Goal: Task Accomplishment & Management: Manage account settings

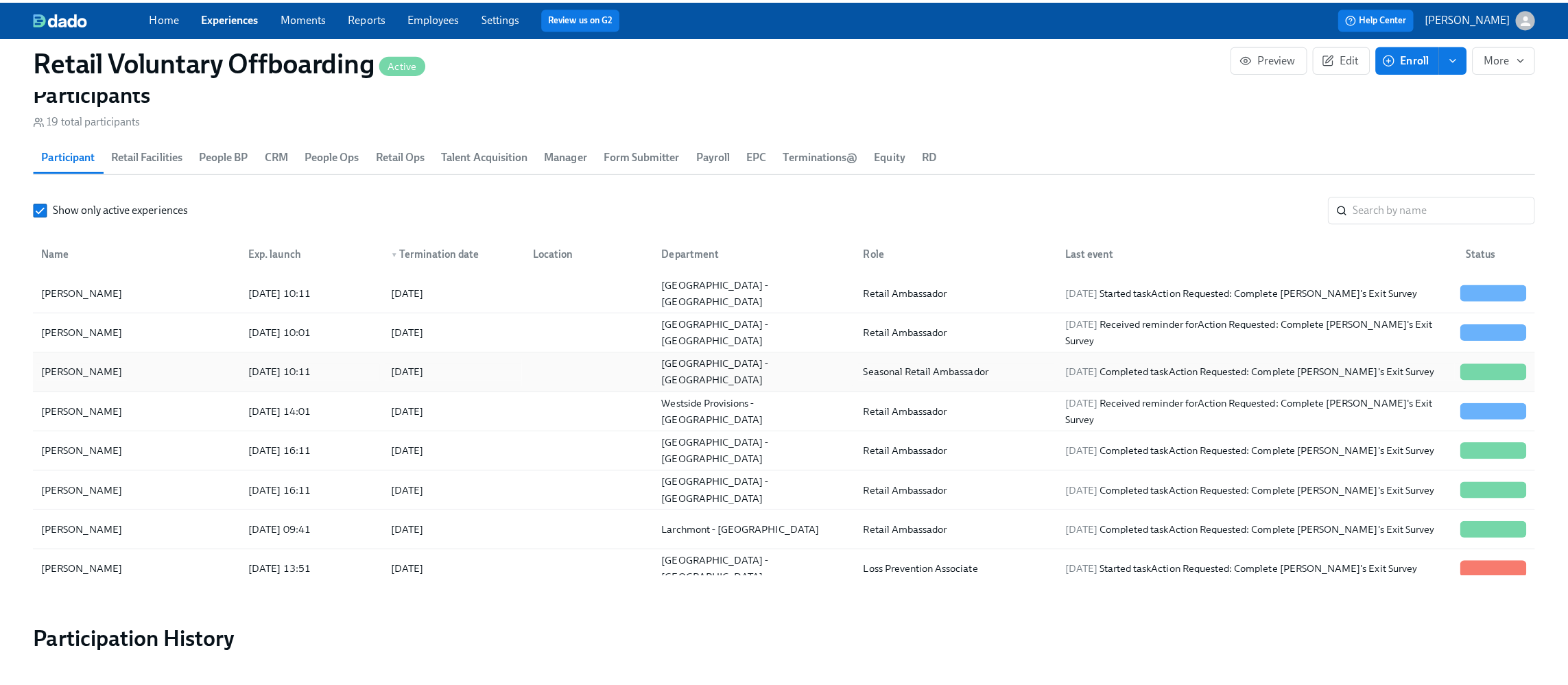
scroll to position [1303, 0]
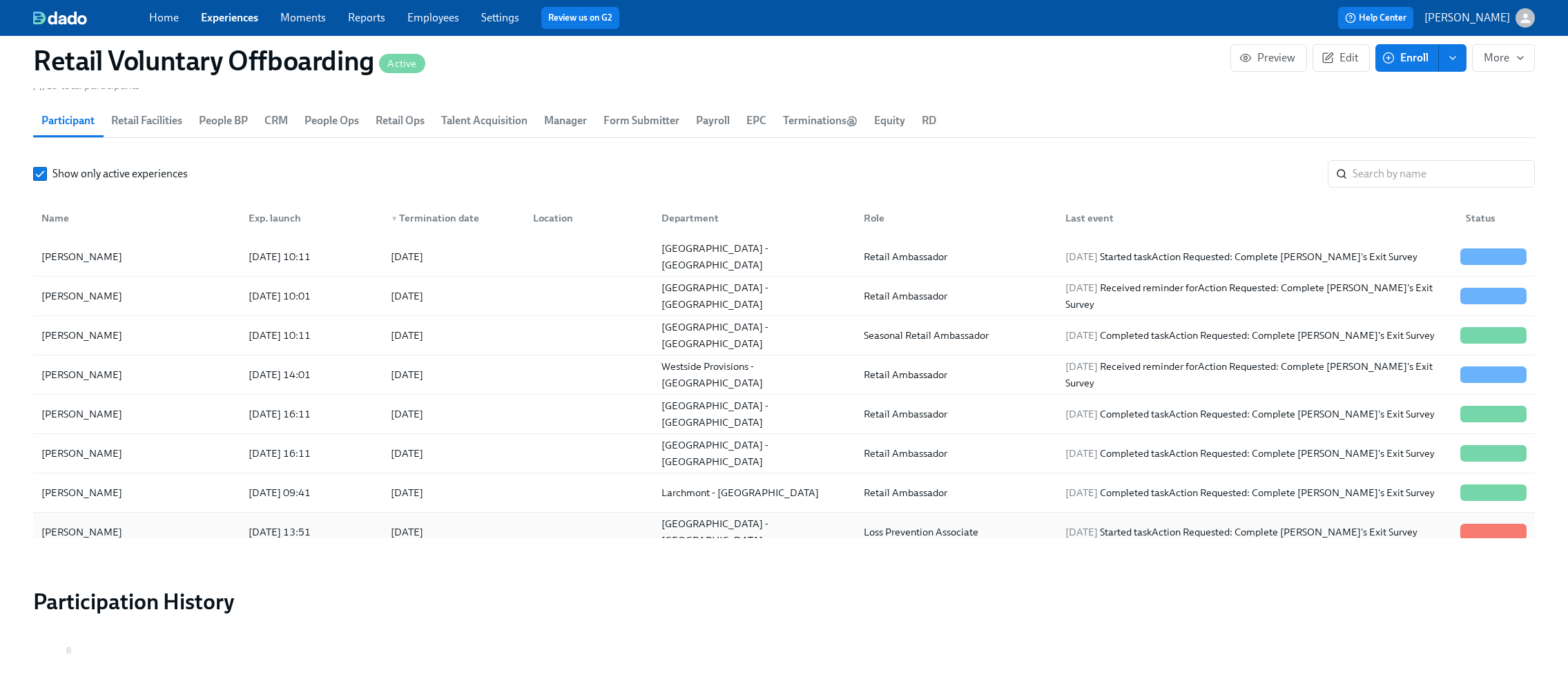
click at [127, 532] on div "[PERSON_NAME]" at bounding box center [137, 532] width 201 height 28
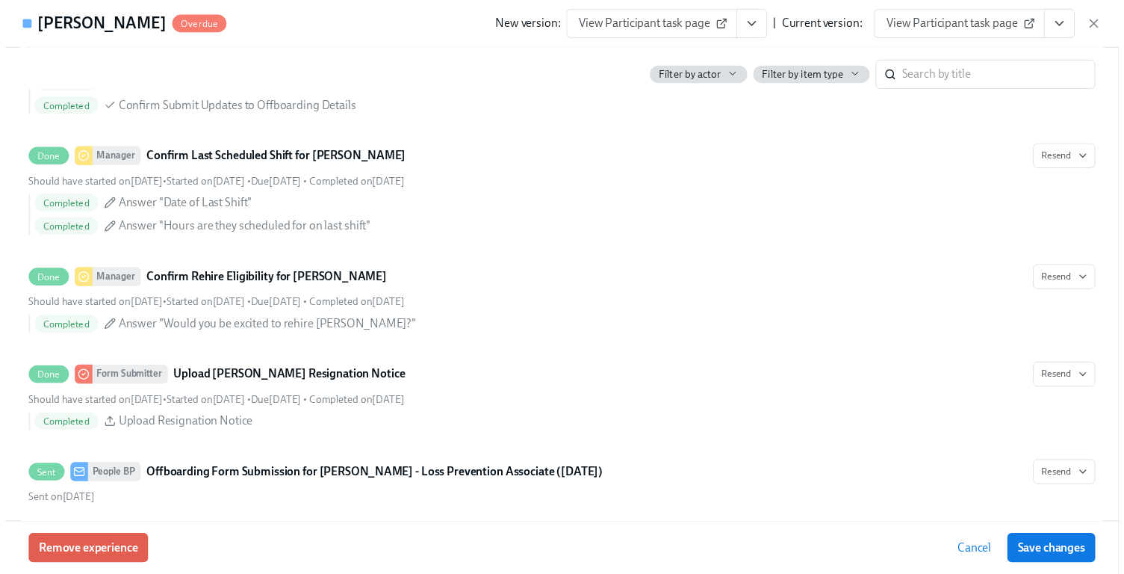
scroll to position [971, 0]
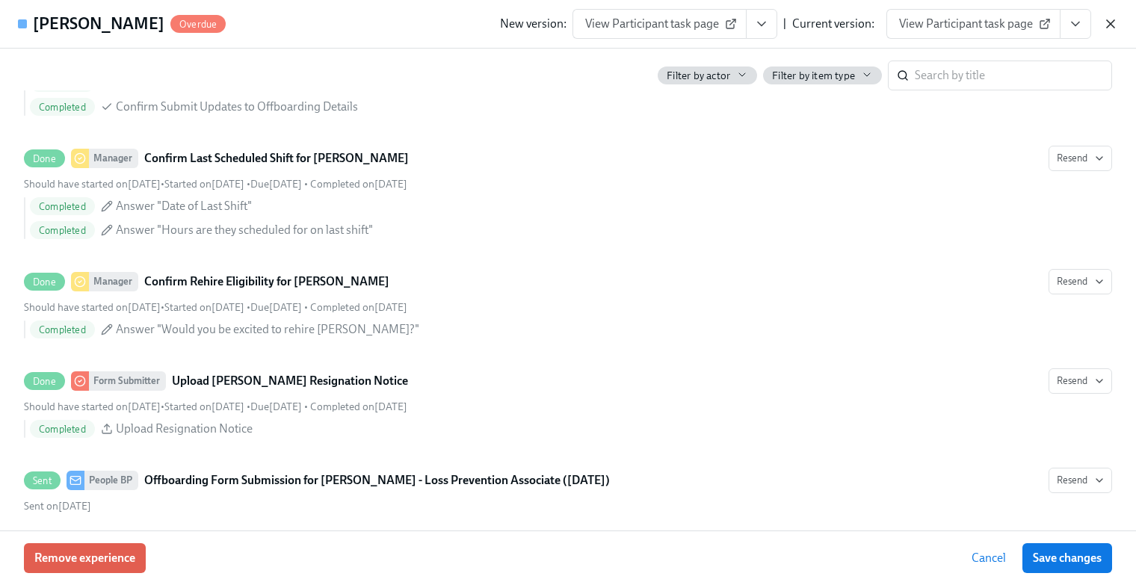
click at [1107, 26] on icon "button" at bounding box center [1109, 23] width 7 height 7
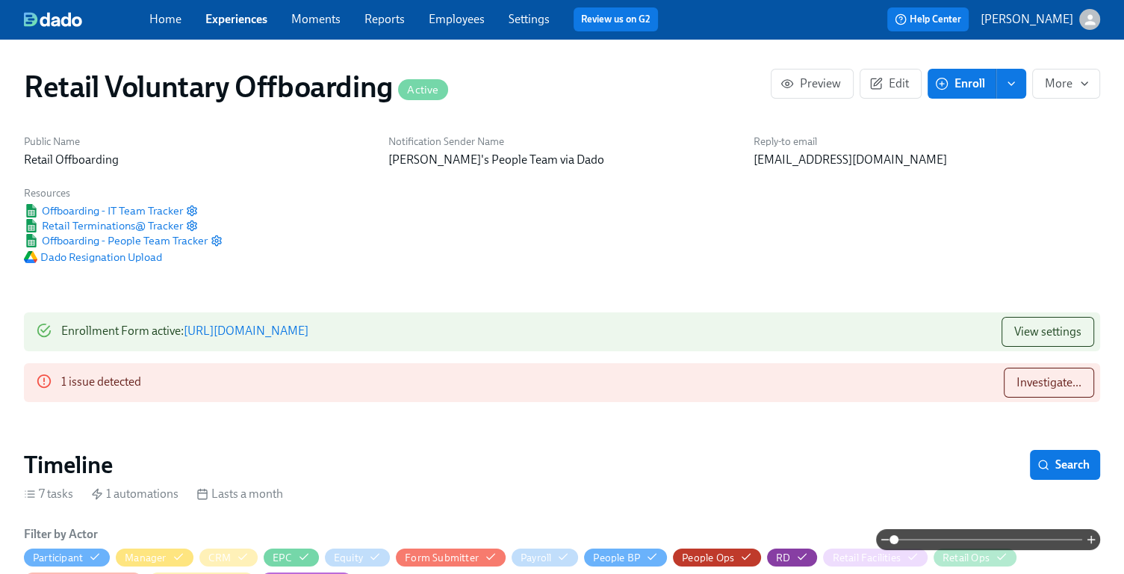
click at [309, 331] on link "[URL][DOMAIN_NAME]" at bounding box center [246, 330] width 125 height 14
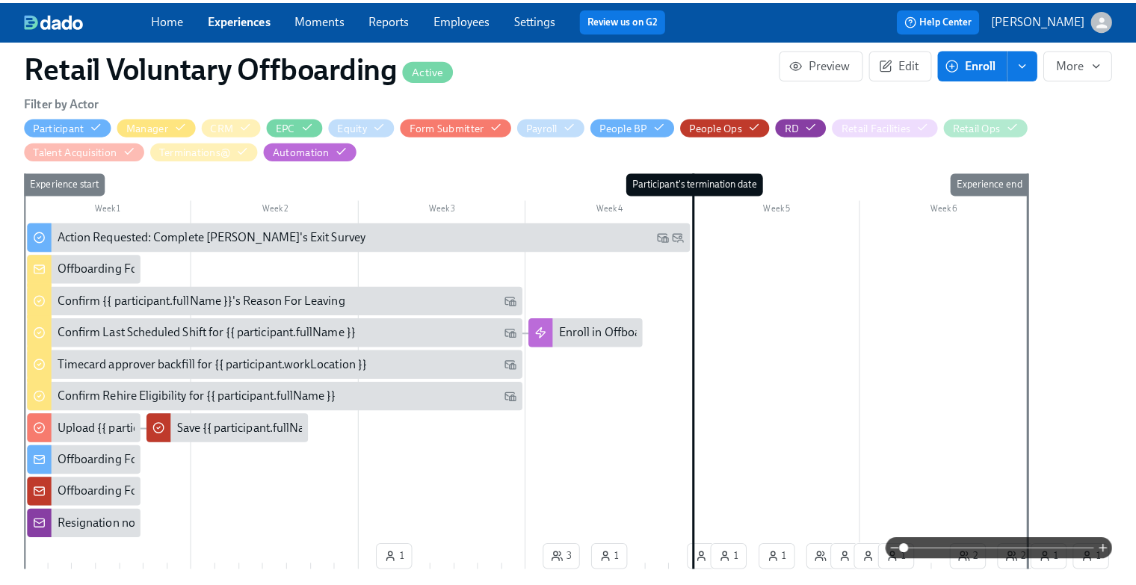
scroll to position [523, 0]
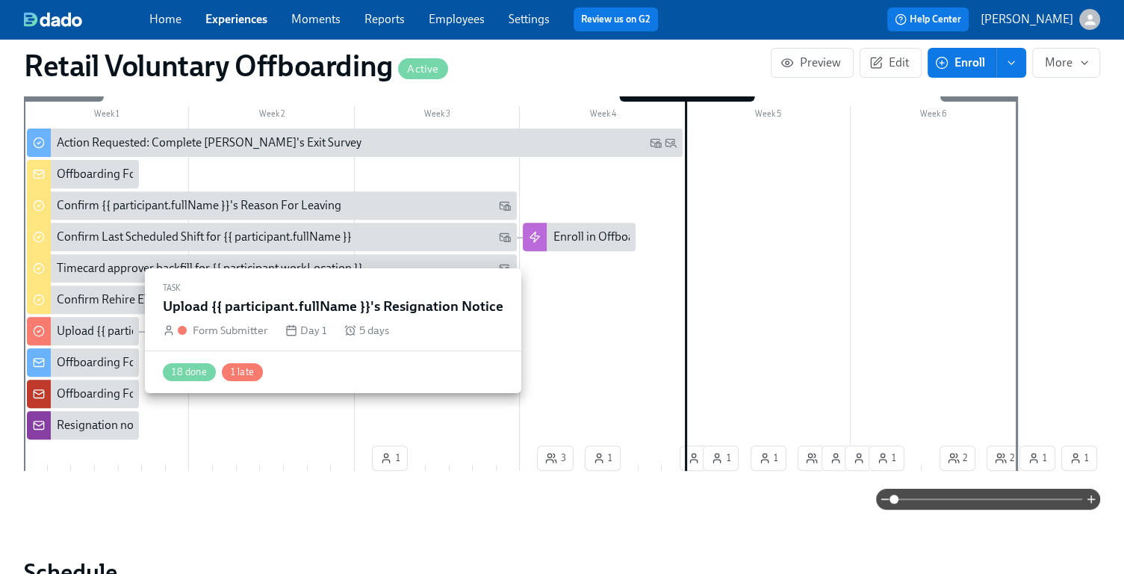
click at [99, 331] on div "Upload {{ participant.fullName }}'s Resignation Notice" at bounding box center [195, 331] width 276 height 16
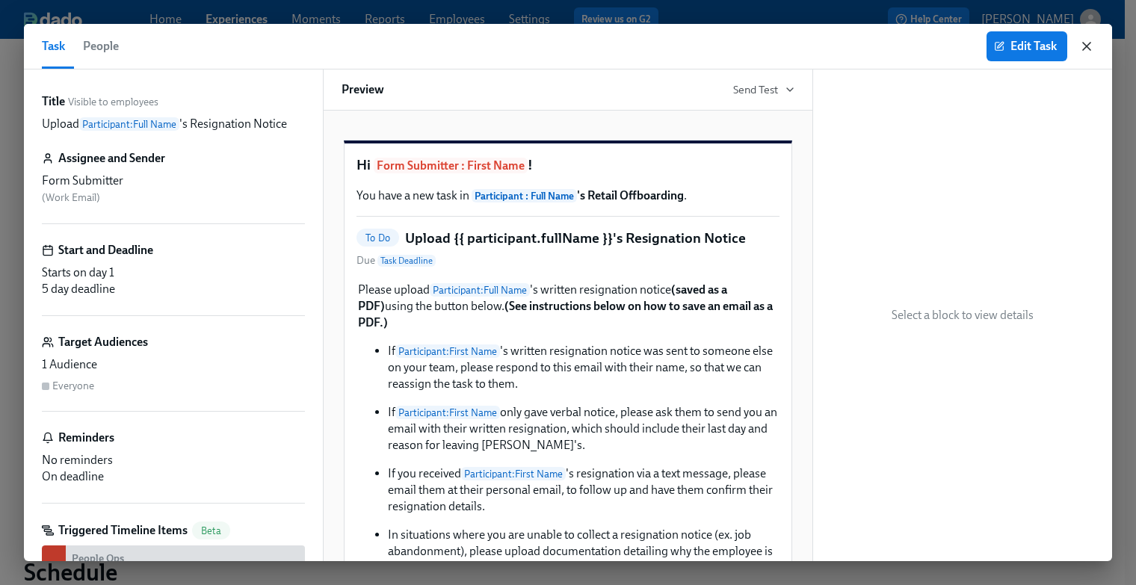
click at [1084, 53] on icon "button" at bounding box center [1086, 46] width 15 height 15
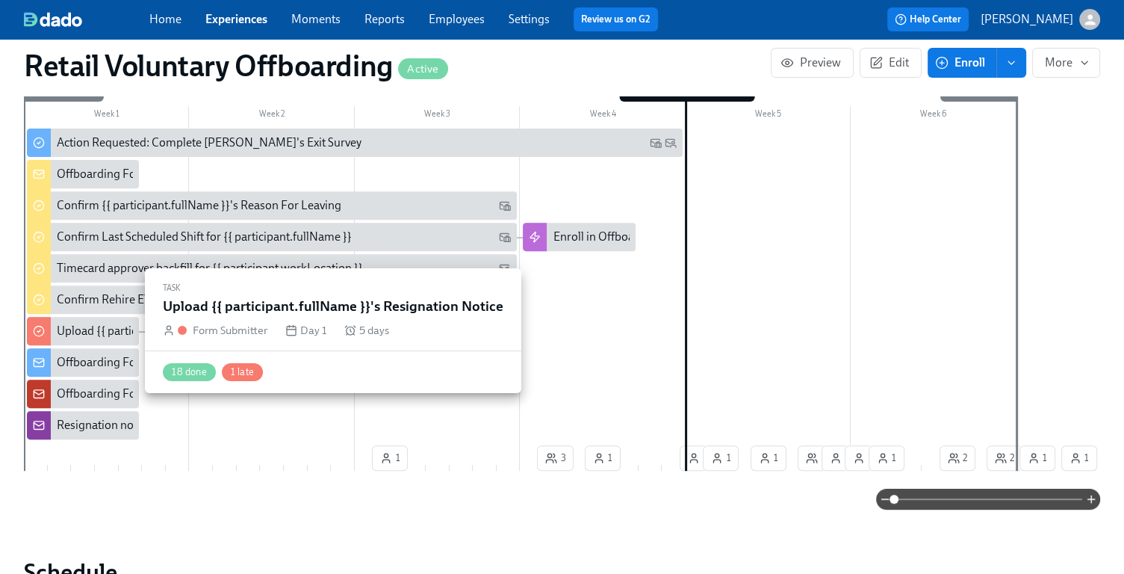
click at [87, 326] on div "Upload {{ participant.fullName }}'s Resignation Notice" at bounding box center [195, 331] width 276 height 16
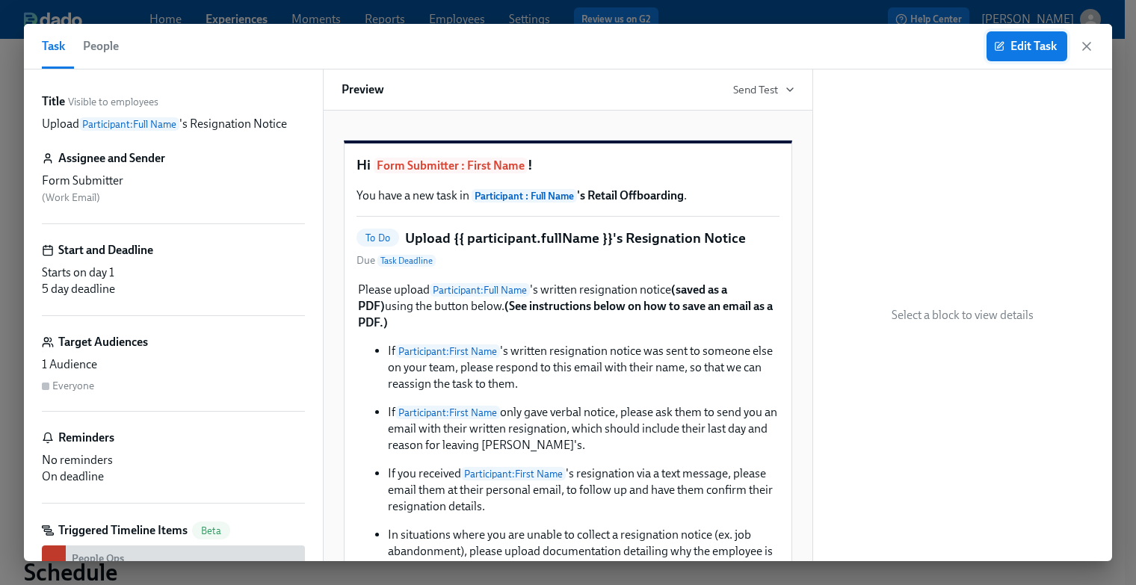
click at [1025, 56] on button "Edit Task" at bounding box center [1026, 46] width 81 height 30
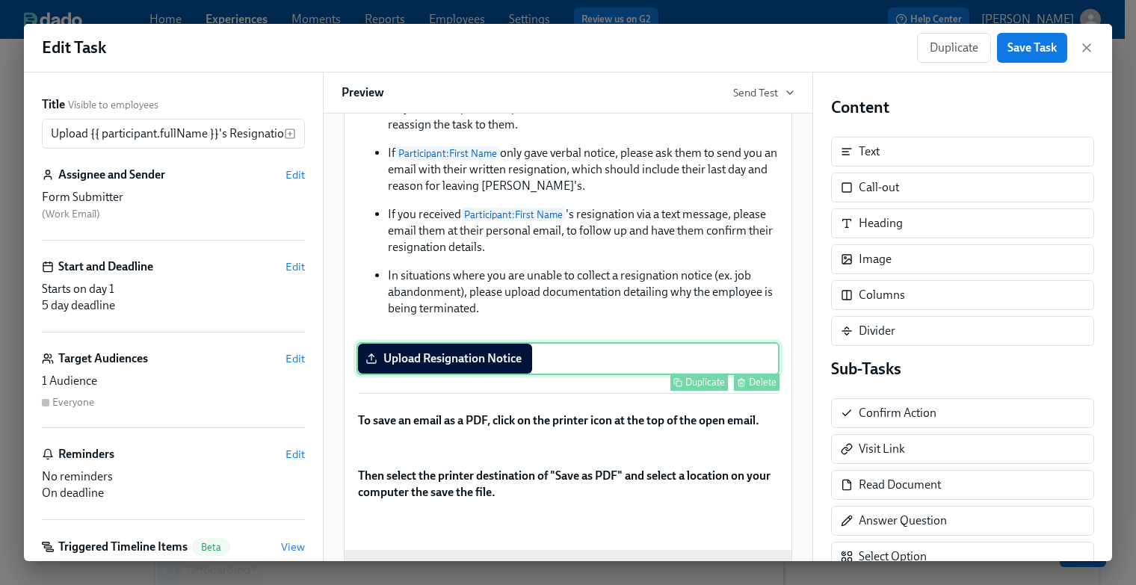
scroll to position [299, 0]
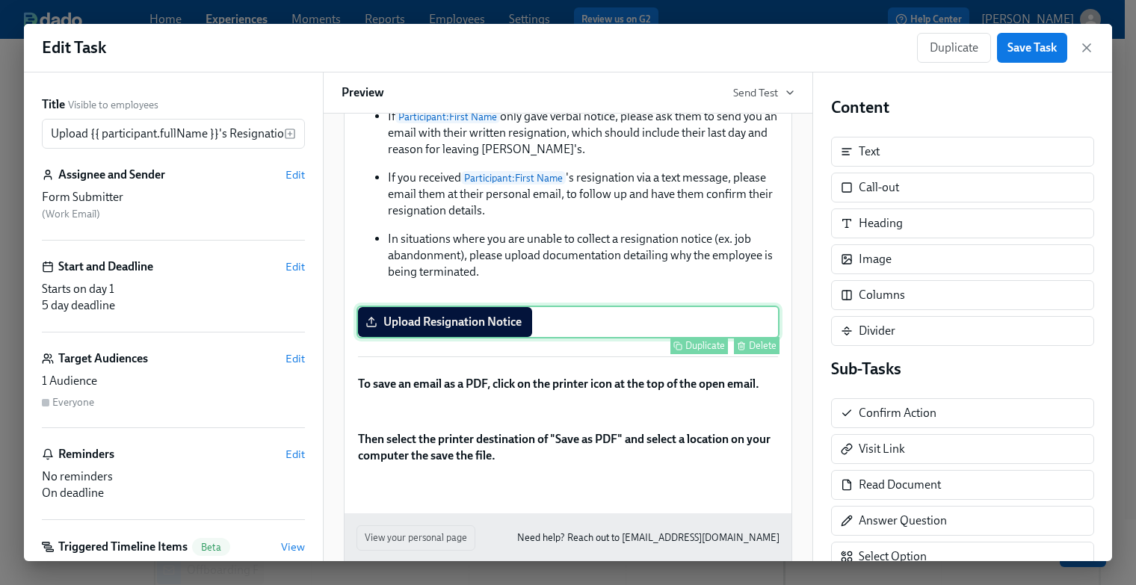
click at [548, 338] on div "Upload Resignation Notice Duplicate Delete" at bounding box center [567, 322] width 423 height 33
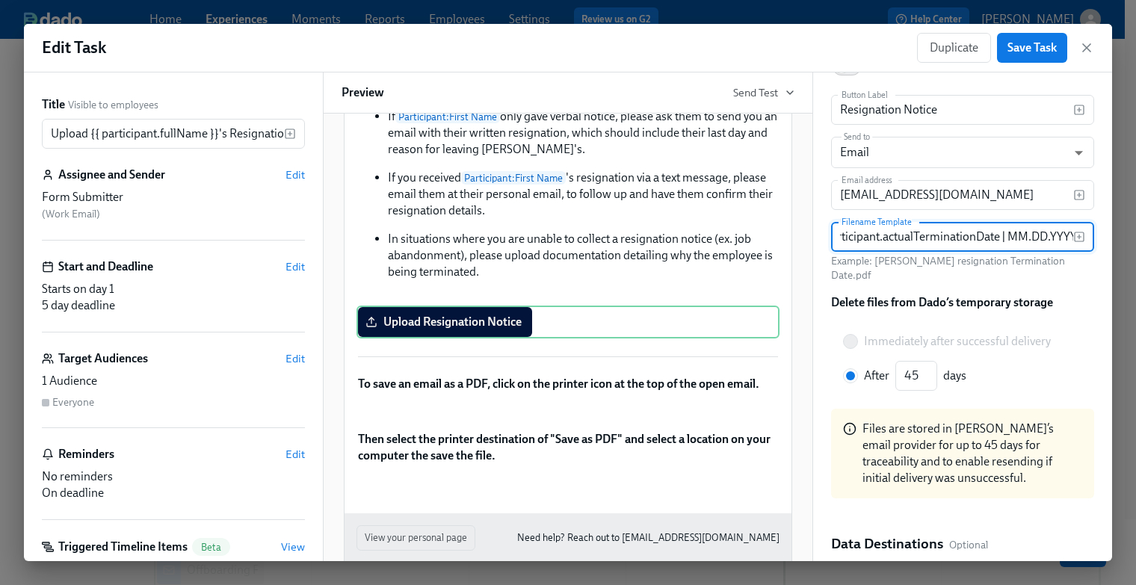
scroll to position [0, 244]
drag, startPoint x: 985, startPoint y: 234, endPoint x: 1079, endPoint y: 230, distance: 94.2
click at [1079, 230] on div "{{ participant.fullName }} resignation {{ participant.actualTerminationDate | M…" at bounding box center [962, 237] width 263 height 30
click at [882, 242] on input "{{ participant.fullName }} resignation {{ participant.actualTerminationDate | M…" at bounding box center [952, 237] width 242 height 30
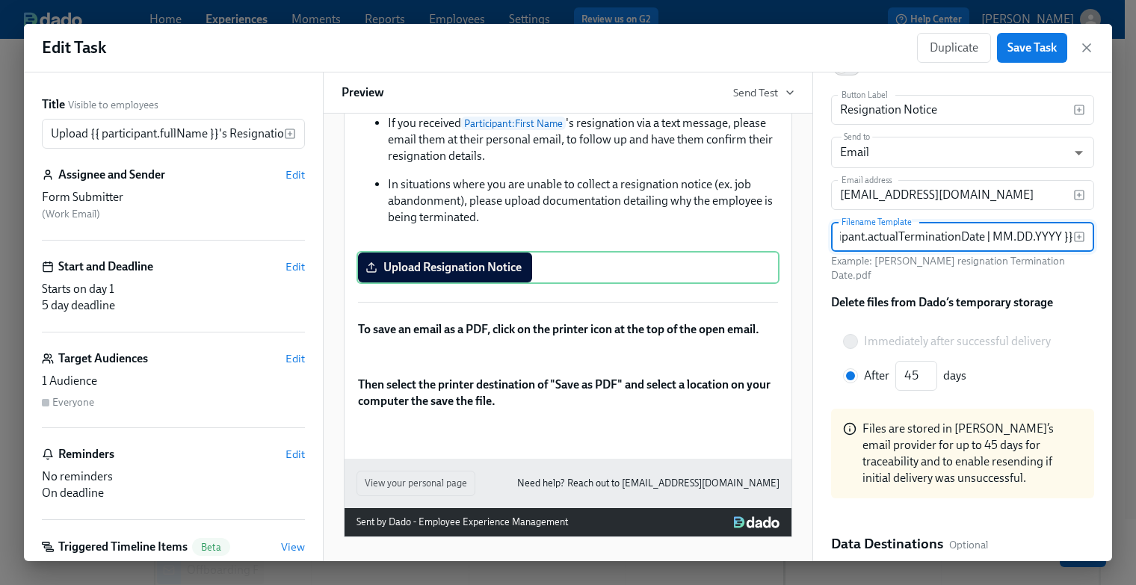
scroll to position [448, 0]
click at [1073, 191] on icon "button" at bounding box center [1079, 195] width 12 height 12
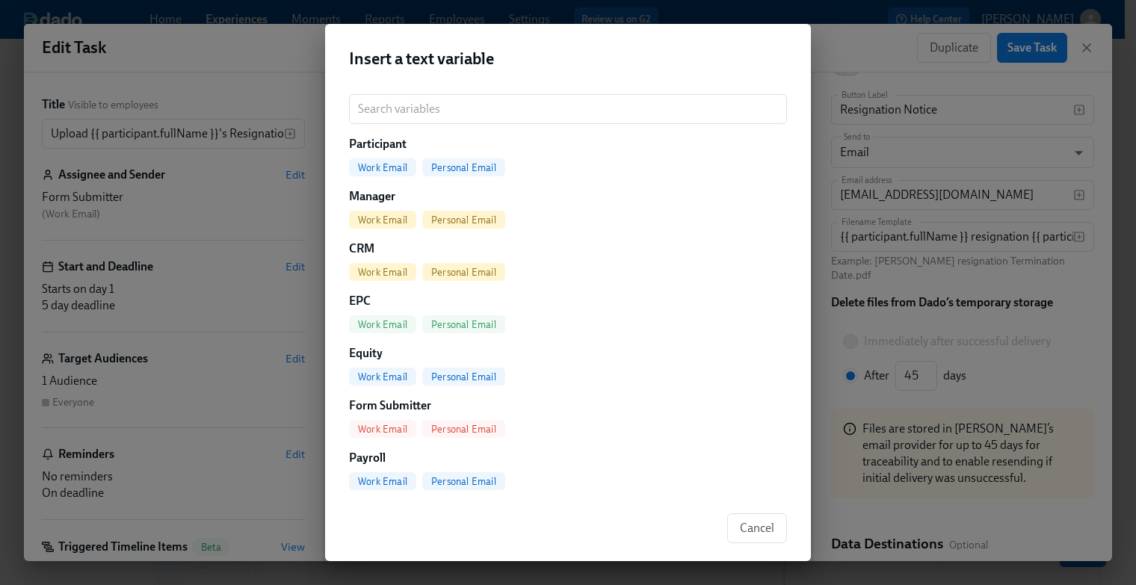
click at [850, 53] on div "Insert a text variable ​ Participant Work Email Personal Email Manager Work Ema…" at bounding box center [568, 292] width 1136 height 585
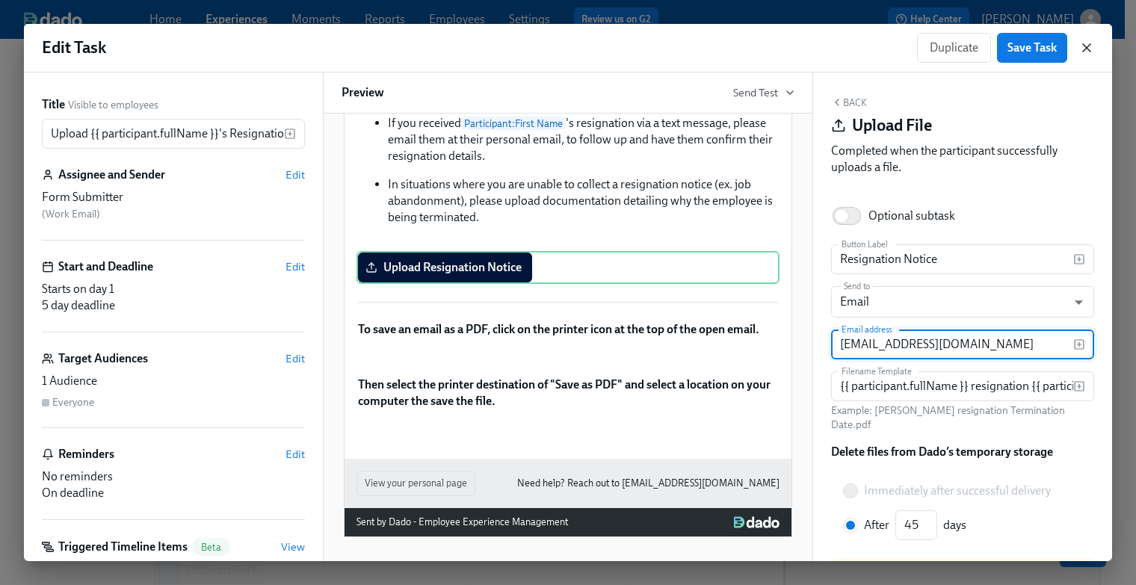
click at [1082, 49] on icon "button" at bounding box center [1086, 47] width 15 height 15
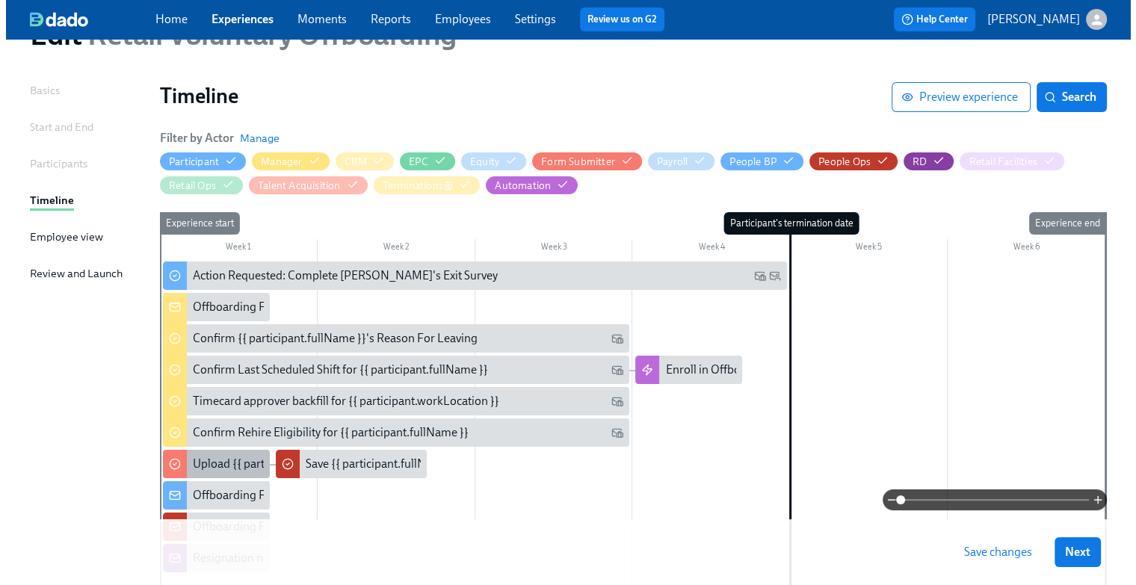
scroll to position [149, 0]
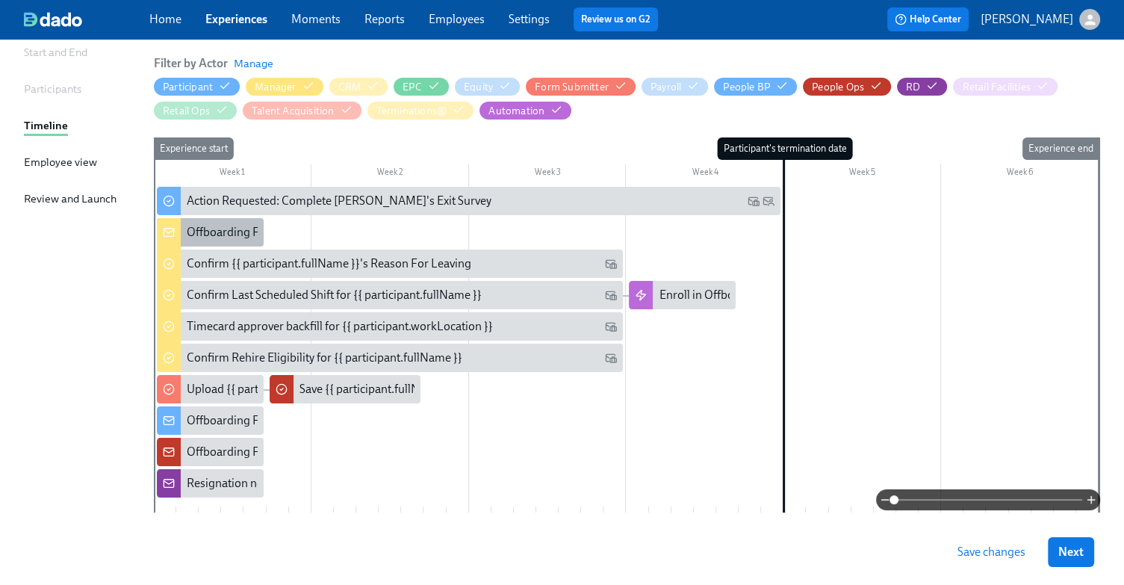
click at [208, 229] on div "Offboarding Form Submission for: {{ participant.fullName }} - {{ participant.ro…" at bounding box center [539, 232] width 704 height 16
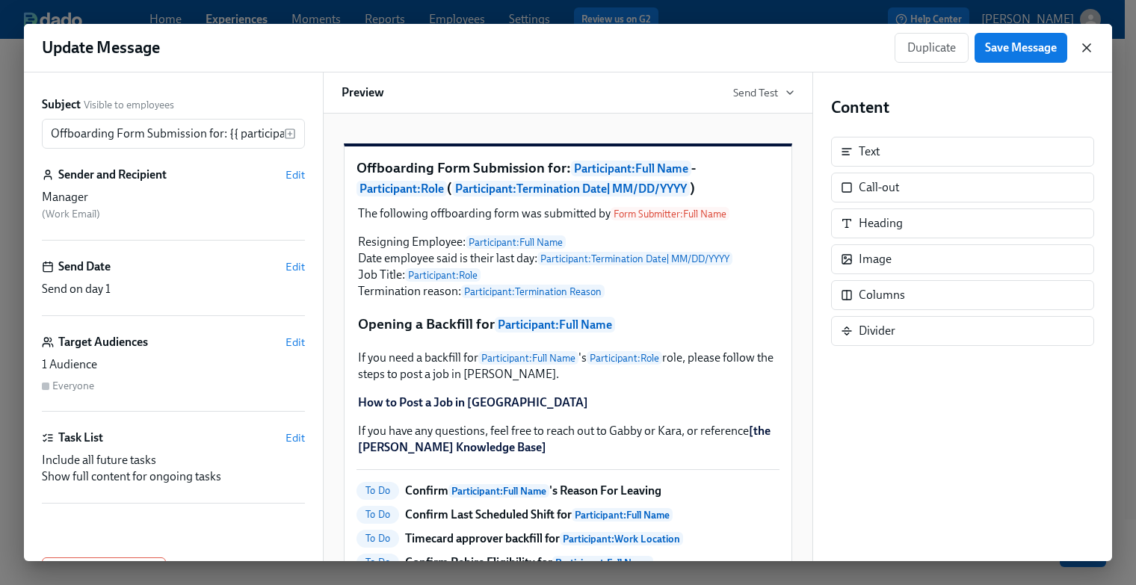
click at [1085, 49] on icon "button" at bounding box center [1086, 47] width 15 height 15
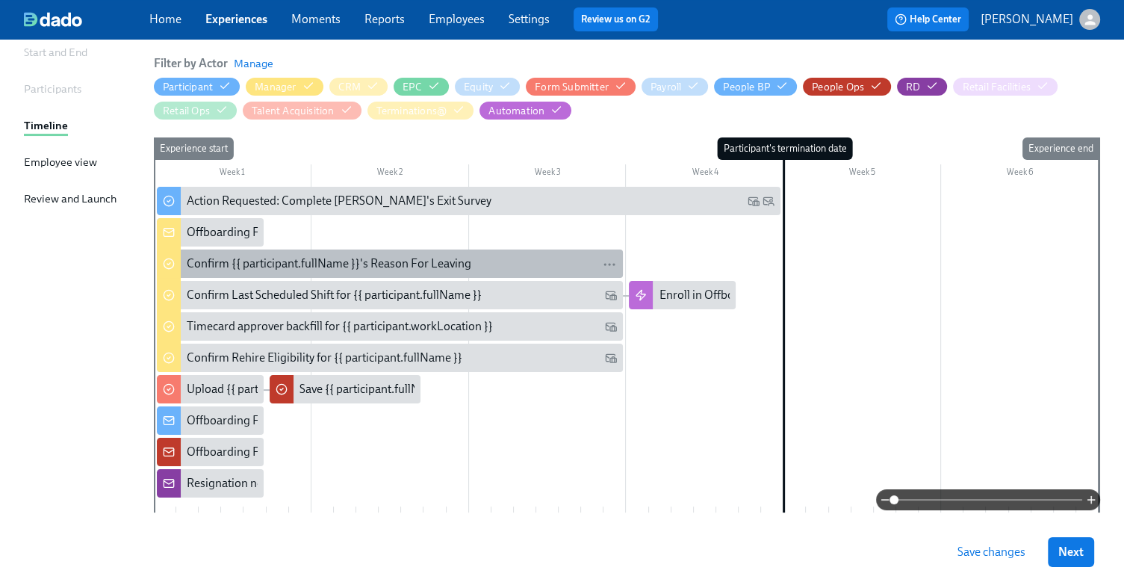
click at [323, 270] on div "Confirm {{ participant.fullName }}'s Reason For Leaving" at bounding box center [329, 263] width 285 height 16
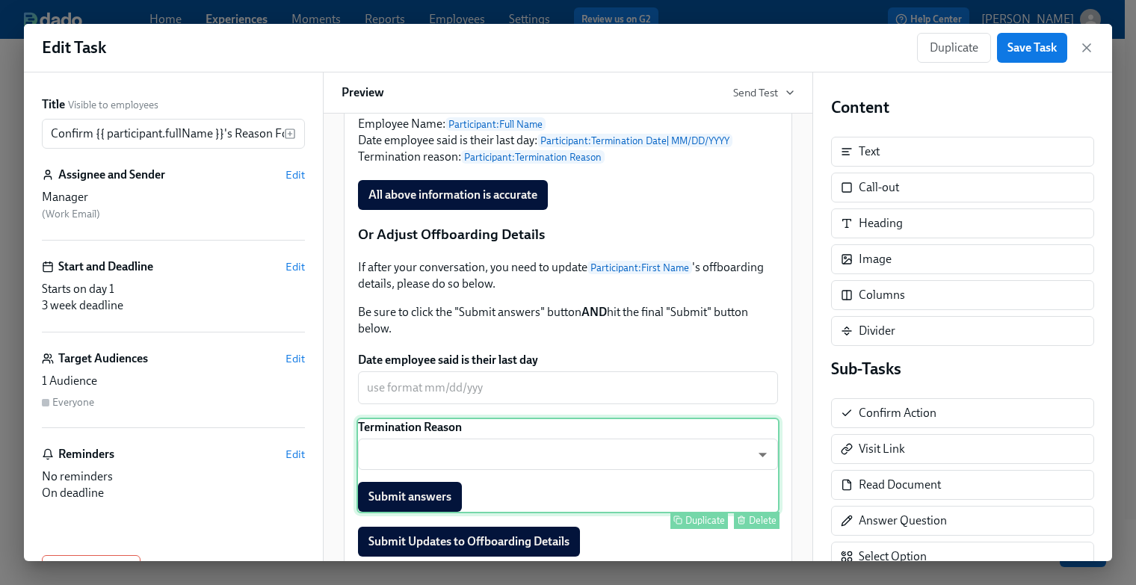
scroll to position [523, 0]
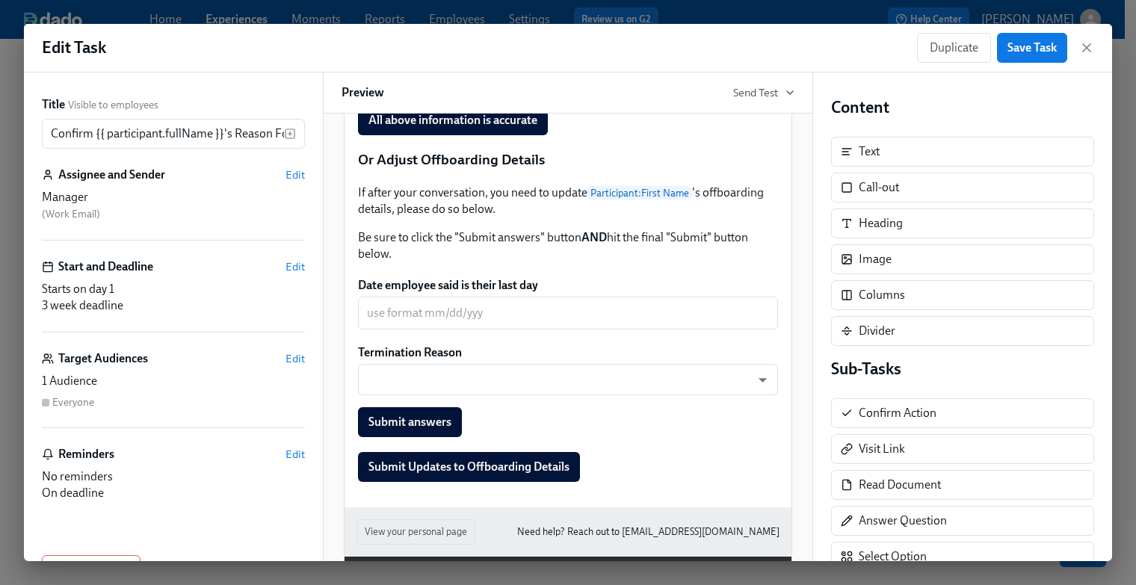
click at [1074, 48] on div "Duplicate Save Task" at bounding box center [1005, 48] width 177 height 30
click at [1085, 49] on icon "button" at bounding box center [1086, 47] width 15 height 15
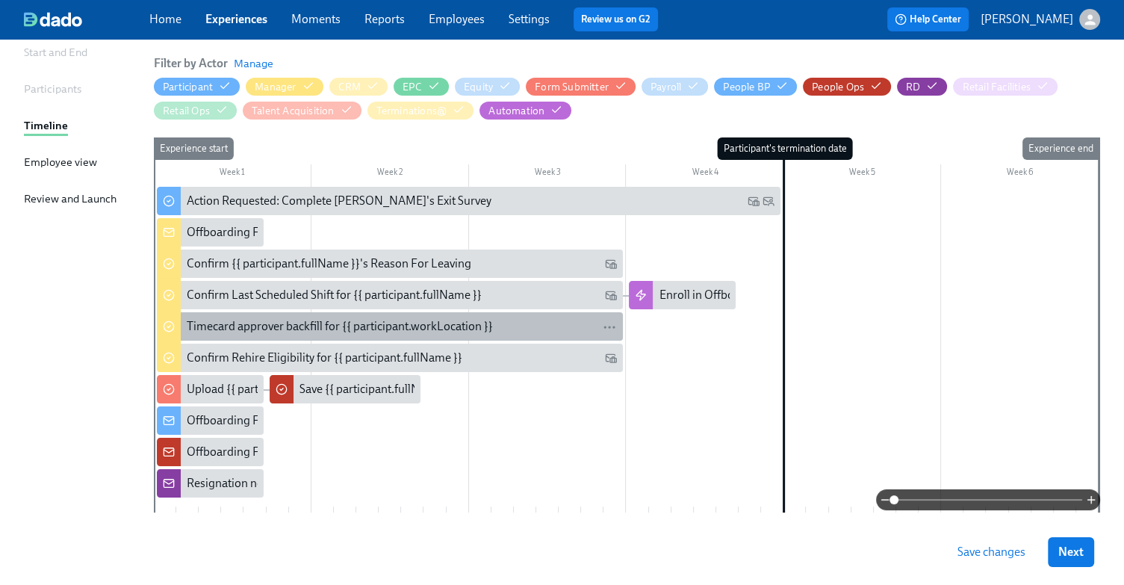
click at [297, 327] on div "Timecard approver backfill for {{ participant.workLocation }}" at bounding box center [340, 326] width 306 height 16
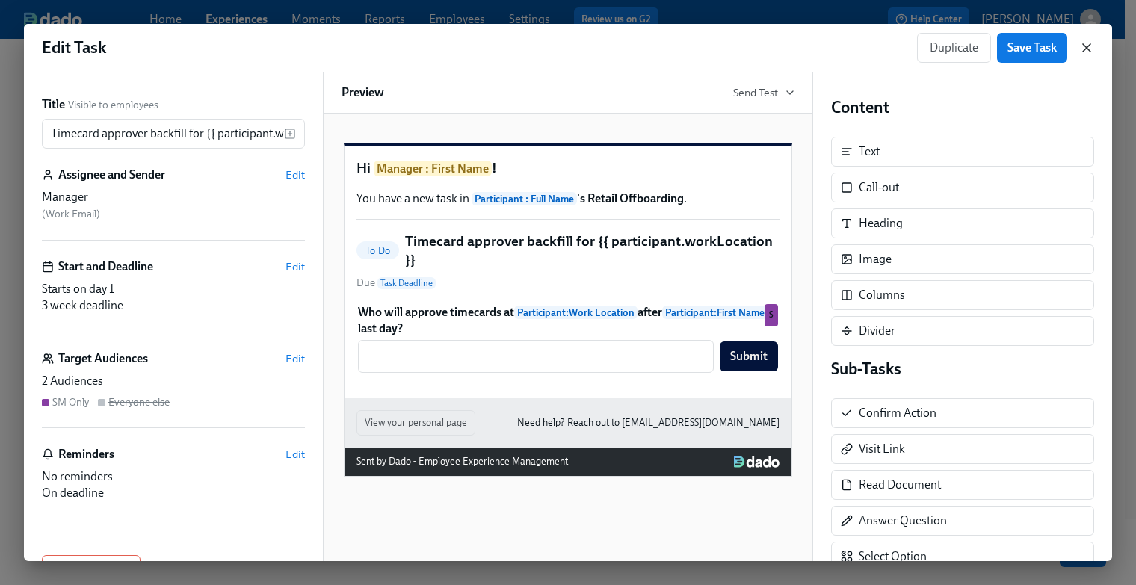
click at [1086, 54] on icon "button" at bounding box center [1086, 47] width 15 height 15
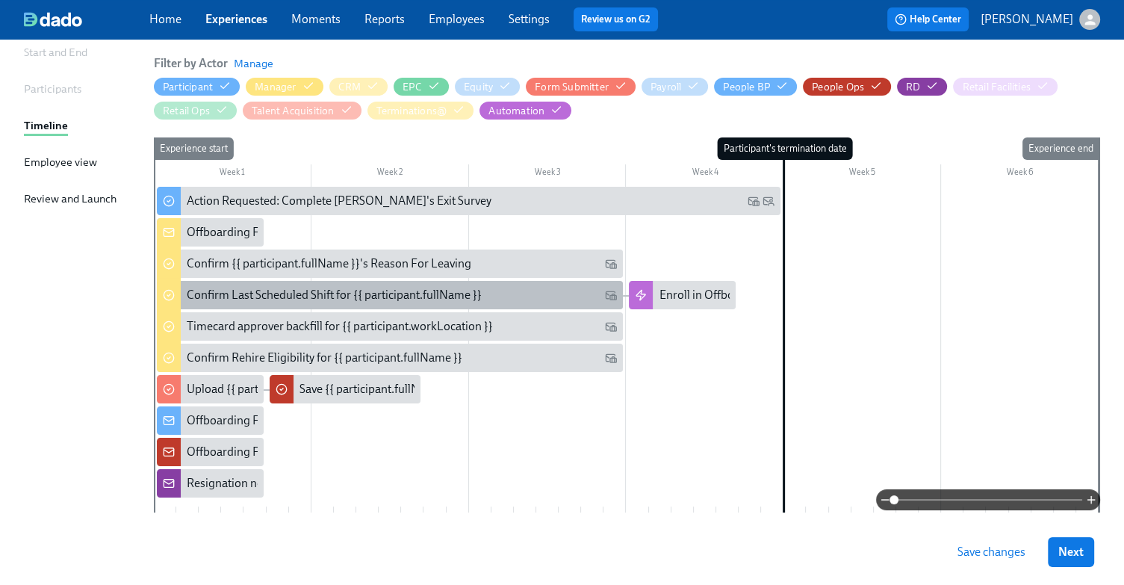
click at [299, 284] on div "Confirm Last Scheduled Shift for {{ participant.fullName }}" at bounding box center [390, 295] width 466 height 28
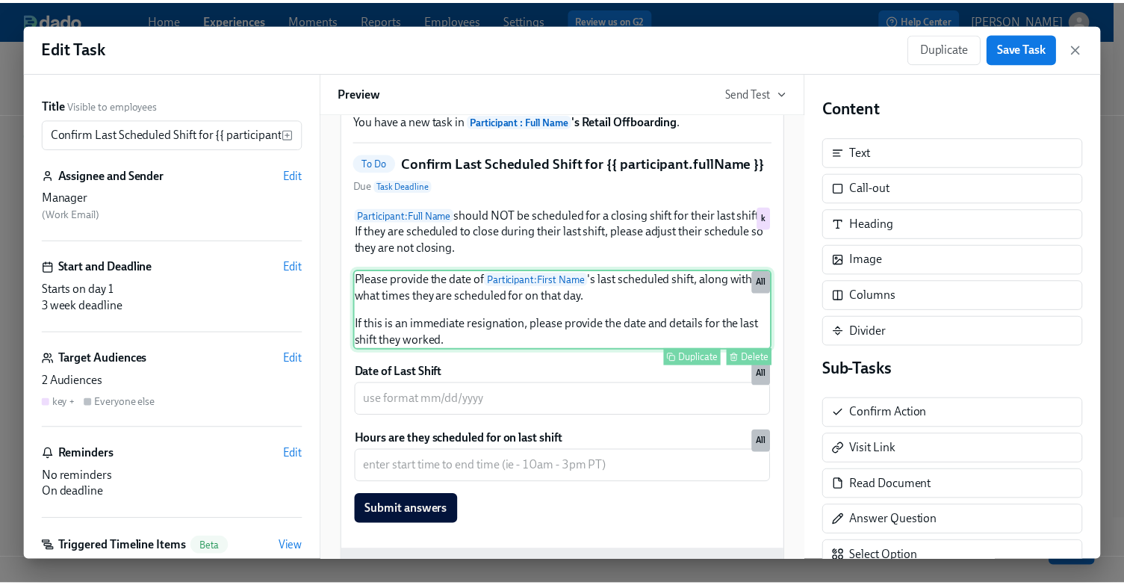
scroll to position [149, 0]
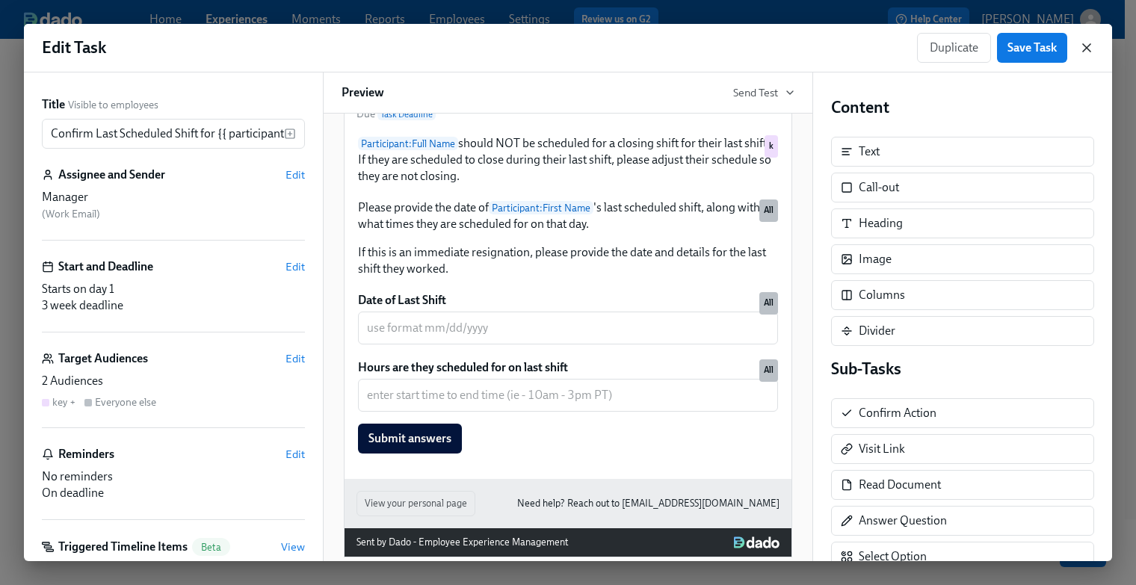
click at [1088, 49] on icon "button" at bounding box center [1086, 47] width 7 height 7
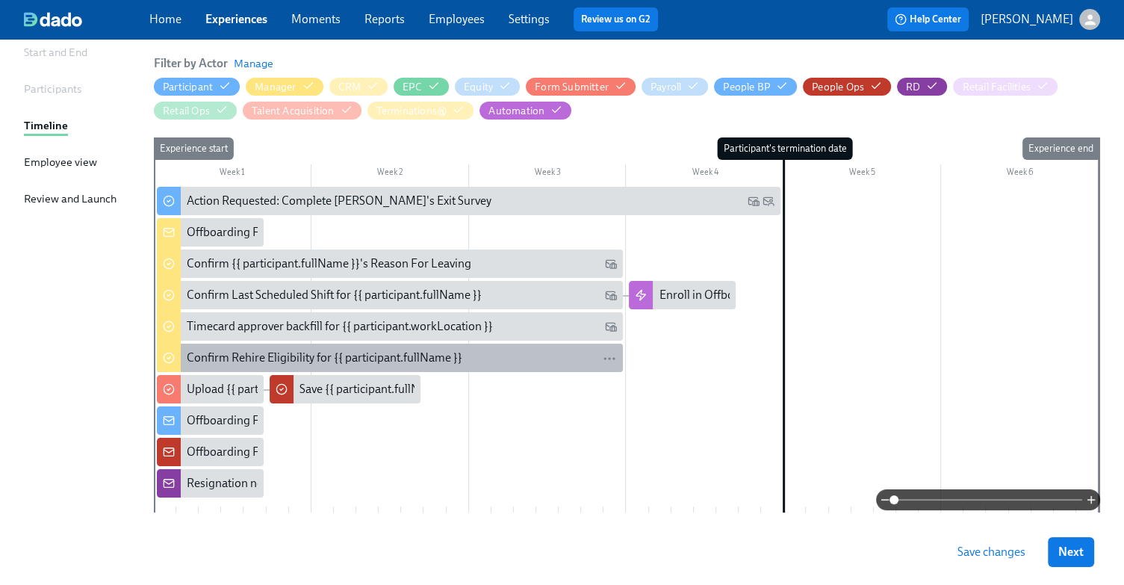
click at [432, 363] on div "Confirm Rehire Eligibility for {{ participant.fullName }}" at bounding box center [325, 358] width 276 height 16
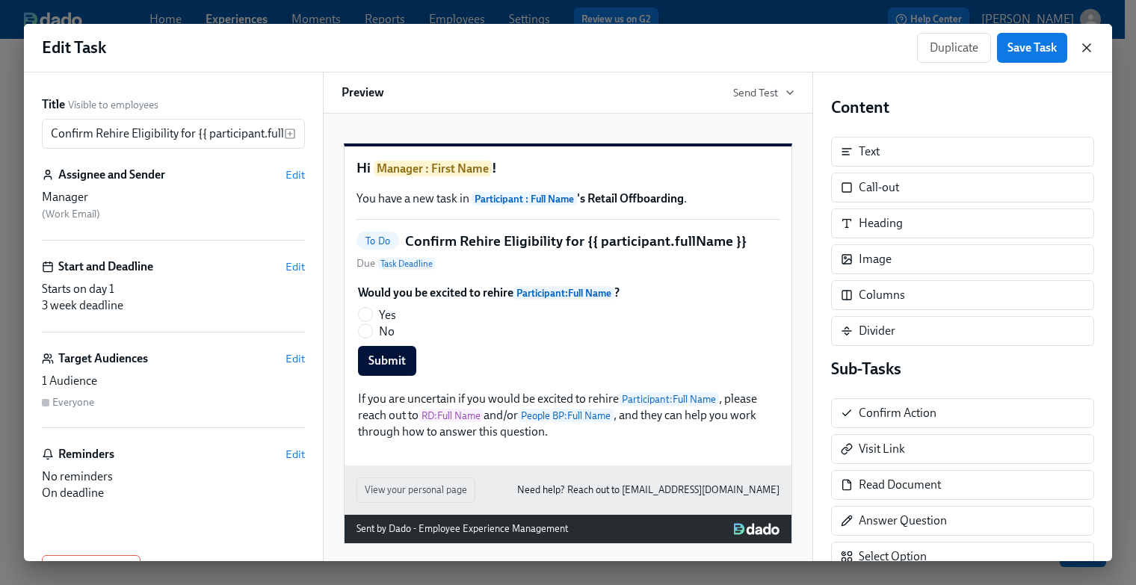
click at [1088, 50] on icon "button" at bounding box center [1086, 47] width 15 height 15
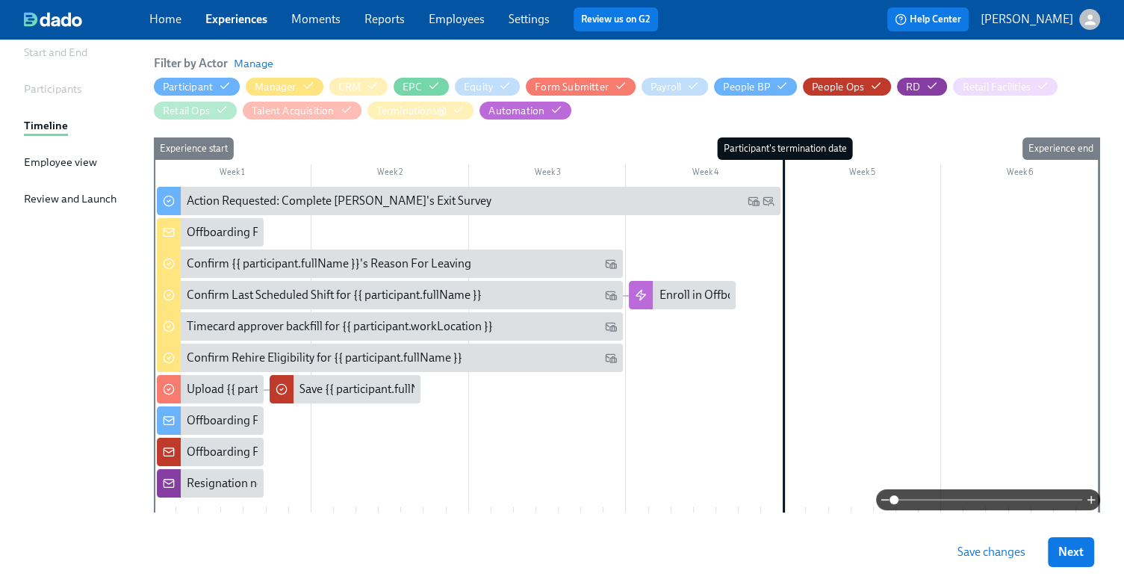
click at [218, 25] on link "Experiences" at bounding box center [236, 19] width 62 height 14
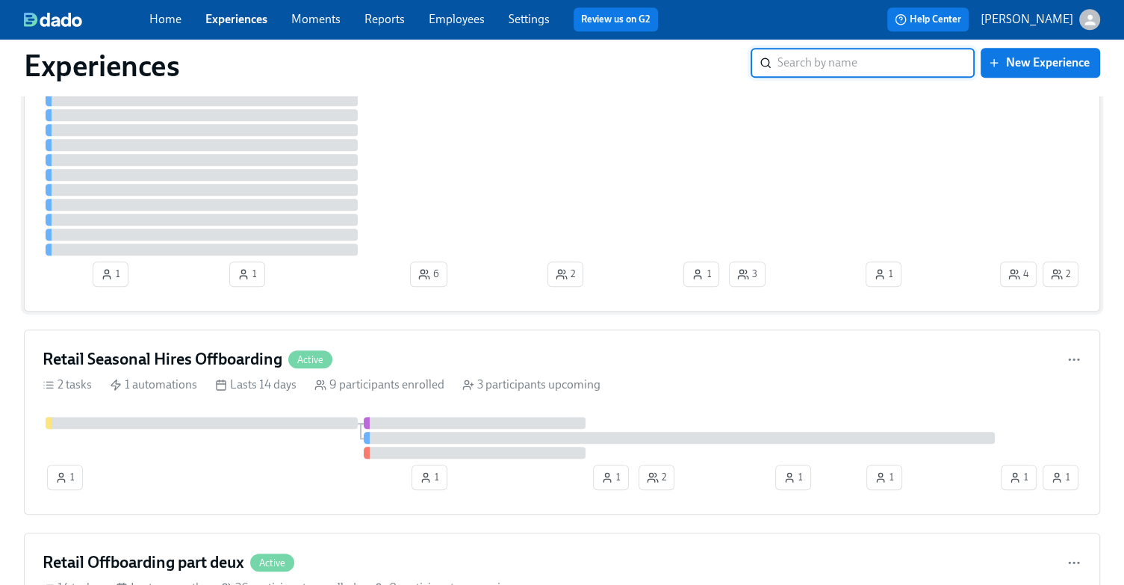
scroll to position [1345, 0]
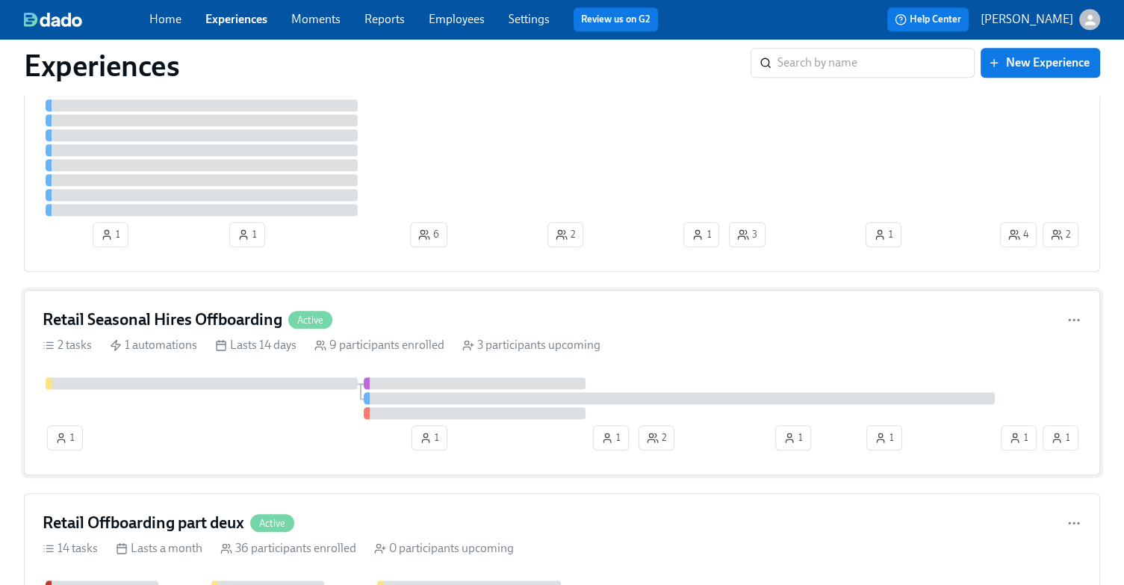
click at [227, 320] on h4 "Retail Seasonal Hires Offboarding" at bounding box center [163, 320] width 240 height 22
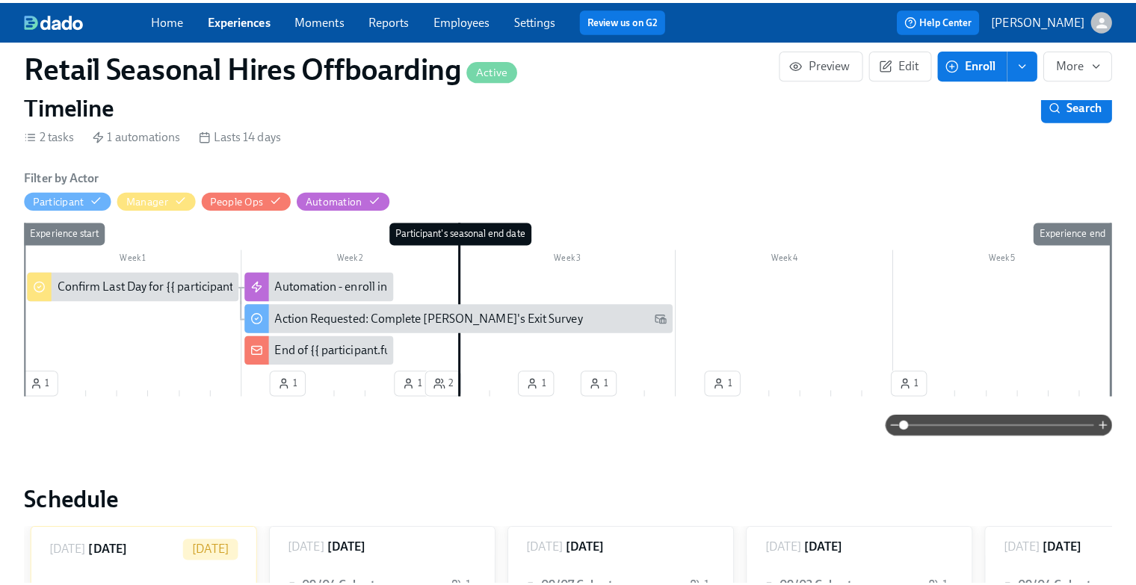
scroll to position [224, 0]
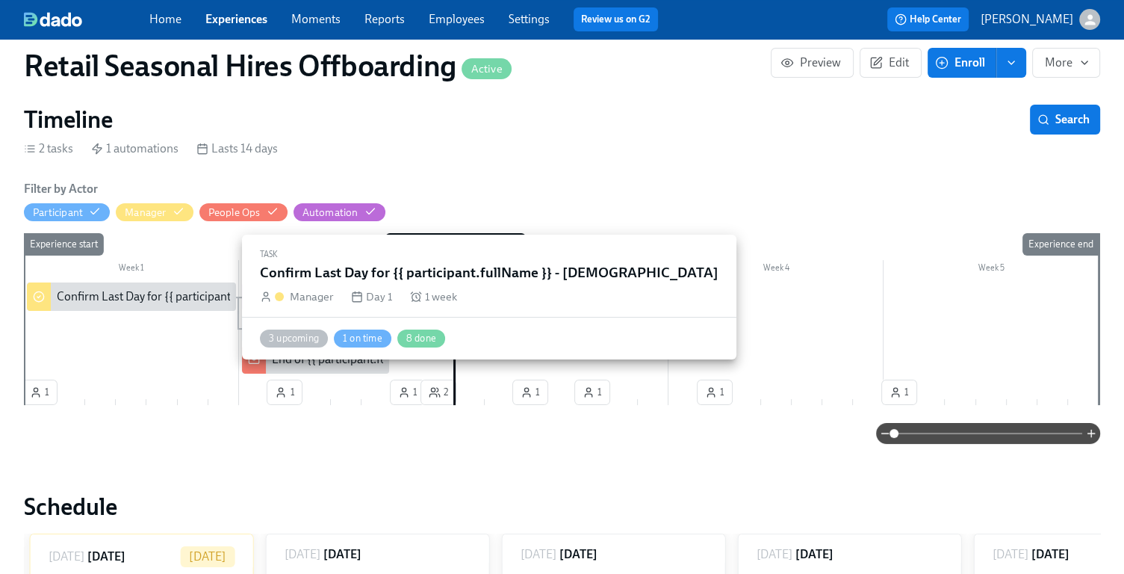
click at [147, 298] on div "Confirm Last Day for {{ participant.fullName }} - [DEMOGRAPHIC_DATA]" at bounding box center [242, 296] width 371 height 16
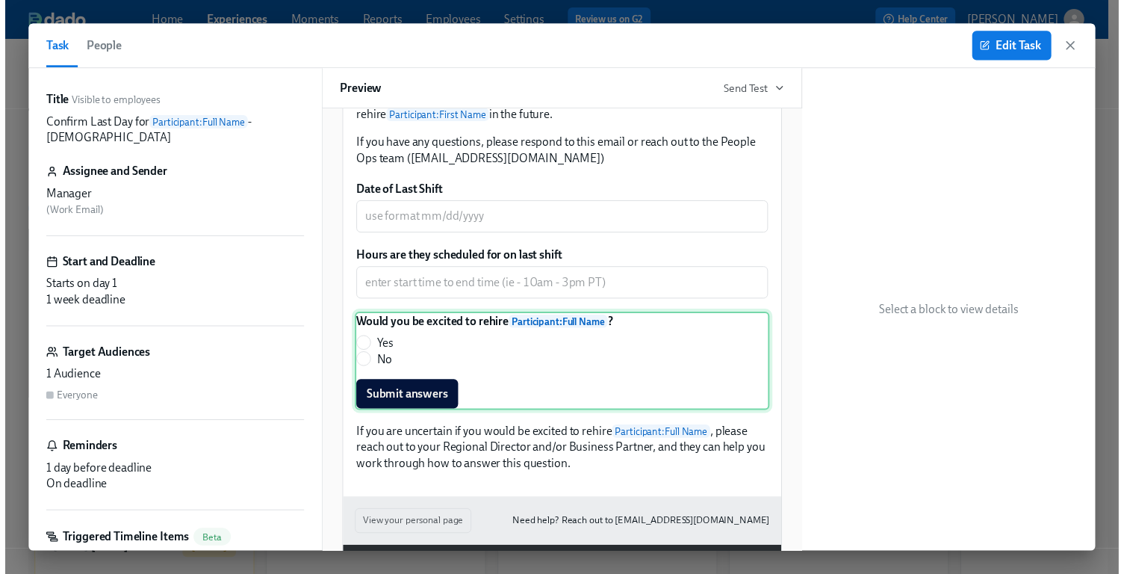
scroll to position [369, 0]
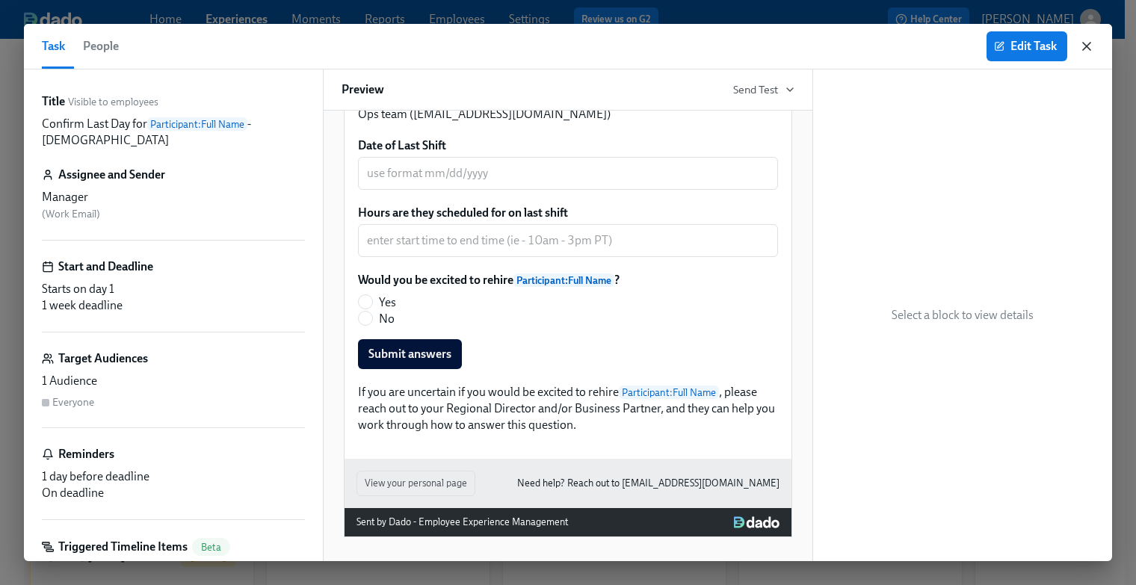
click at [1088, 44] on icon "button" at bounding box center [1086, 46] width 7 height 7
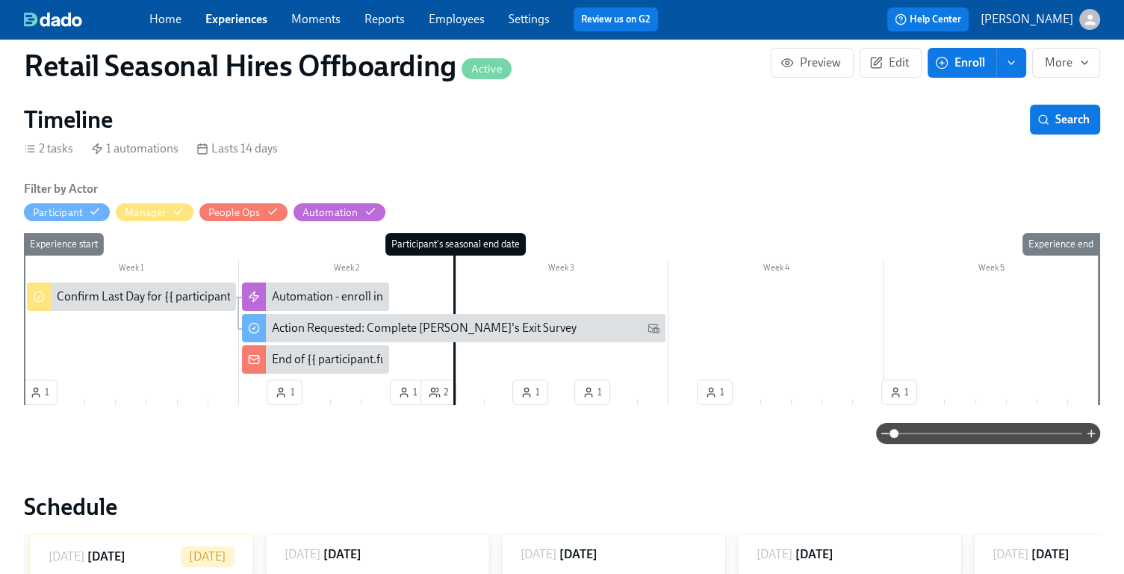
click at [244, 25] on link "Experiences" at bounding box center [236, 19] width 62 height 14
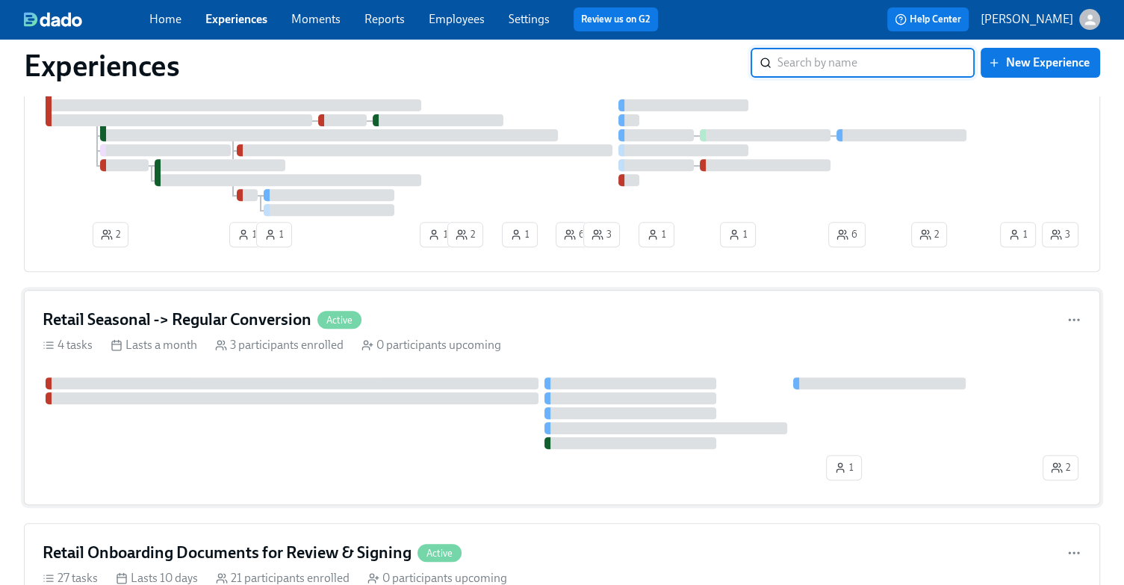
scroll to position [598, 0]
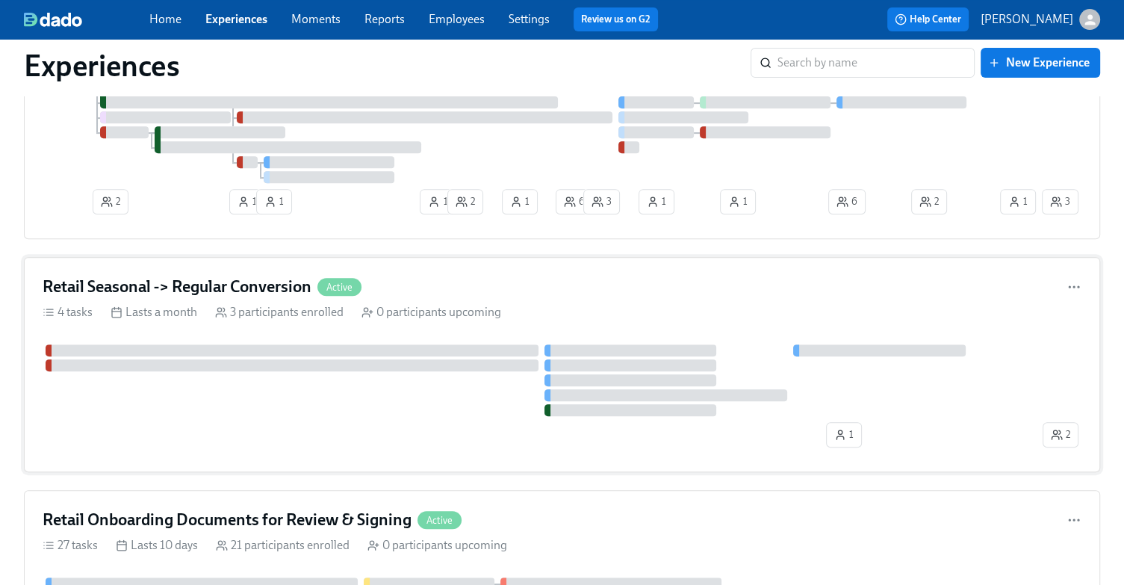
click at [193, 278] on h4 "Retail Seasonal -> Regular Conversion" at bounding box center [177, 287] width 269 height 22
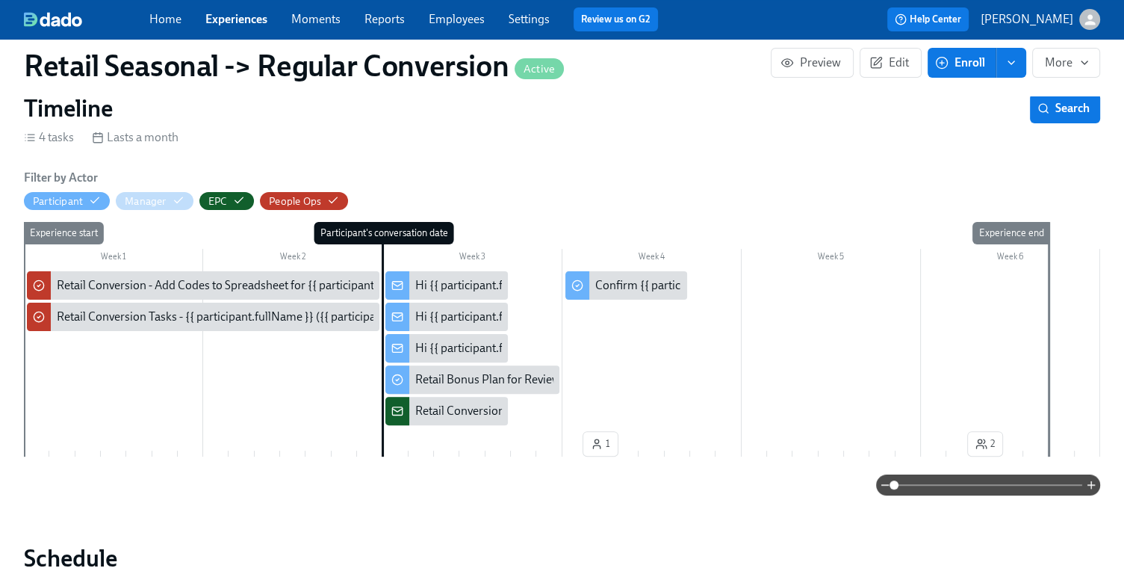
scroll to position [374, 0]
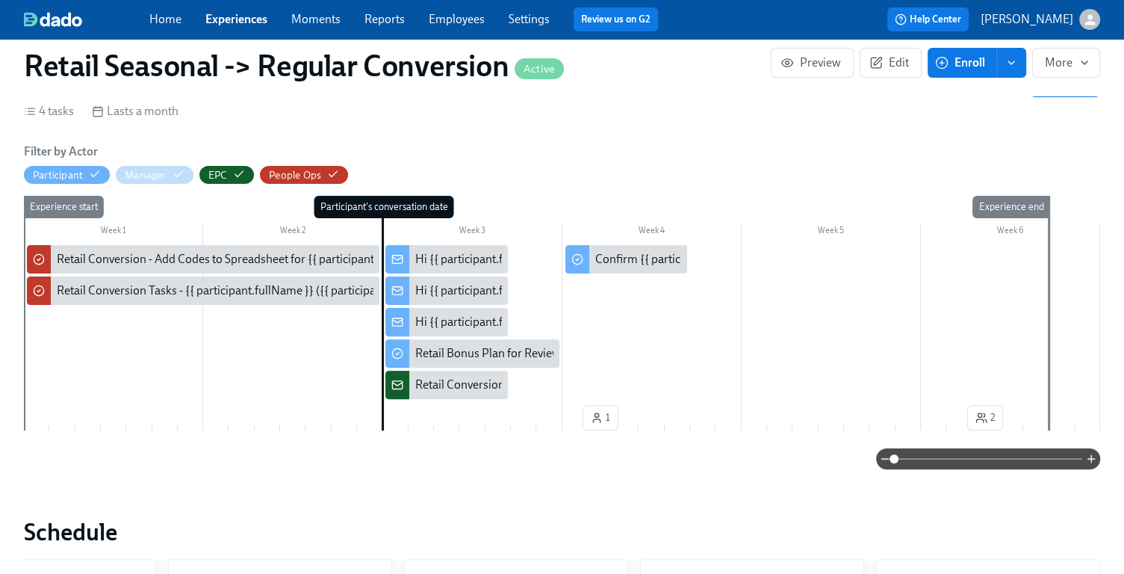
click at [233, 18] on link "Experiences" at bounding box center [236, 19] width 62 height 14
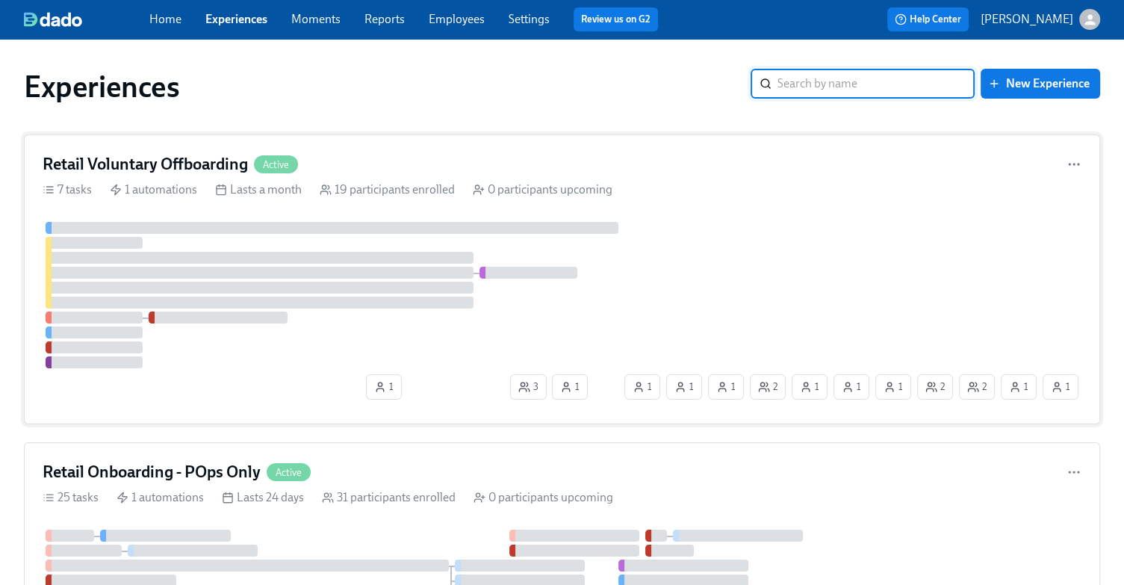
click at [161, 158] on h4 "Retail Voluntary Offboarding" at bounding box center [145, 164] width 205 height 22
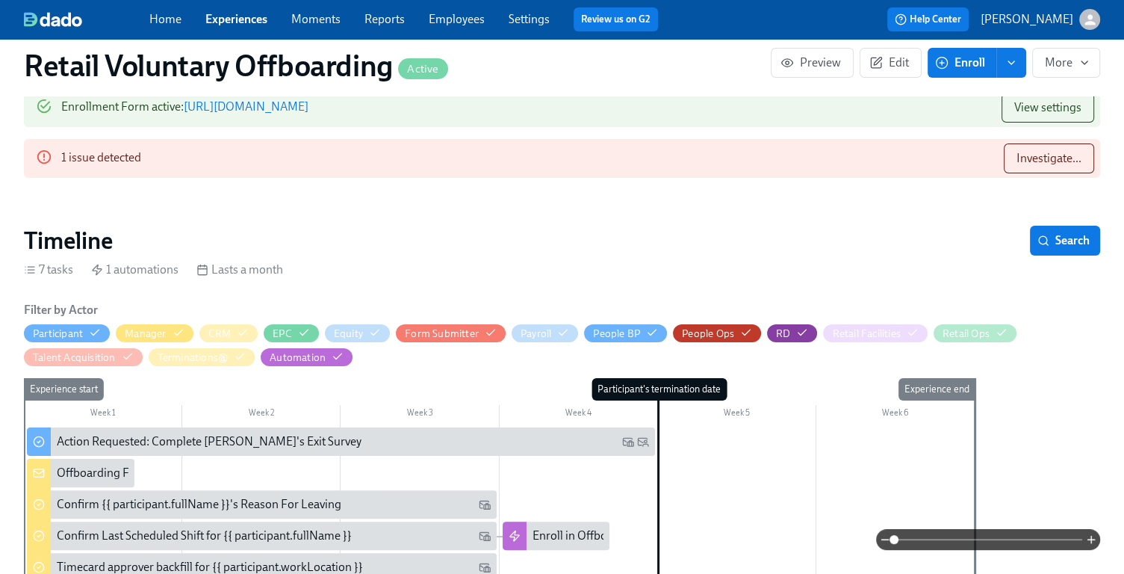
scroll to position [448, 0]
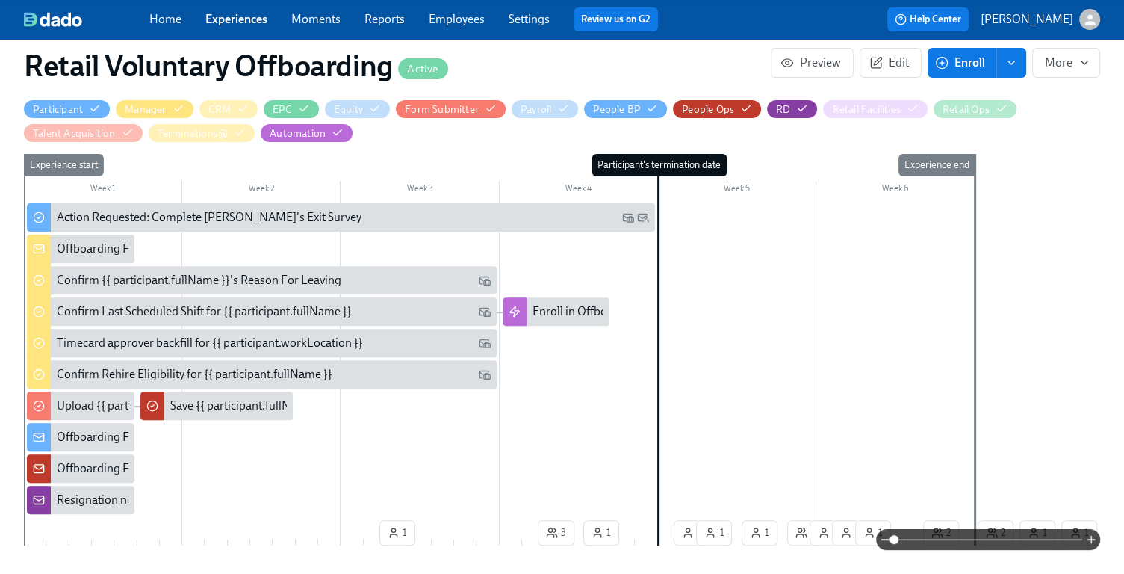
click at [93, 436] on div "Offboarding Form Submission for {{ participant.fullName }} - {{ participant.rol…" at bounding box center [408, 437] width 702 height 16
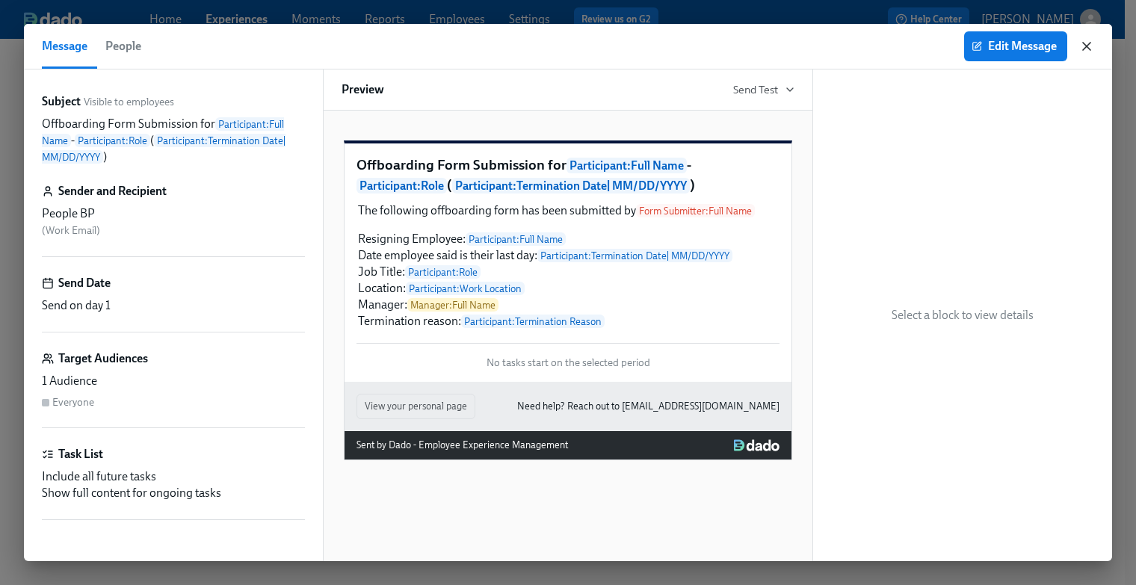
click at [1085, 47] on icon "button" at bounding box center [1086, 46] width 7 height 7
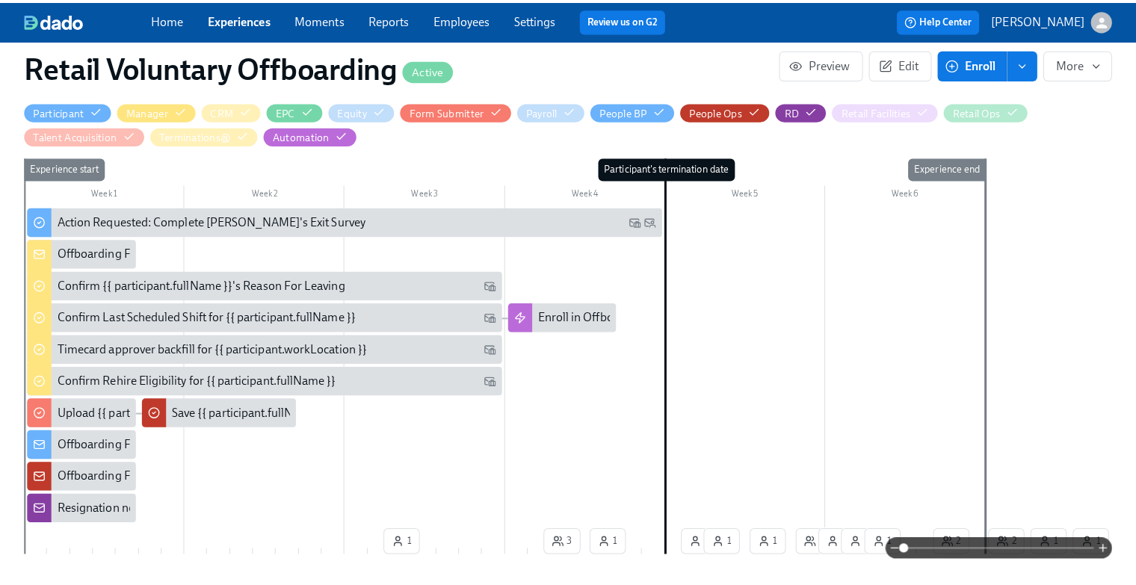
scroll to position [0, 6219]
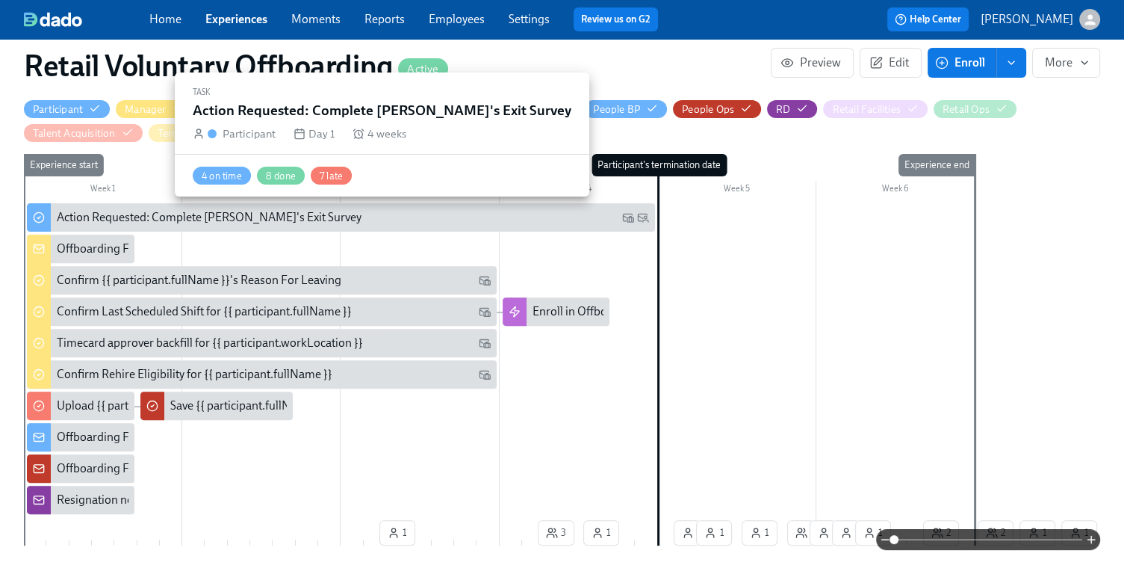
click at [90, 212] on div "Action Requested: Complete [PERSON_NAME]'s Exit Survey" at bounding box center [209, 217] width 305 height 16
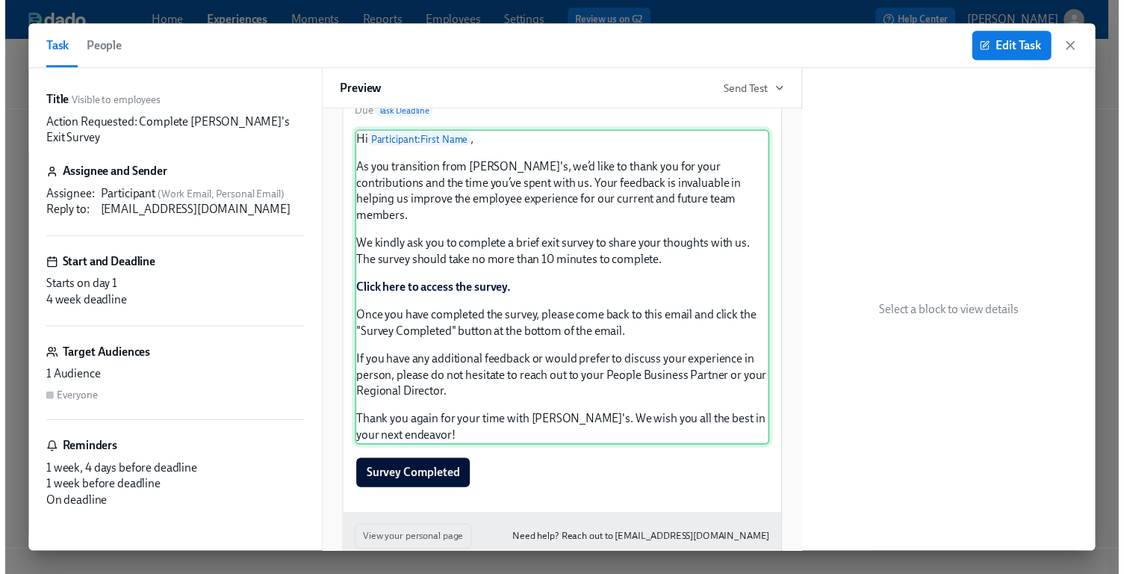
scroll to position [142, 0]
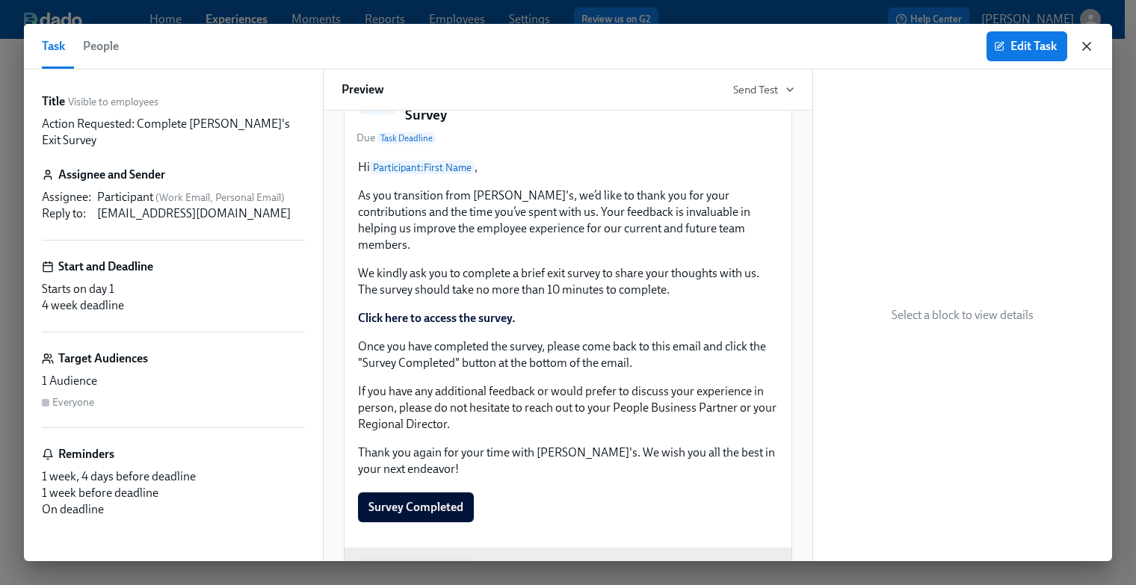
click at [1079, 41] on icon "button" at bounding box center [1086, 46] width 15 height 15
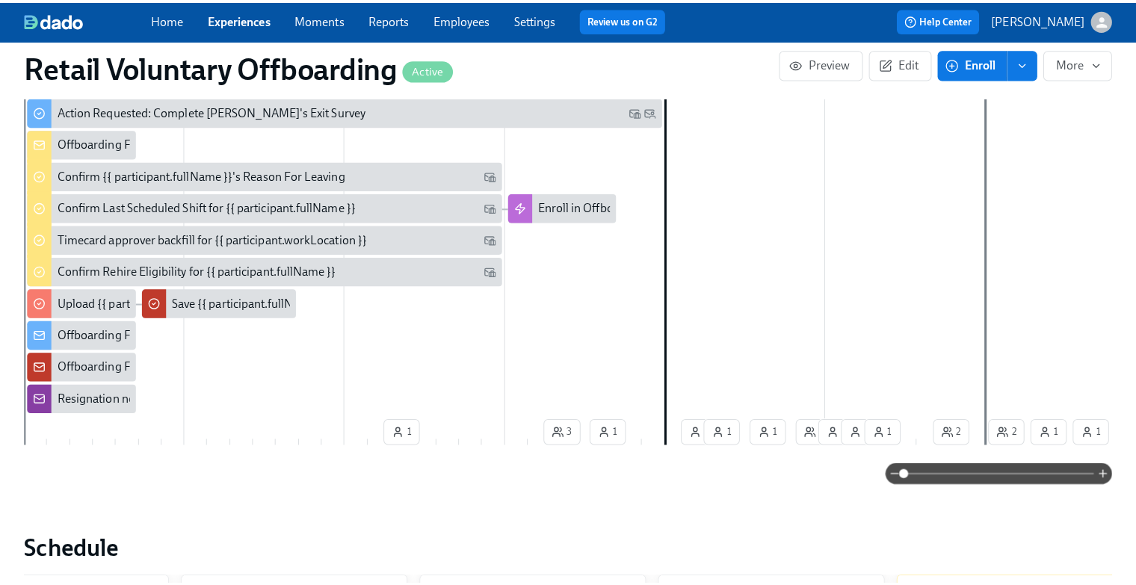
scroll to position [523, 0]
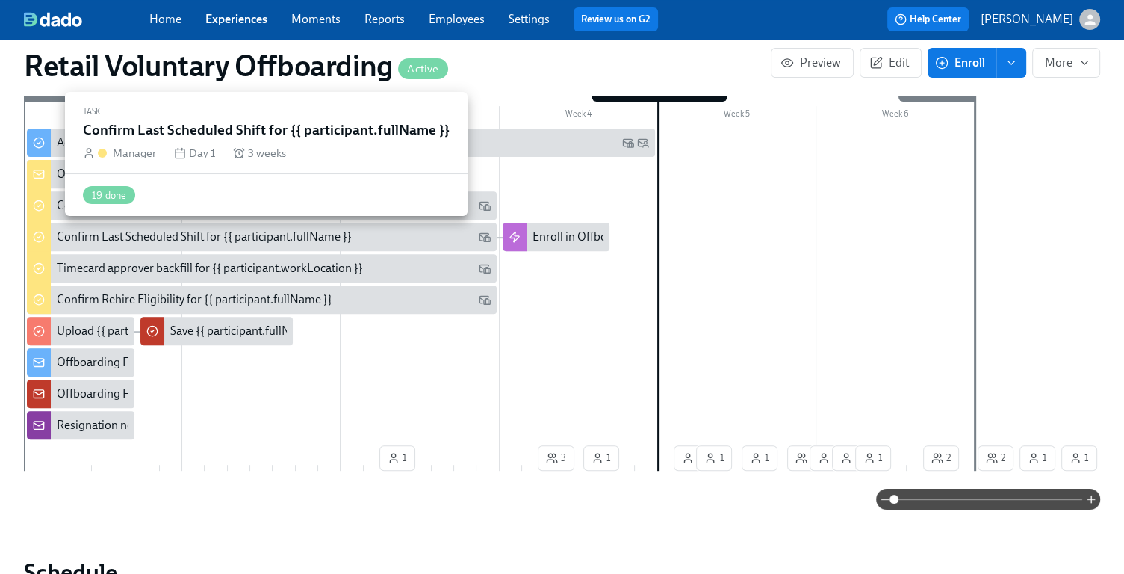
click at [203, 238] on div "Confirm Last Scheduled Shift for {{ participant.fullName }}" at bounding box center [204, 237] width 295 height 16
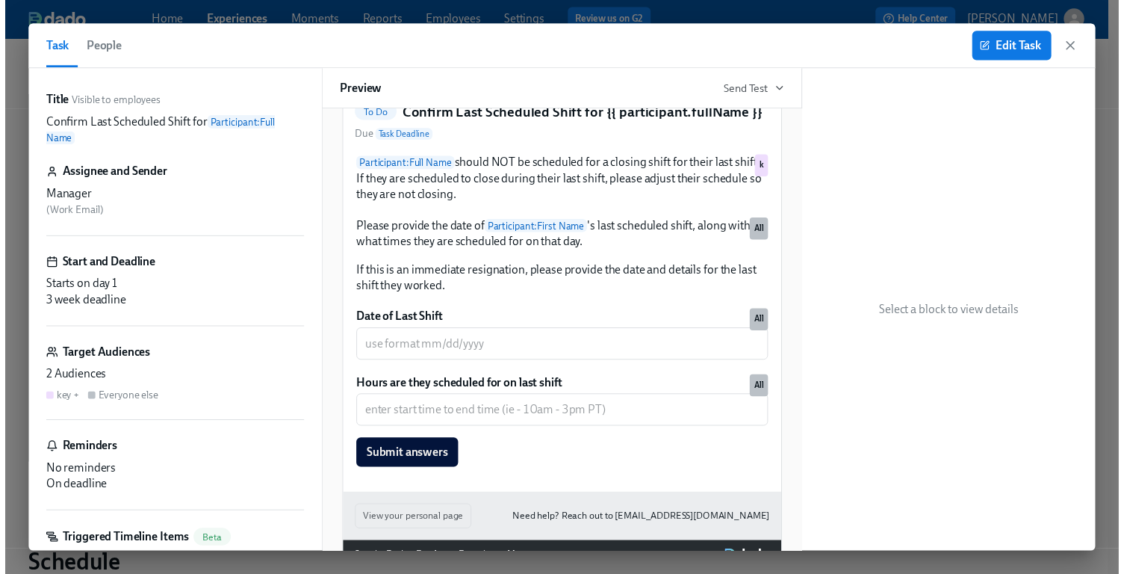
scroll to position [149, 0]
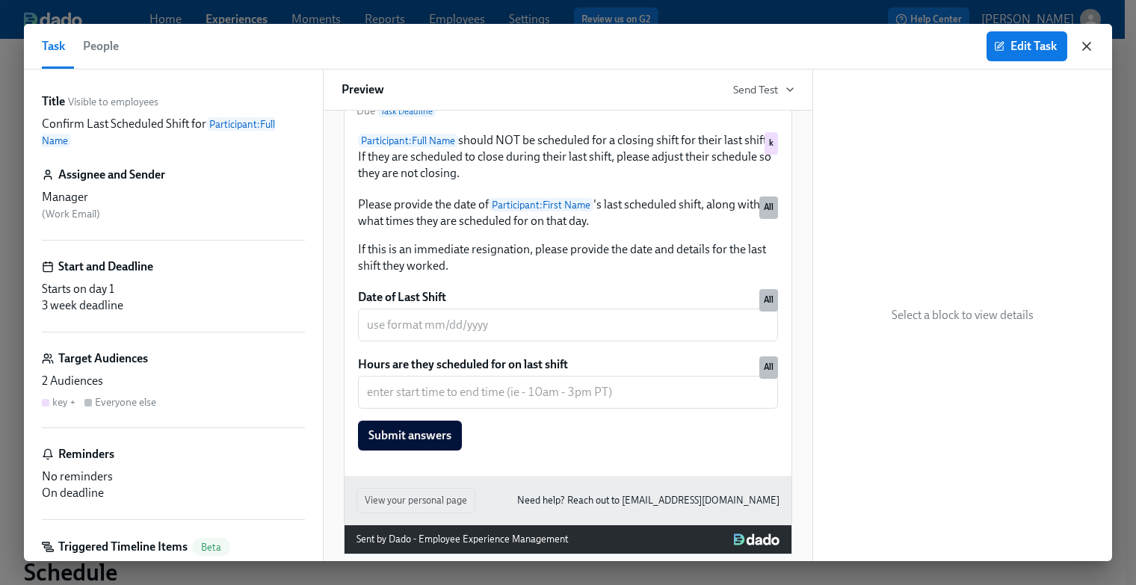
click at [1085, 43] on icon "button" at bounding box center [1086, 46] width 15 height 15
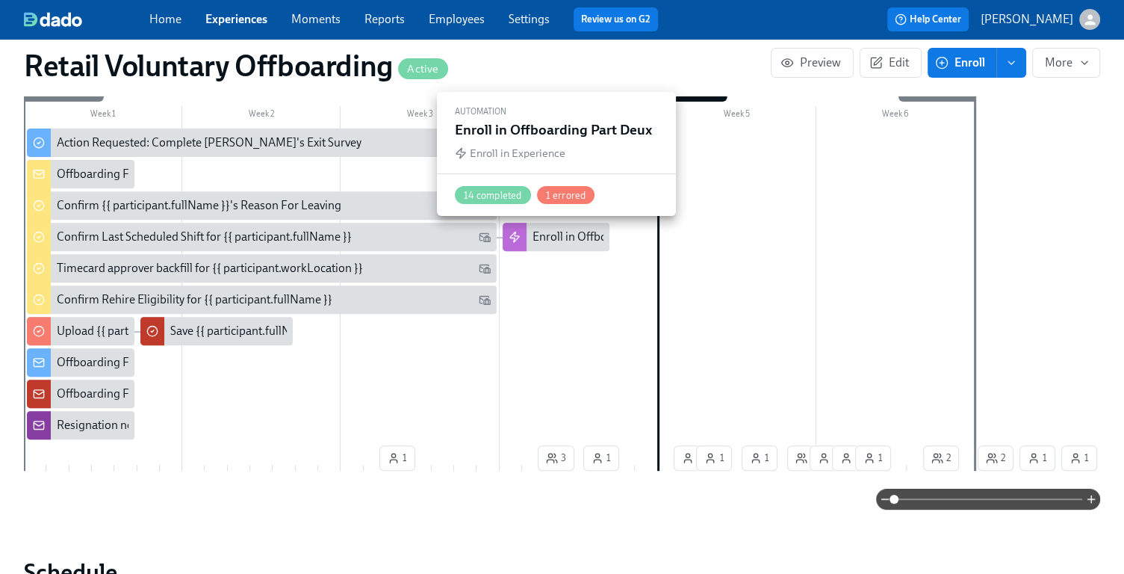
click at [571, 235] on div "Enroll in Offboarding Part Deux" at bounding box center [613, 237] width 161 height 16
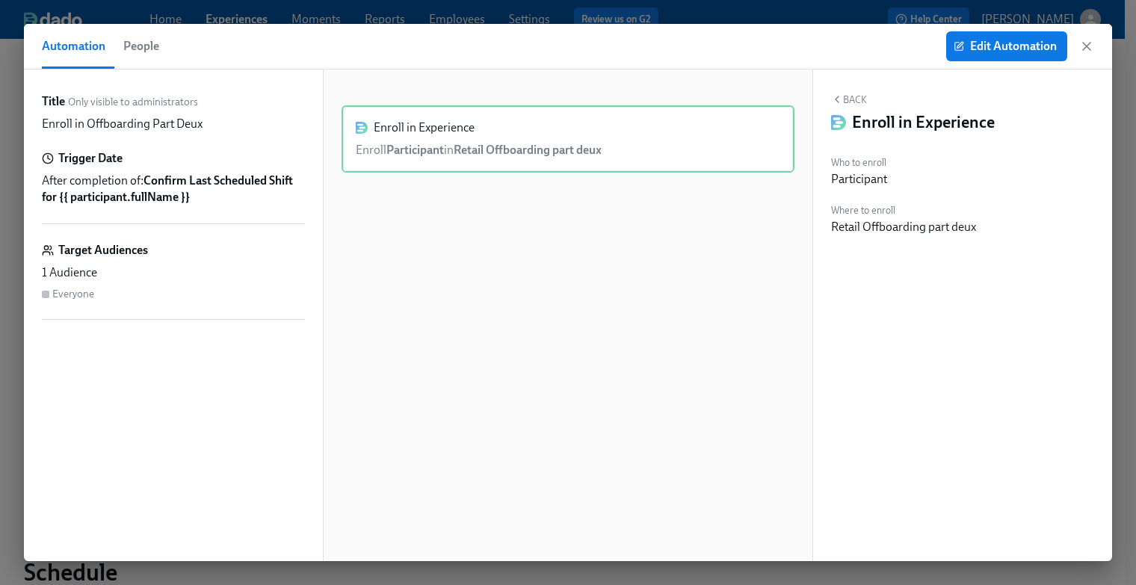
click at [1083, 47] on icon "button" at bounding box center [1086, 46] width 15 height 15
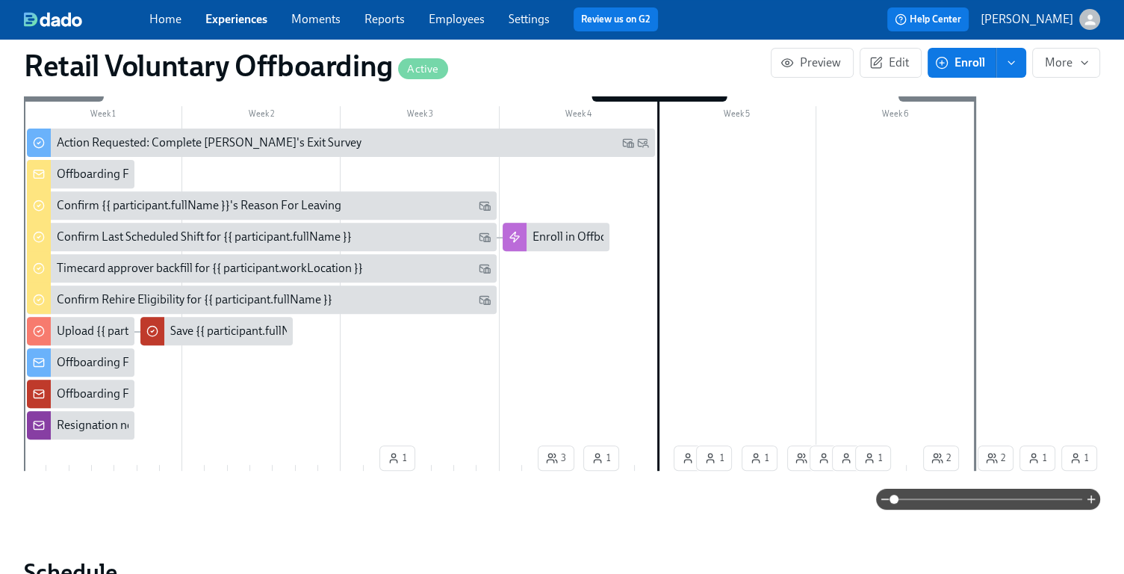
click at [235, 18] on link "Experiences" at bounding box center [236, 19] width 62 height 14
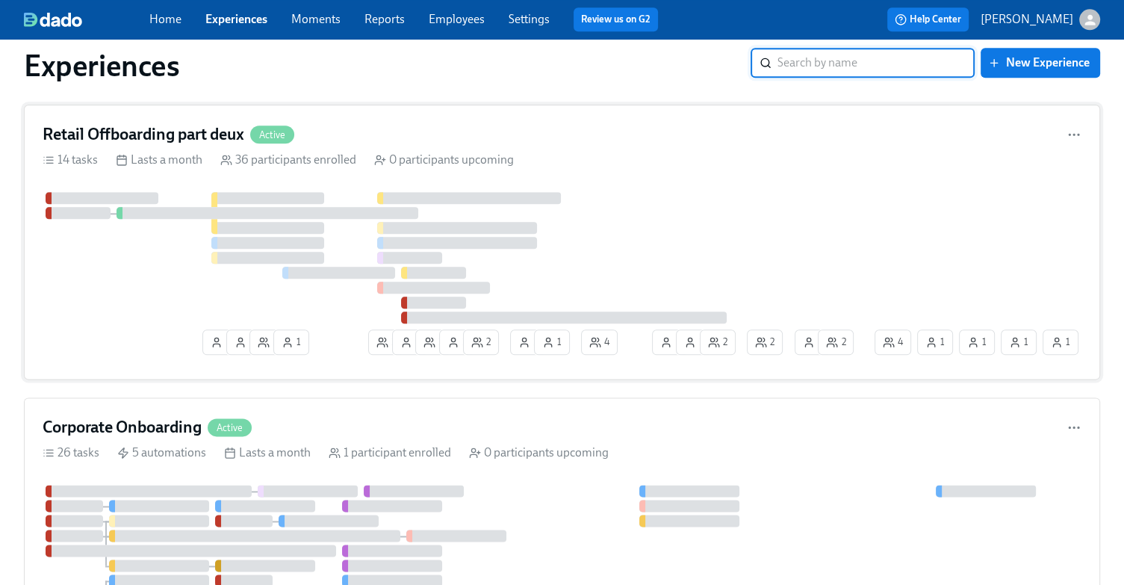
scroll to position [1644, 0]
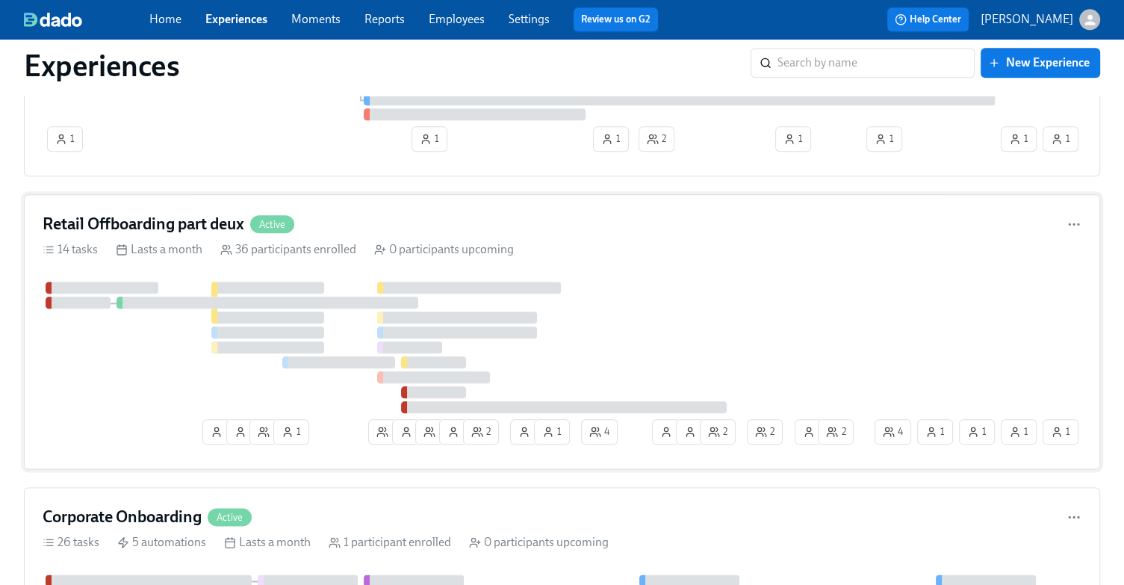
click at [196, 213] on h4 "Retail Offboarding part deux" at bounding box center [144, 224] width 202 height 22
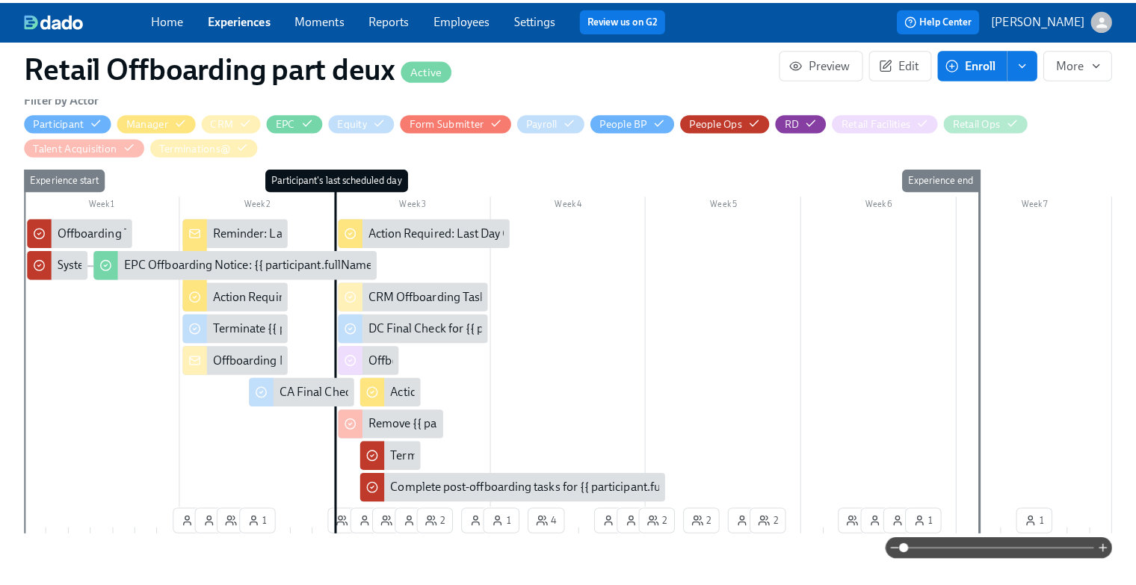
scroll to position [374, 0]
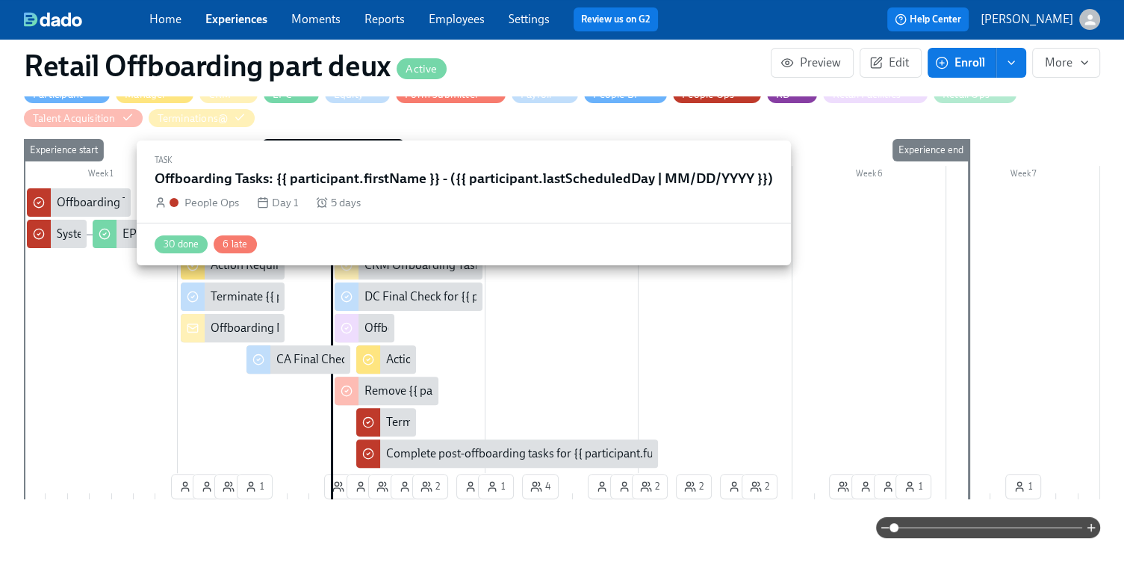
click at [81, 199] on div "Offboarding Tasks: {{ participant.firstName }} - ({{ participant.lastScheduledD…" at bounding box center [306, 202] width 499 height 16
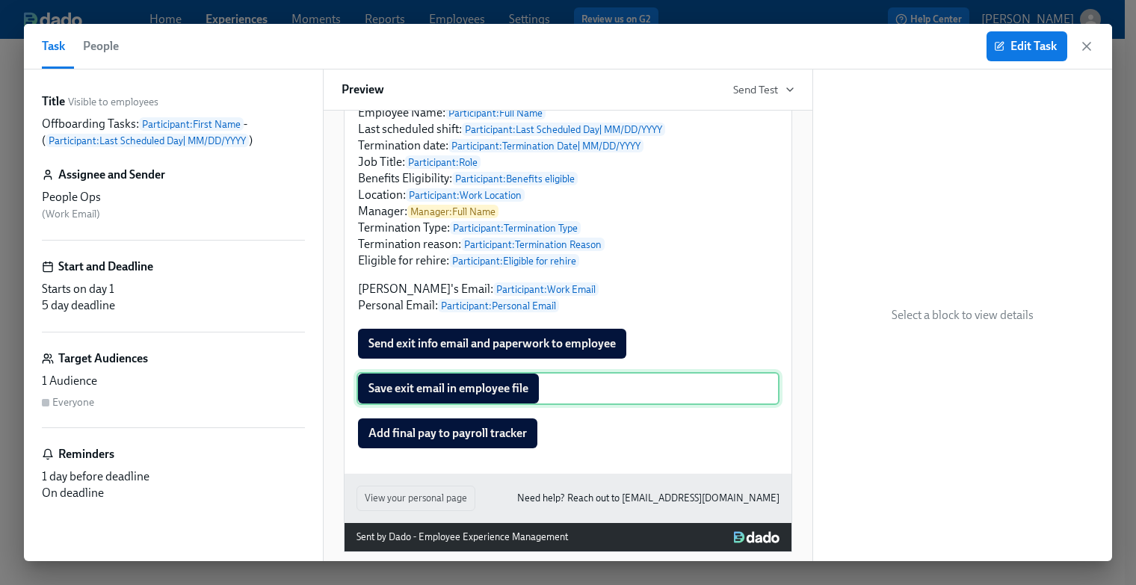
scroll to position [284, 0]
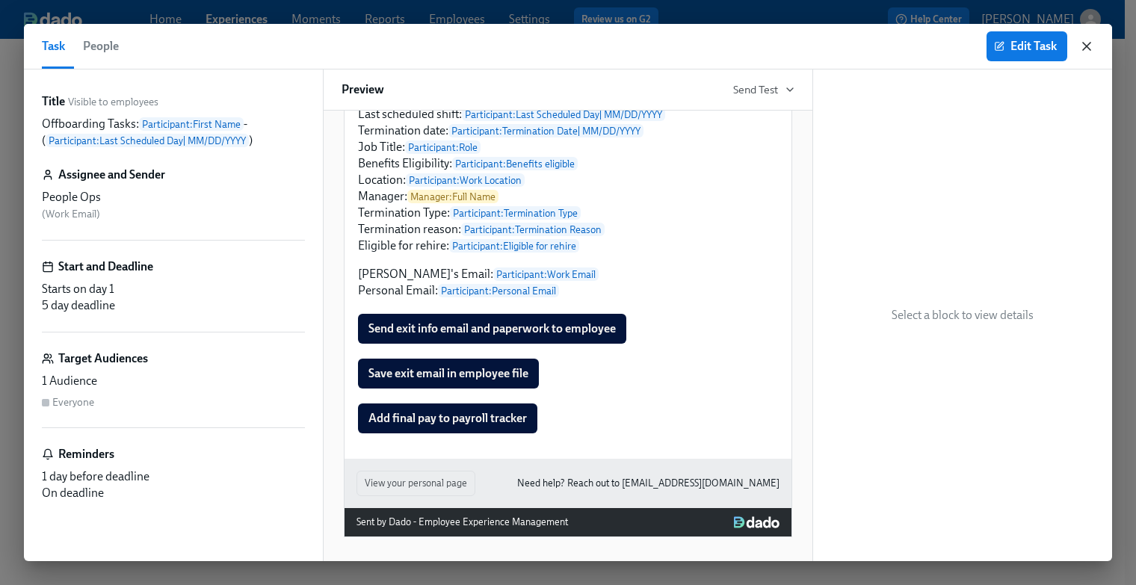
click at [1086, 45] on icon "button" at bounding box center [1086, 46] width 7 height 7
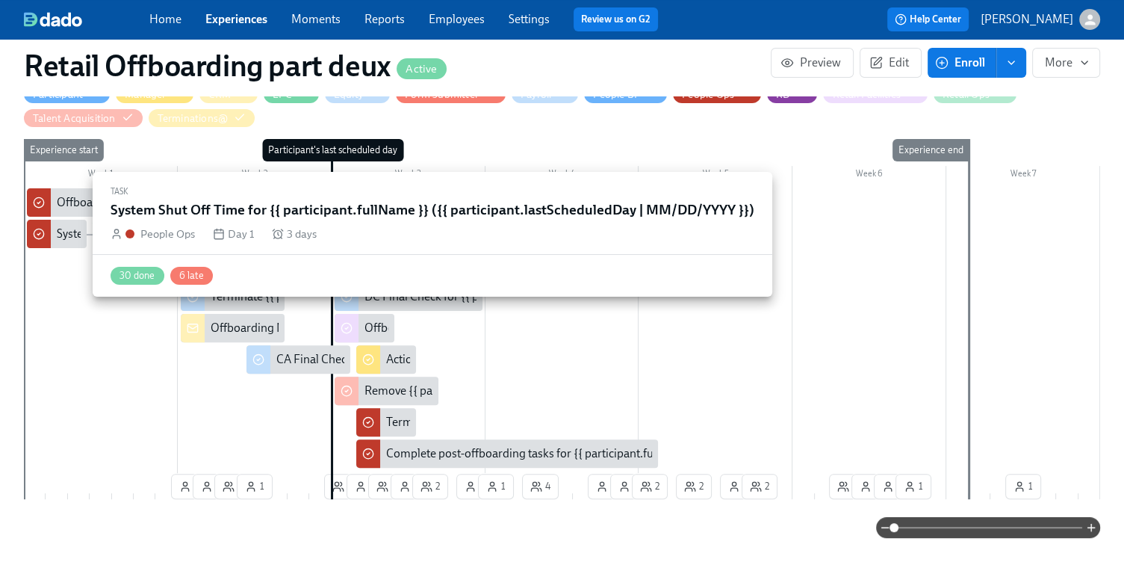
click at [72, 229] on div "System Shut Off Time for {{ participant.fullName }} ({{ participant.lastSchedul…" at bounding box center [316, 234] width 518 height 16
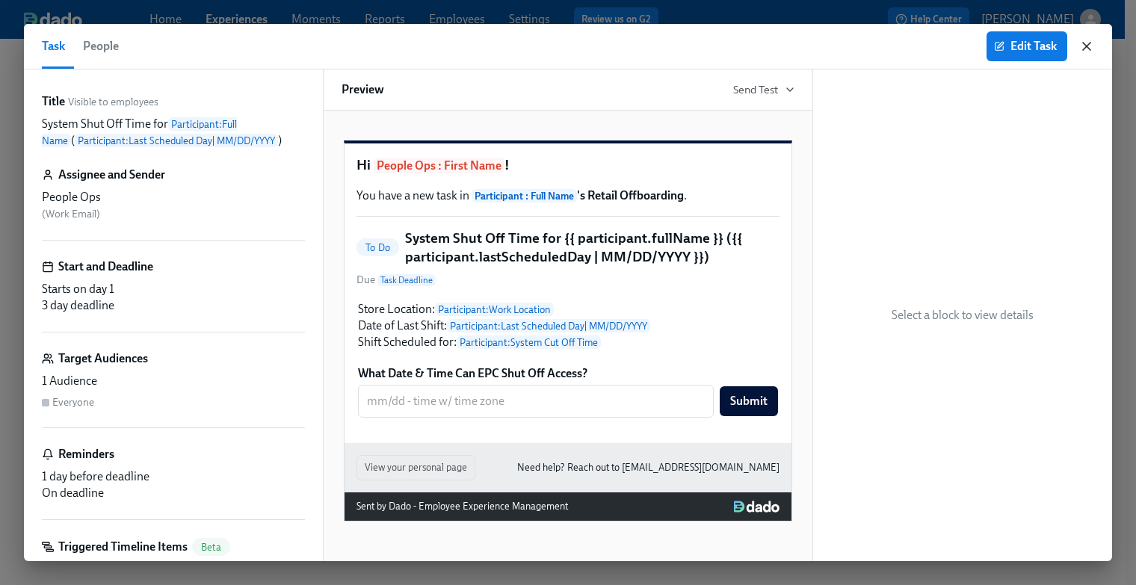
click at [1091, 50] on icon "button" at bounding box center [1086, 46] width 15 height 15
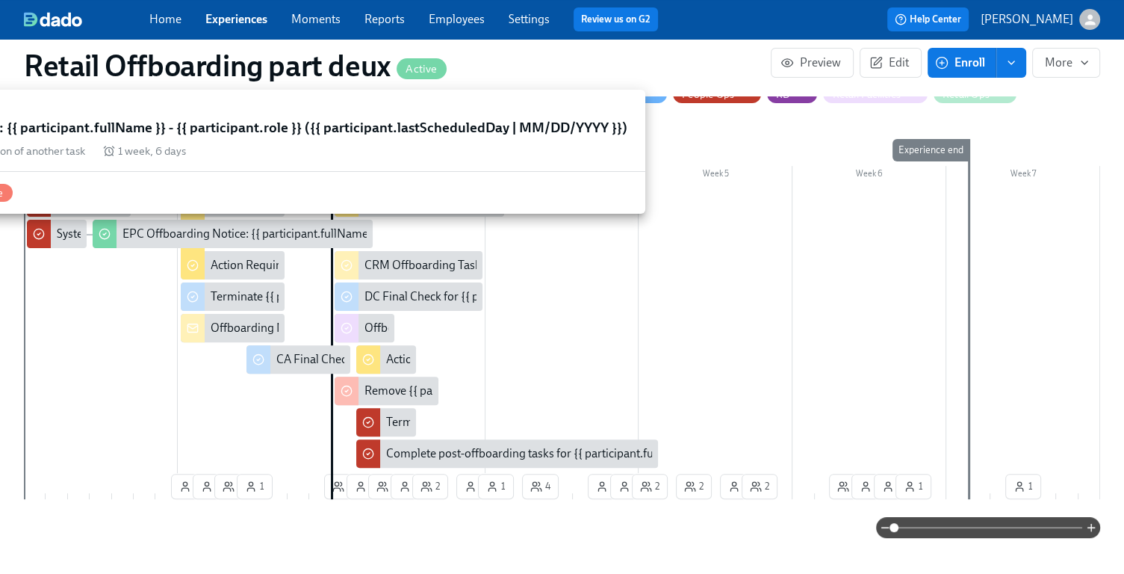
click at [200, 238] on div "EPC Offboarding Notice: {{ participant.fullName }} - {{ participant.role }} ({{…" at bounding box center [437, 234] width 628 height 16
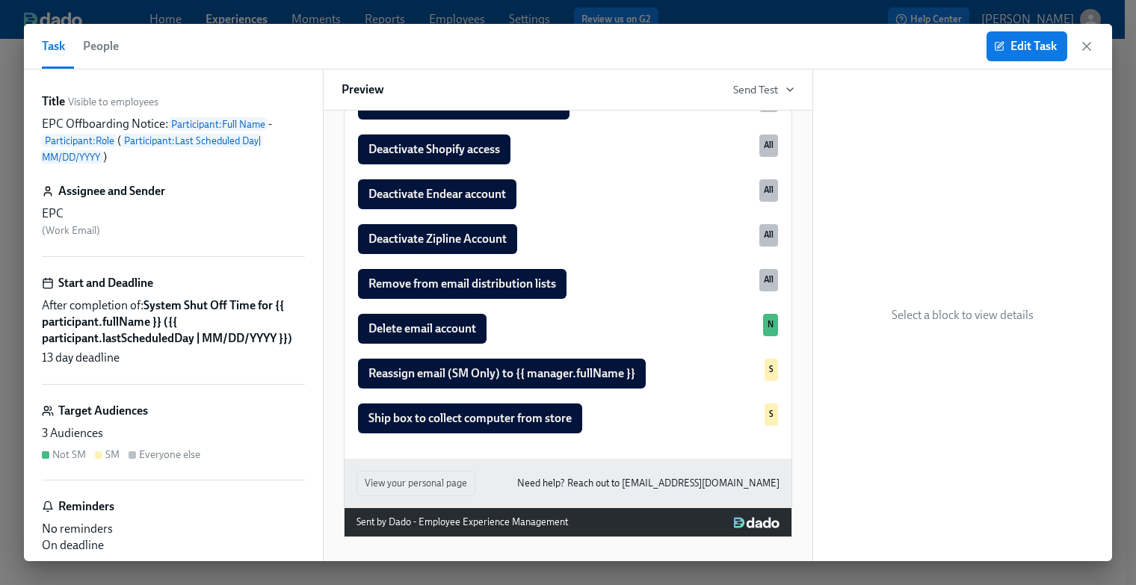
scroll to position [543, 0]
click at [1085, 41] on icon "button" at bounding box center [1086, 46] width 15 height 15
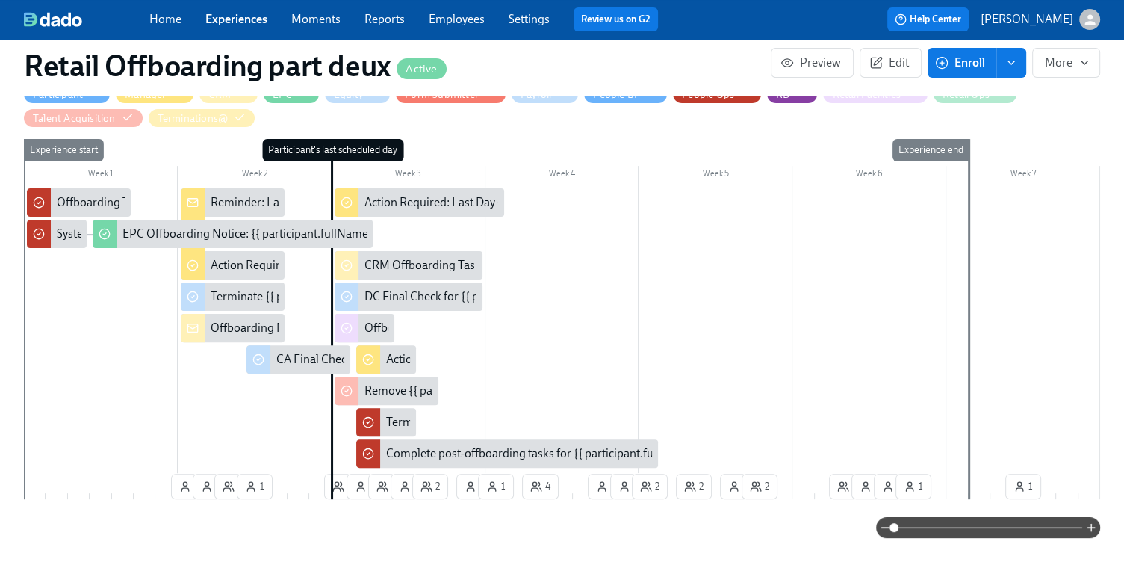
click at [235, 199] on div "Reminder: Last Day Checklist for {{ participant.fullName }}" at bounding box center [359, 202] width 296 height 16
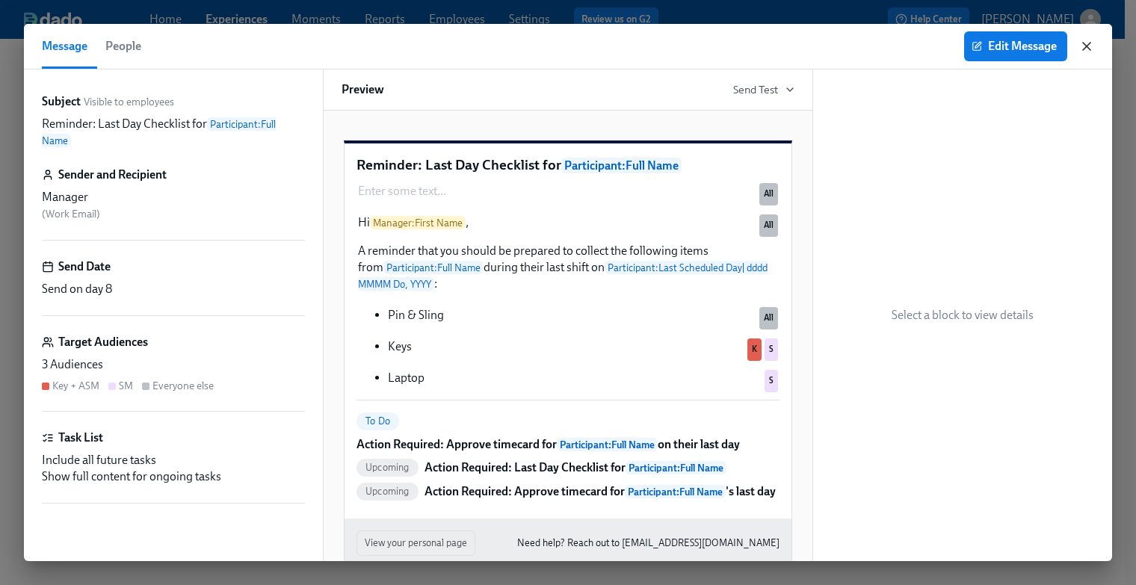
click at [1091, 48] on icon "button" at bounding box center [1086, 46] width 15 height 15
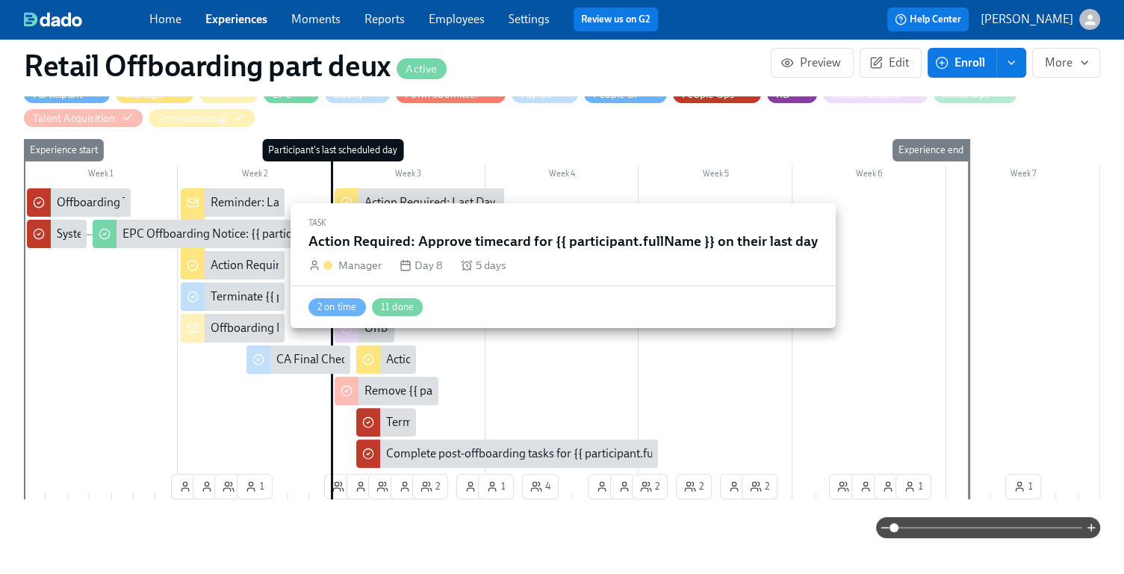
click at [261, 262] on div "Action Required: Approve timecard for {{ participant.fullName }} on their last …" at bounding box center [415, 265] width 409 height 16
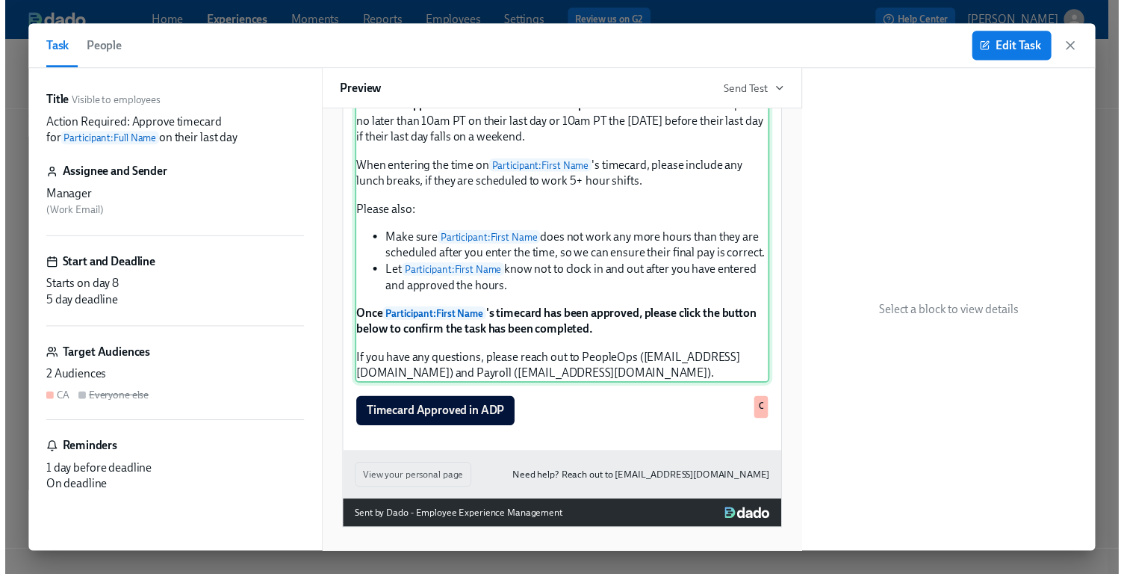
scroll to position [299, 0]
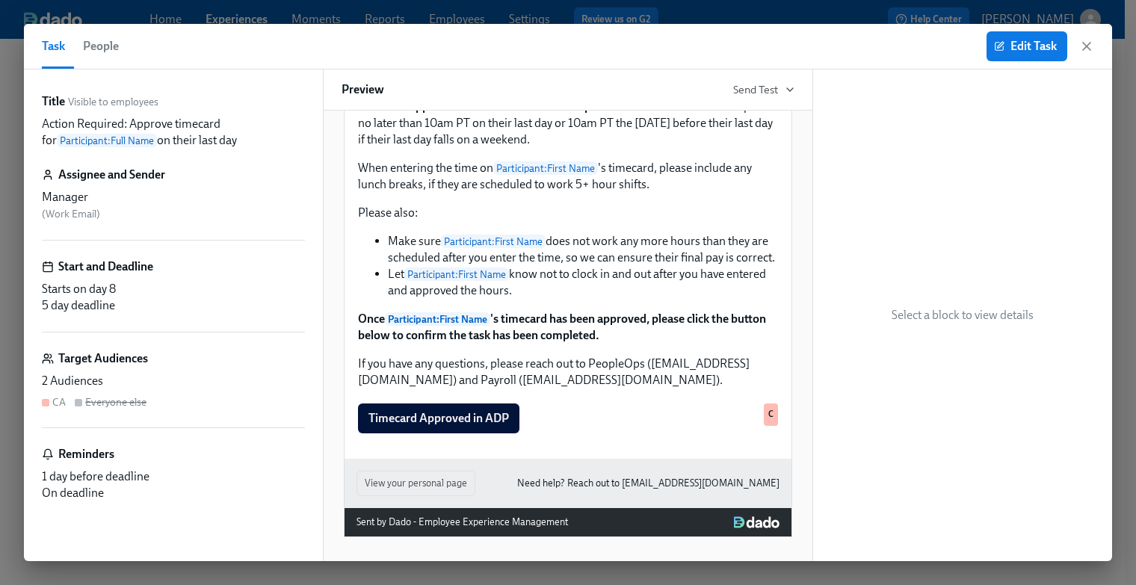
click at [1081, 49] on icon "button" at bounding box center [1086, 46] width 15 height 15
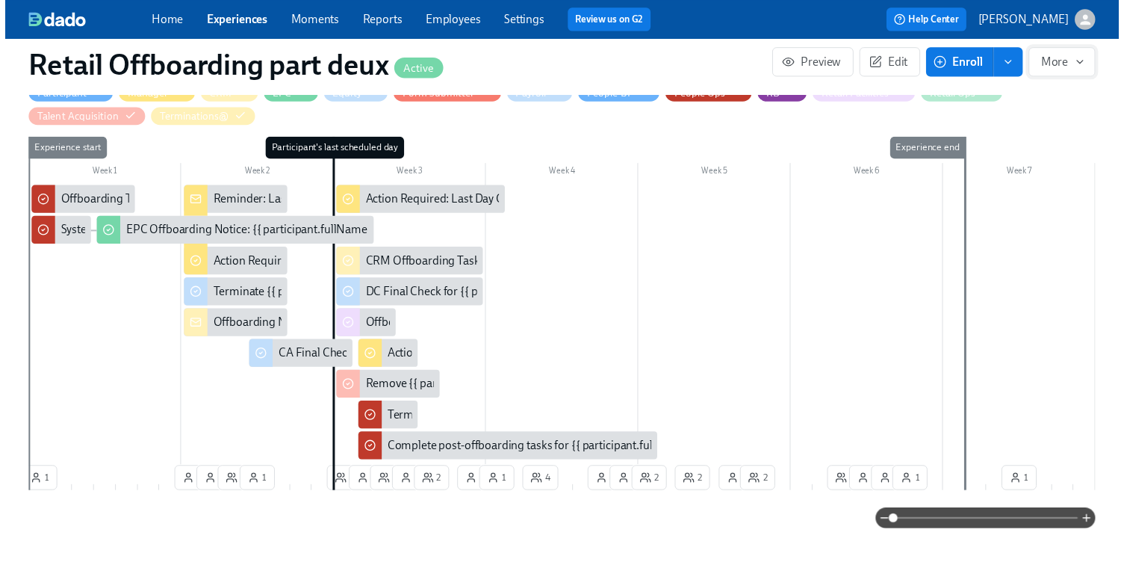
scroll to position [0, 10468]
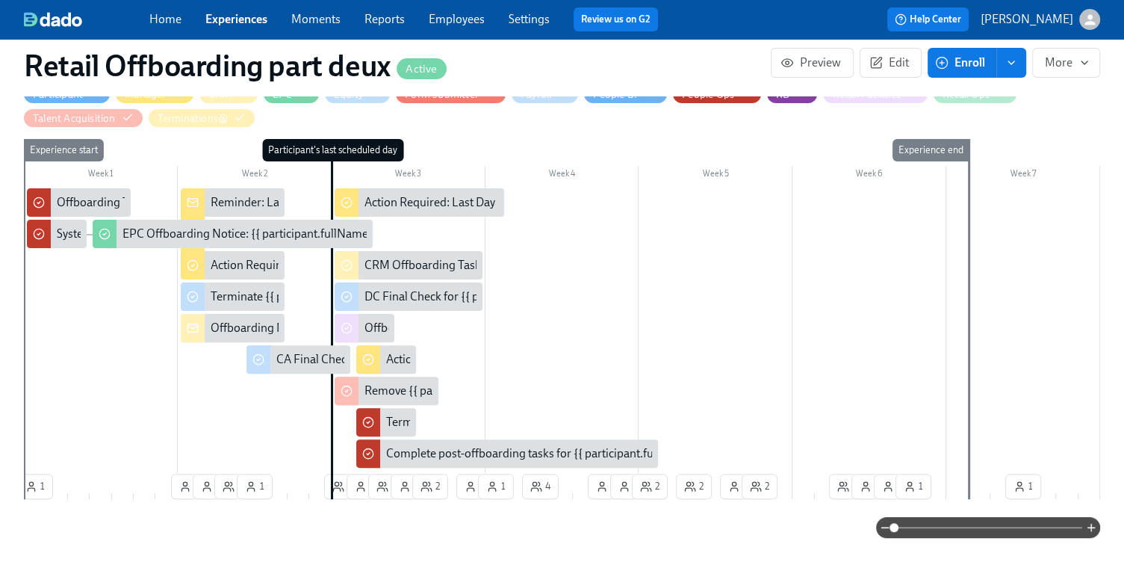
click at [259, 268] on div "Action Required: Approve timecard for {{ participant.fullName }} on their last …" at bounding box center [415, 265] width 409 height 16
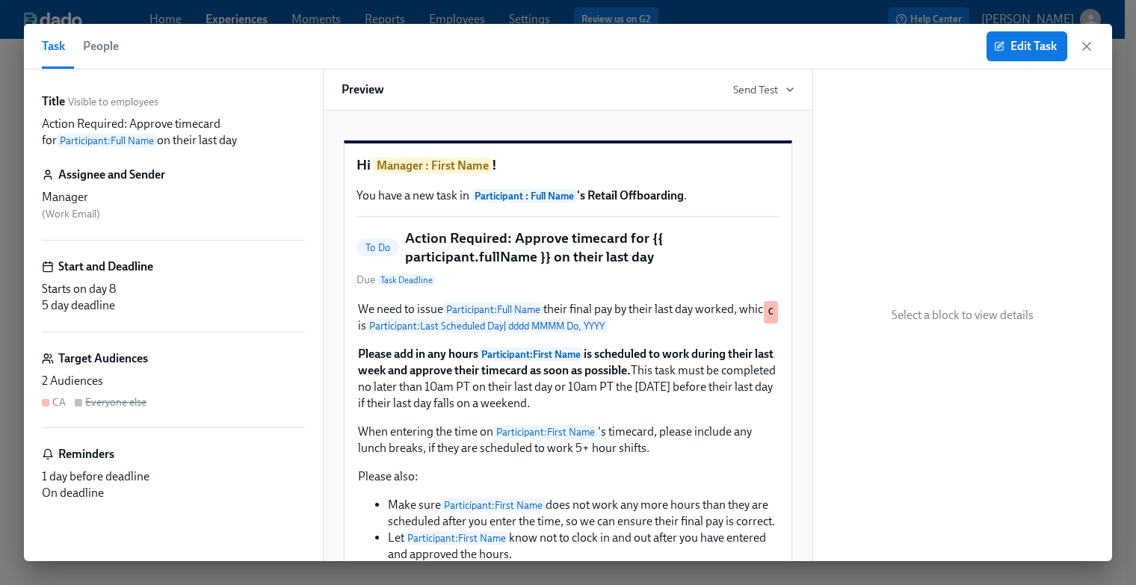
click at [1077, 46] on div "Edit Task" at bounding box center [1040, 46] width 108 height 30
click at [1088, 46] on icon "button" at bounding box center [1086, 46] width 15 height 15
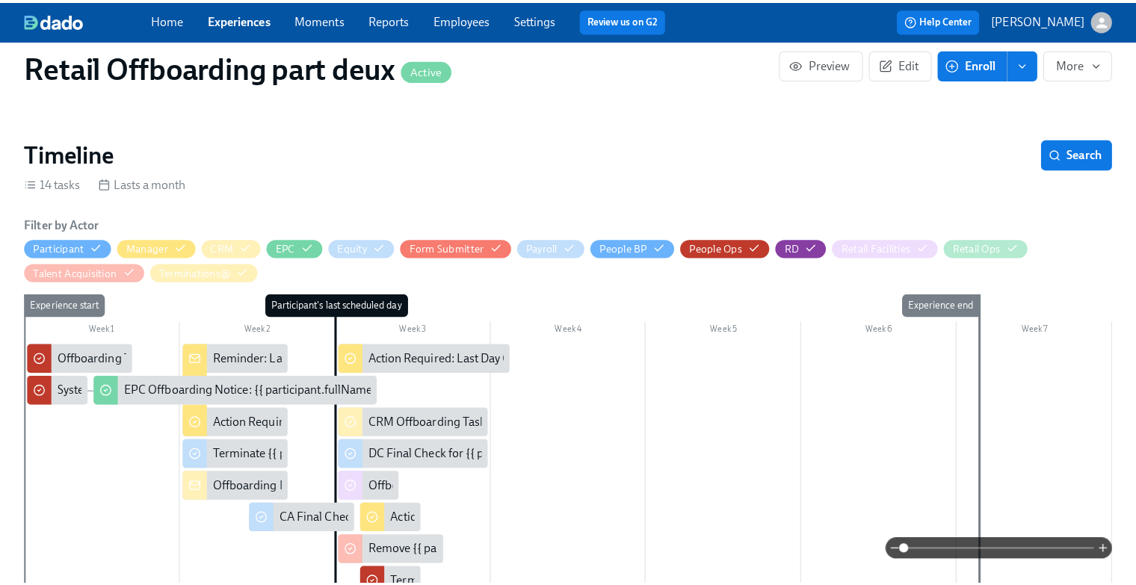
scroll to position [299, 0]
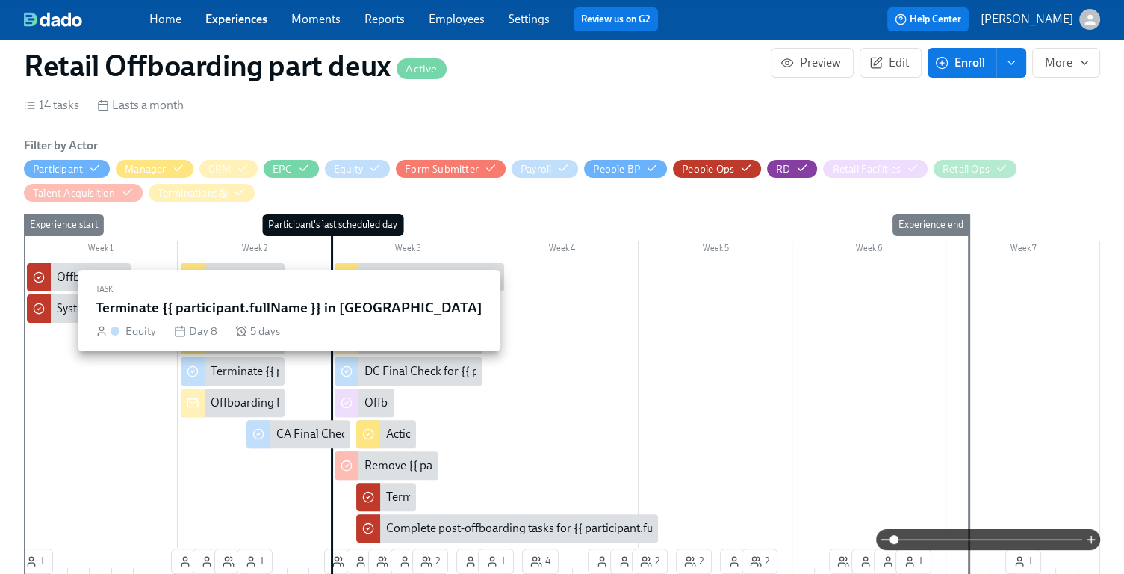
click at [239, 373] on div "Terminate {{ participant.fullName }} in [GEOGRAPHIC_DATA]" at bounding box center [368, 371] width 314 height 16
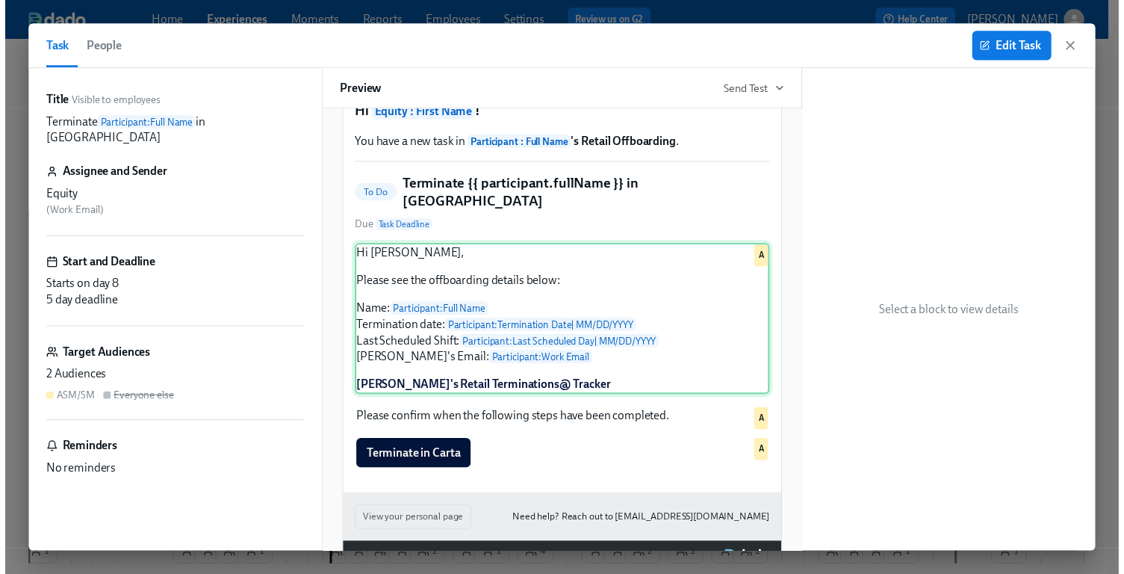
scroll to position [75, 0]
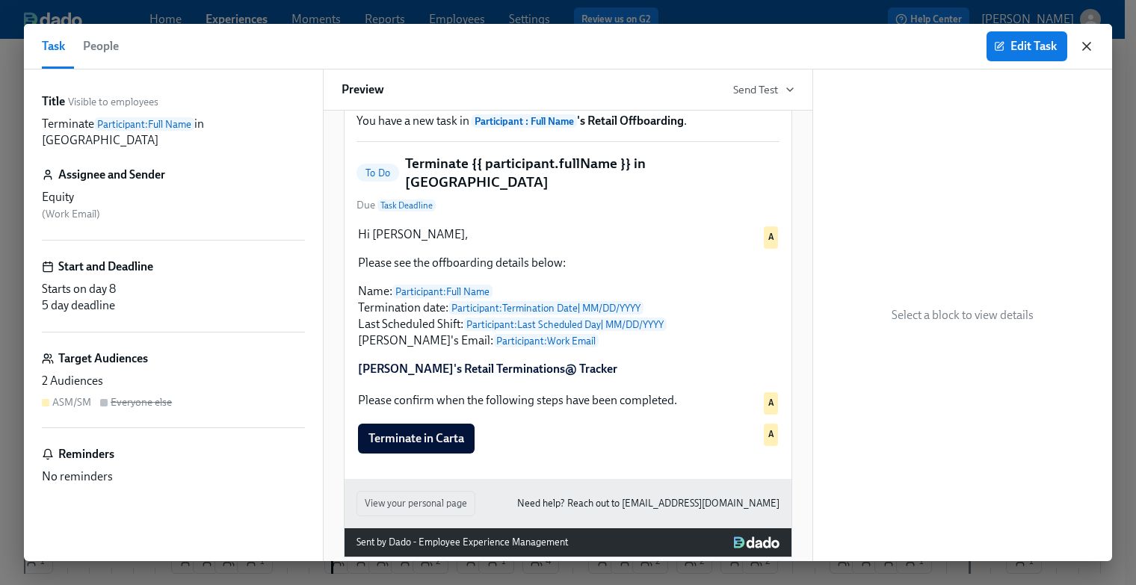
click at [1085, 48] on icon "button" at bounding box center [1086, 46] width 7 height 7
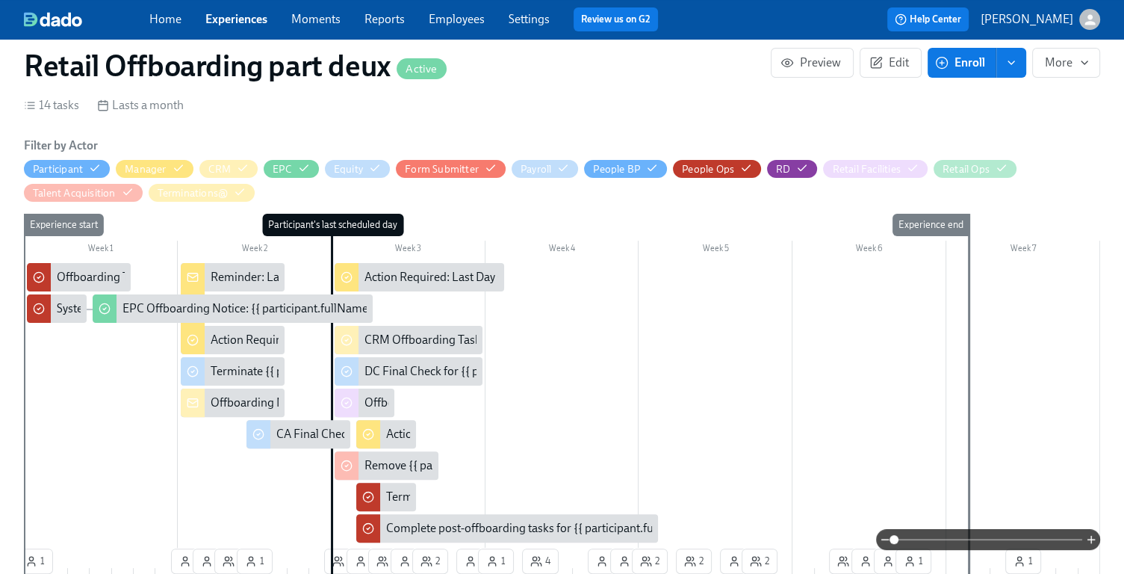
click at [254, 400] on div "Offboarding Notice: {{ participant.fullName }} - {{ participant.role }} ({{ par…" at bounding box center [513, 402] width 604 height 16
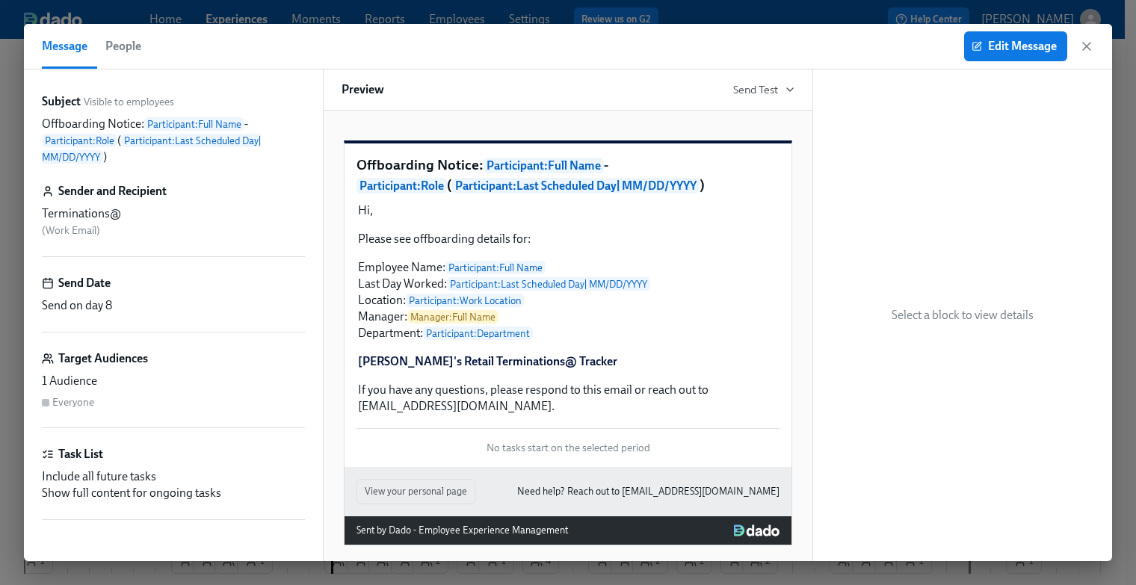
click at [1083, 48] on icon "button" at bounding box center [1086, 46] width 15 height 15
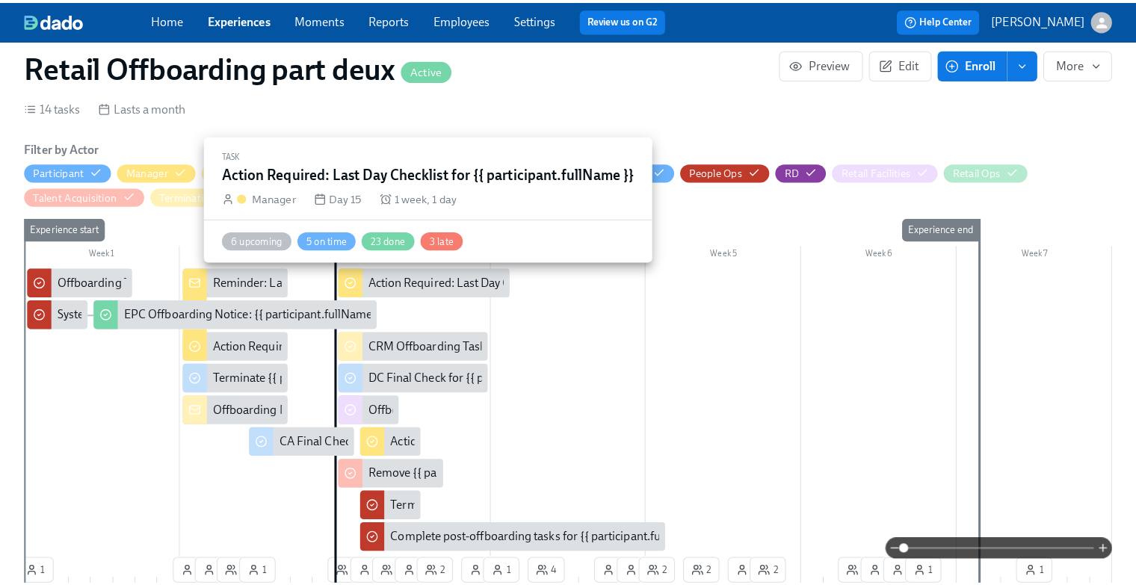
scroll to position [374, 0]
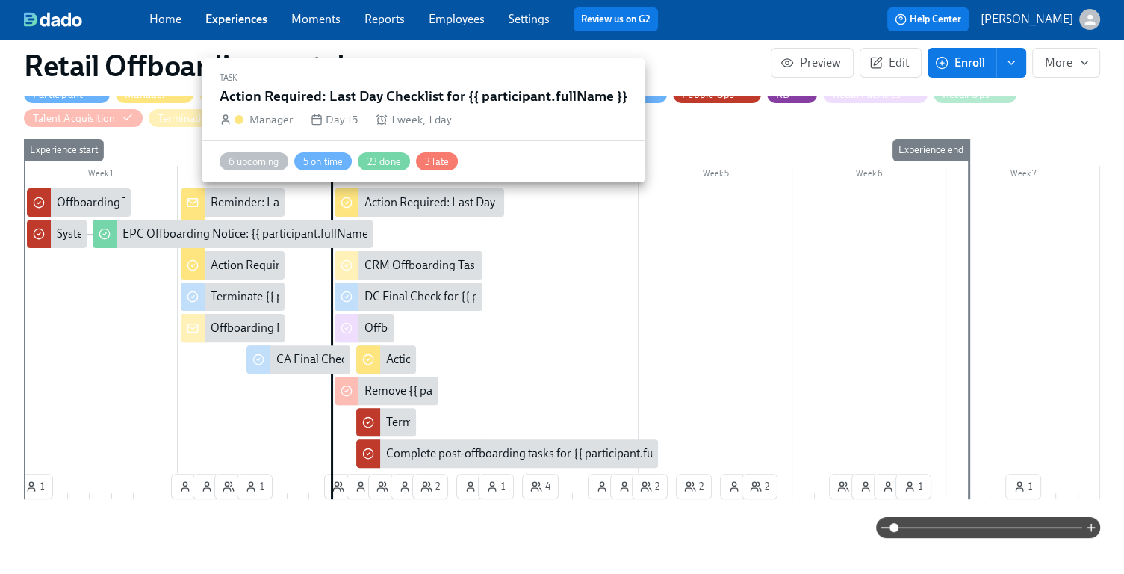
click at [430, 205] on div "Action Required: Last Day Checklist for {{ participant.fullName }}" at bounding box center [528, 202] width 327 height 16
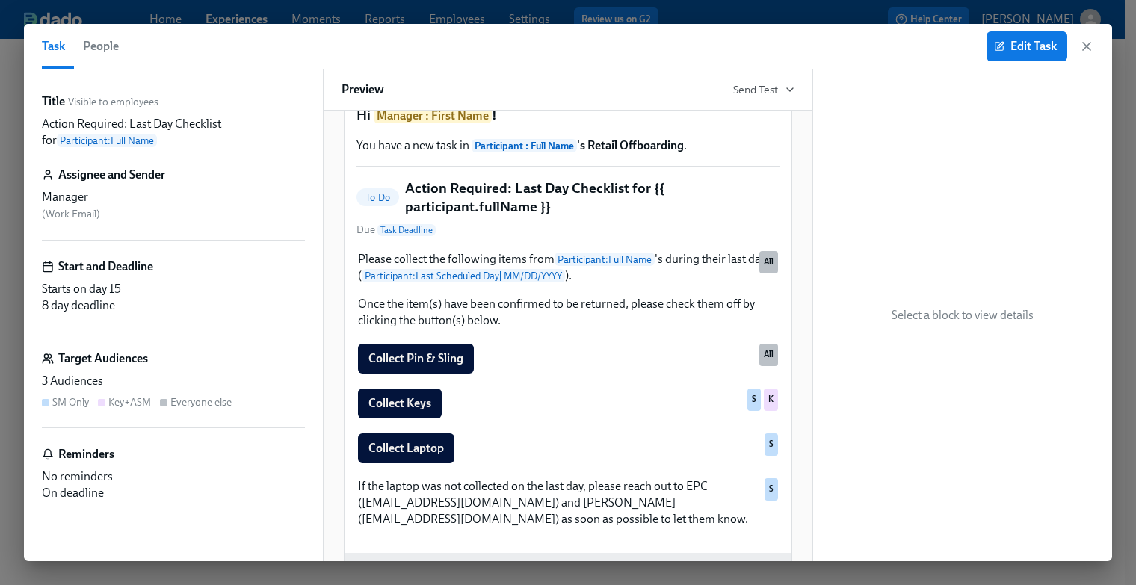
scroll to position [75, 0]
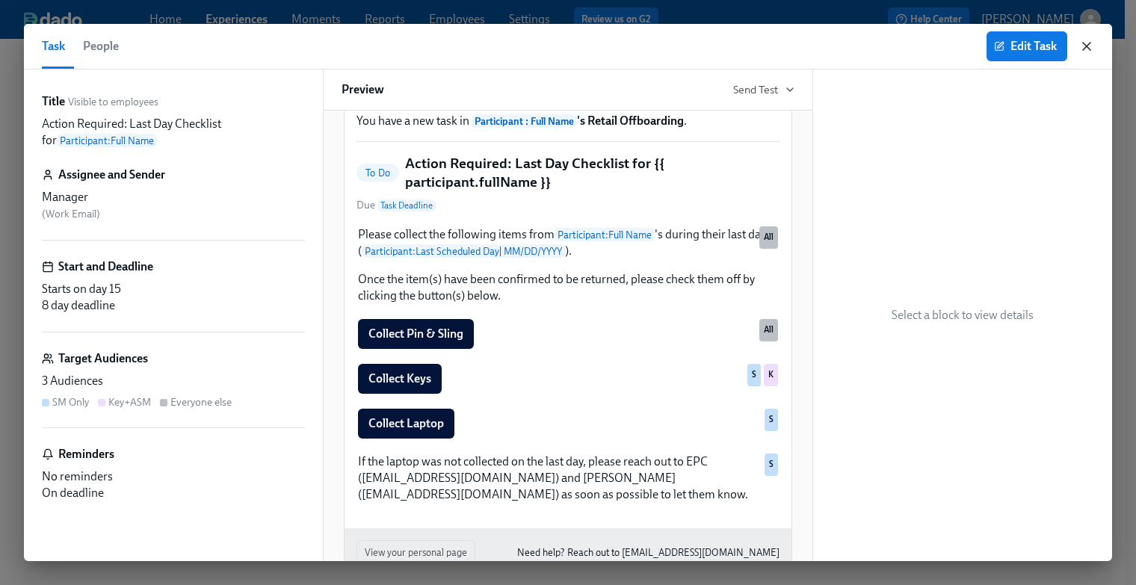
click at [1085, 49] on icon "button" at bounding box center [1086, 46] width 15 height 15
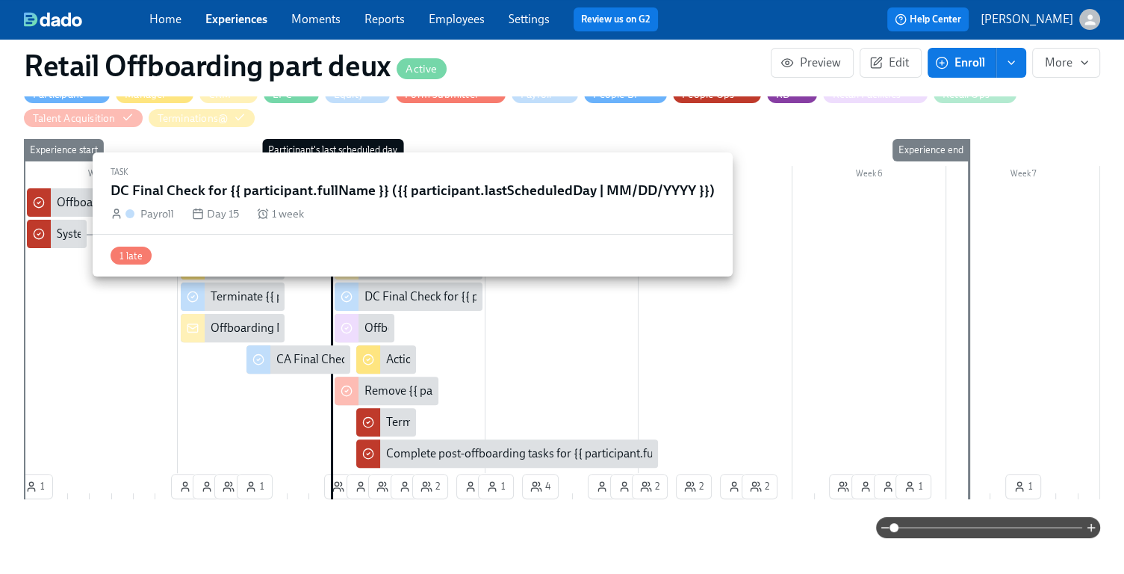
click at [421, 298] on div "DC Final Check for {{ participant.fullName }} ({{ participant.lastScheduledDay …" at bounding box center [608, 296] width 486 height 16
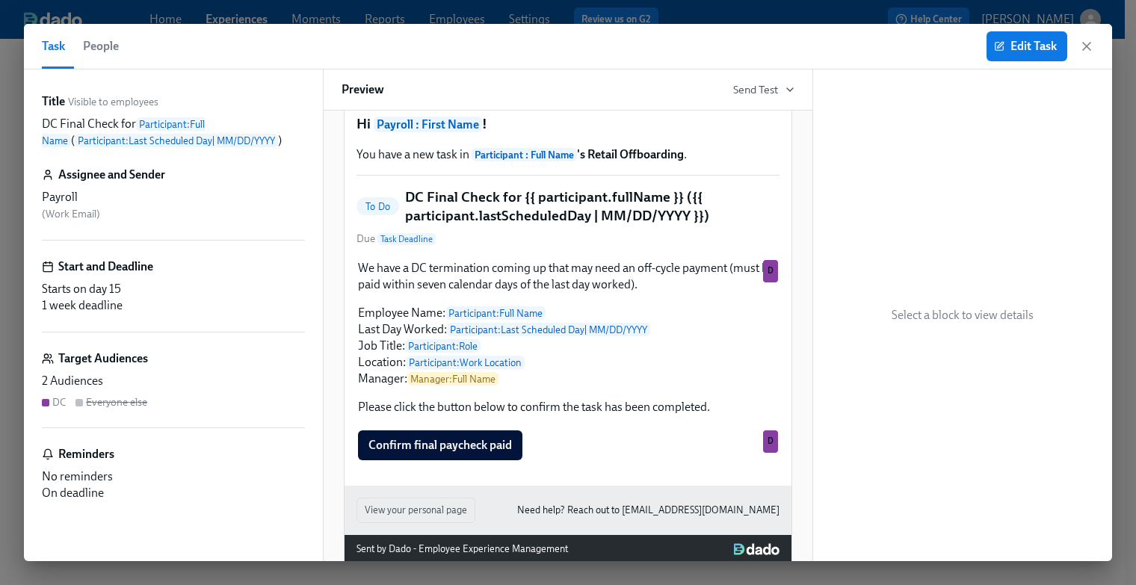
scroll to position [75, 0]
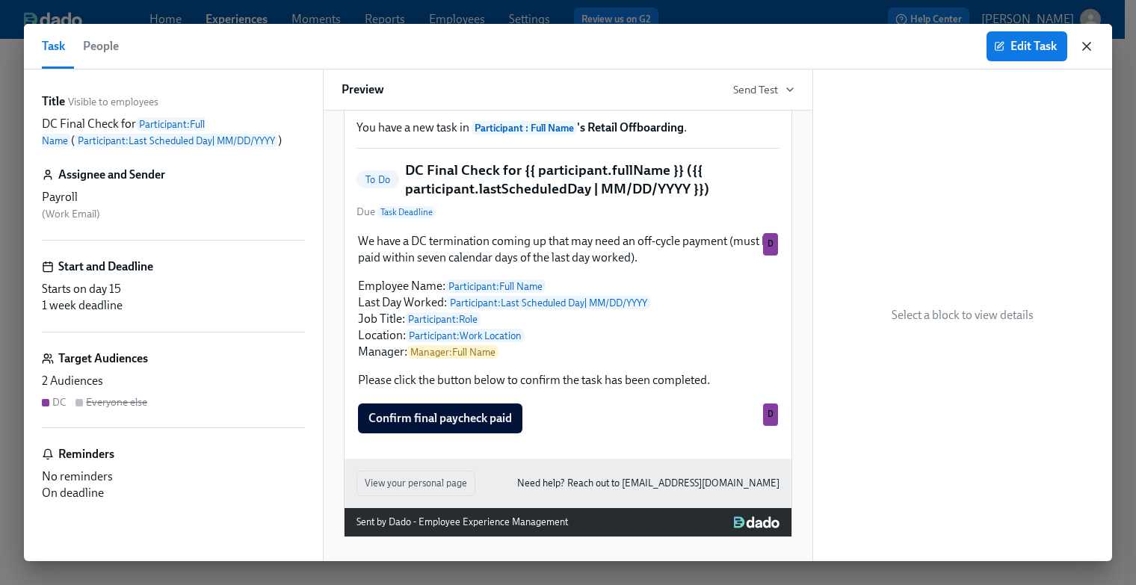
click at [1084, 51] on icon "button" at bounding box center [1086, 46] width 15 height 15
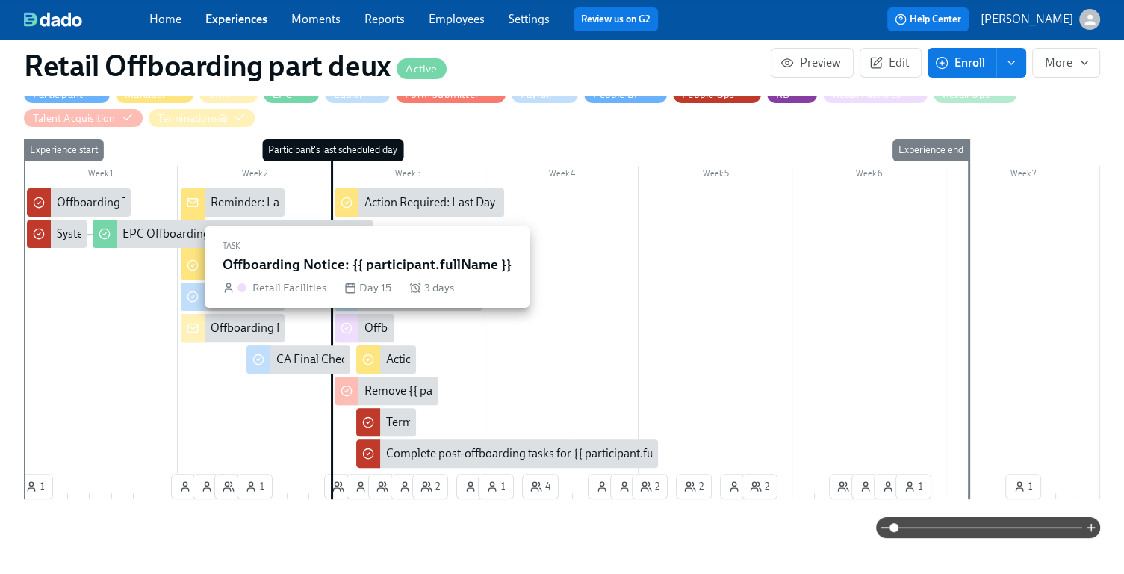
click at [377, 322] on div "Offboarding Notice: {{ participant.fullName }}" at bounding box center [481, 328] width 233 height 16
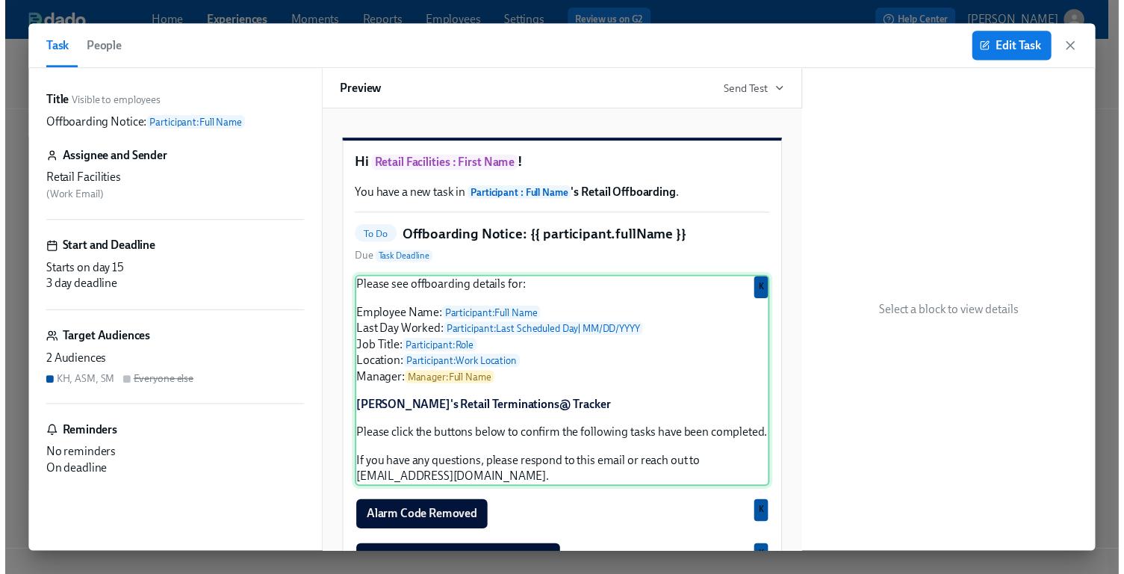
scroll to position [75, 0]
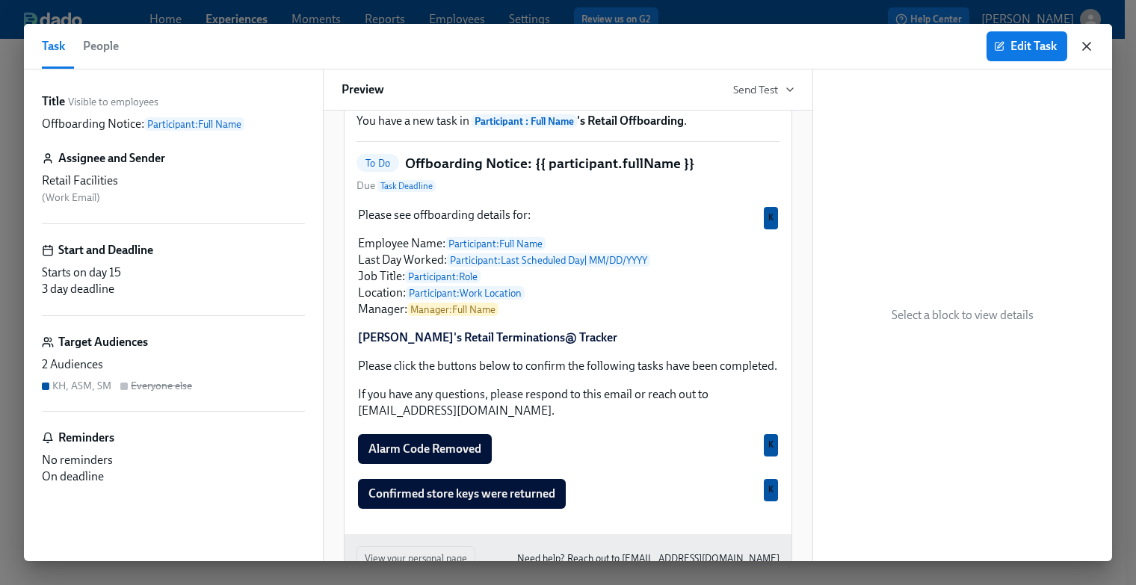
click at [1088, 47] on icon "button" at bounding box center [1086, 46] width 7 height 7
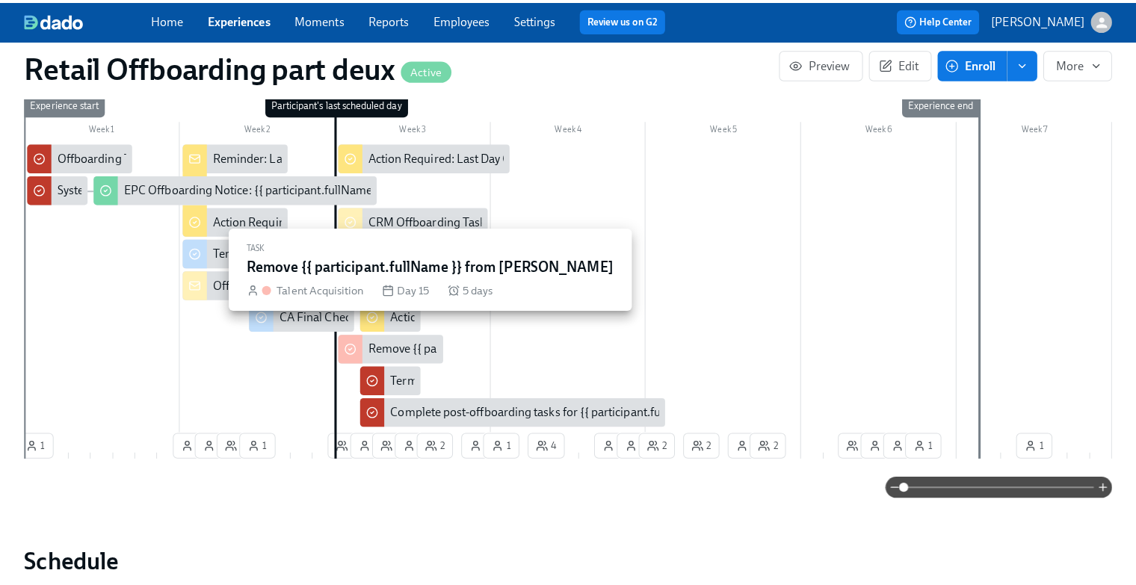
scroll to position [448, 0]
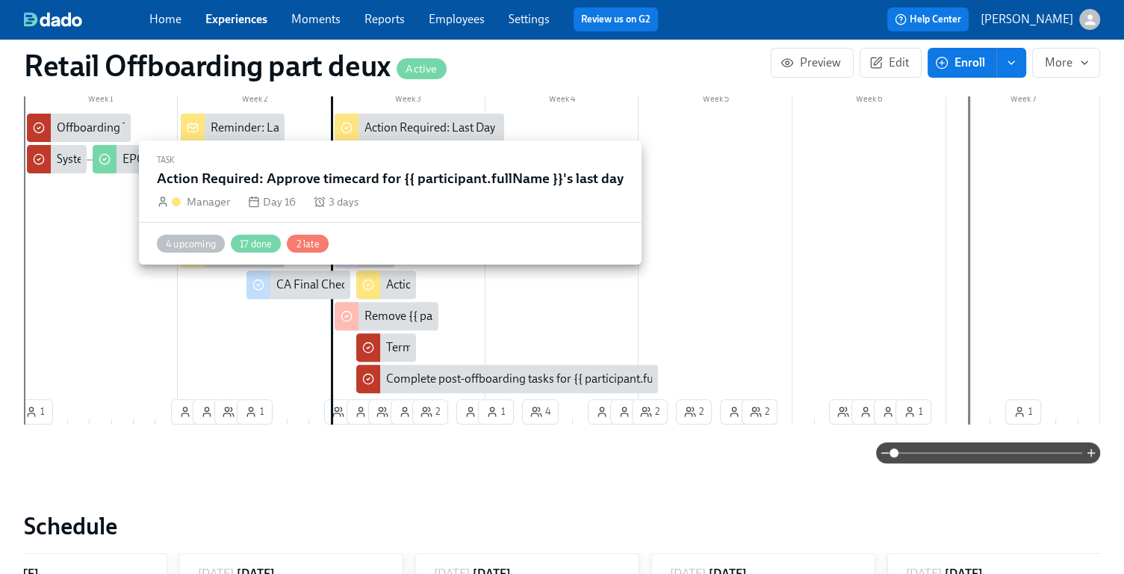
click at [402, 288] on div "Action Required: Approve timecard for {{ participant.fullName }}'s last day" at bounding box center [573, 284] width 375 height 16
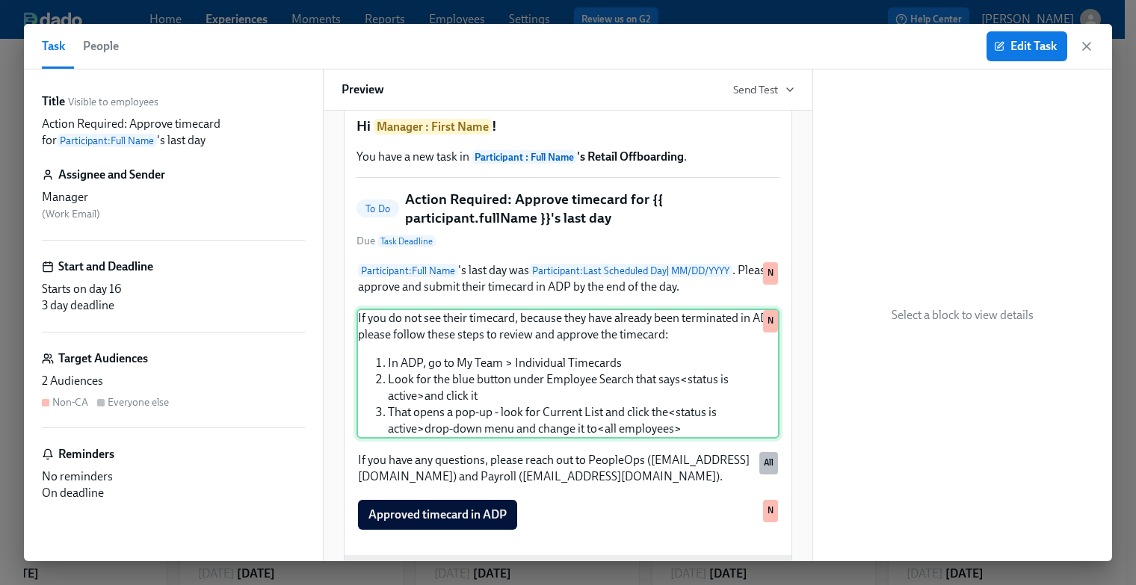
scroll to position [75, 0]
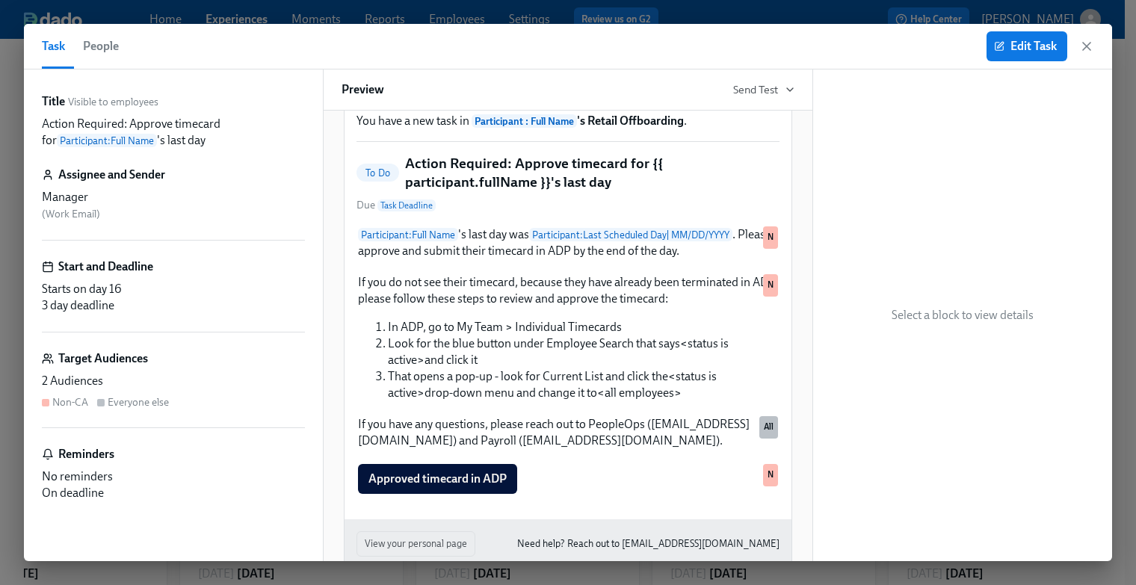
click at [1085, 74] on div "Select a block to view details" at bounding box center [962, 315] width 299 height 492
click at [1090, 49] on icon "button" at bounding box center [1086, 46] width 15 height 15
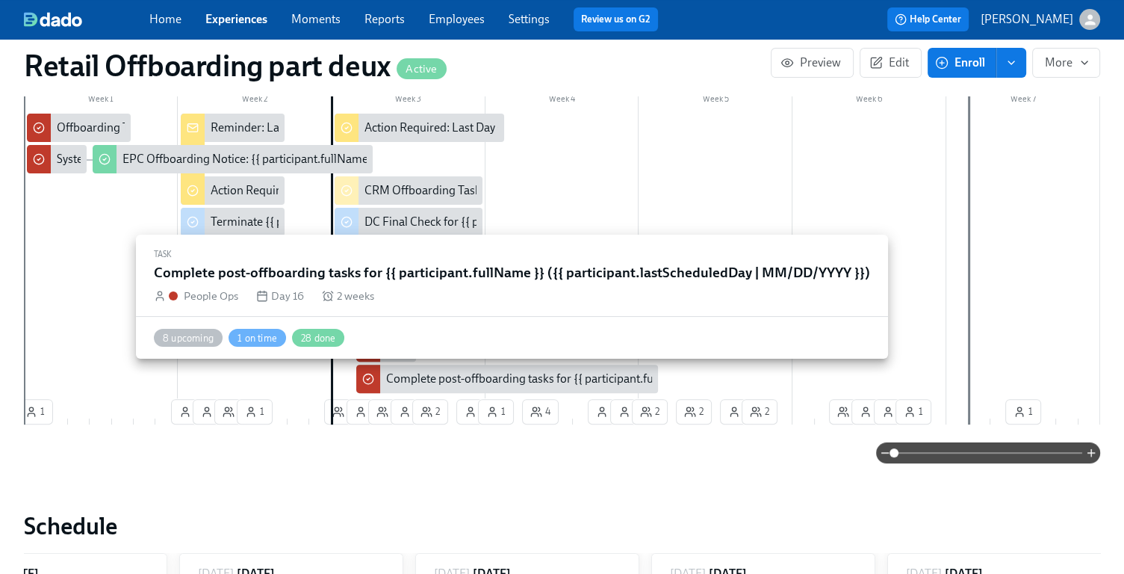
click at [444, 382] on div "Complete post-offboarding tasks for {{ participant.fullName }} ({{ participant.…" at bounding box center [674, 379] width 577 height 16
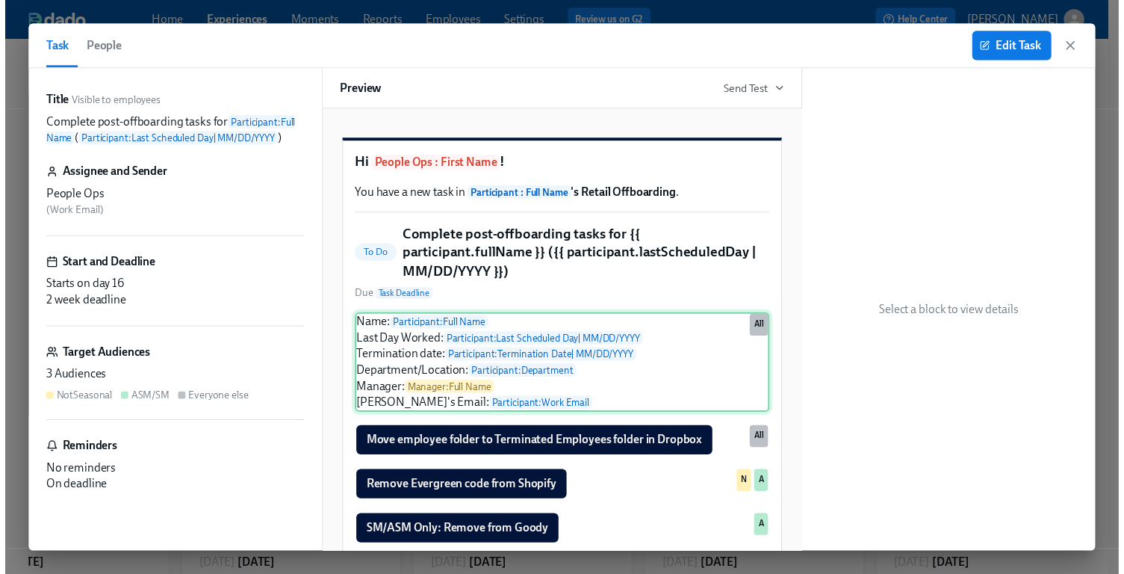
scroll to position [143, 0]
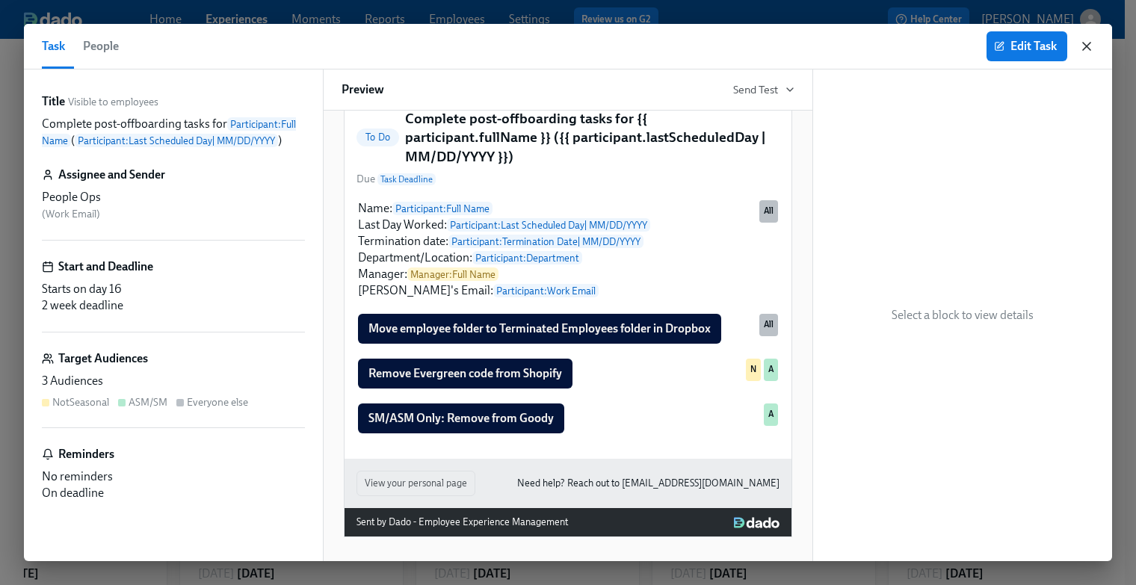
click at [1091, 46] on icon "button" at bounding box center [1086, 46] width 15 height 15
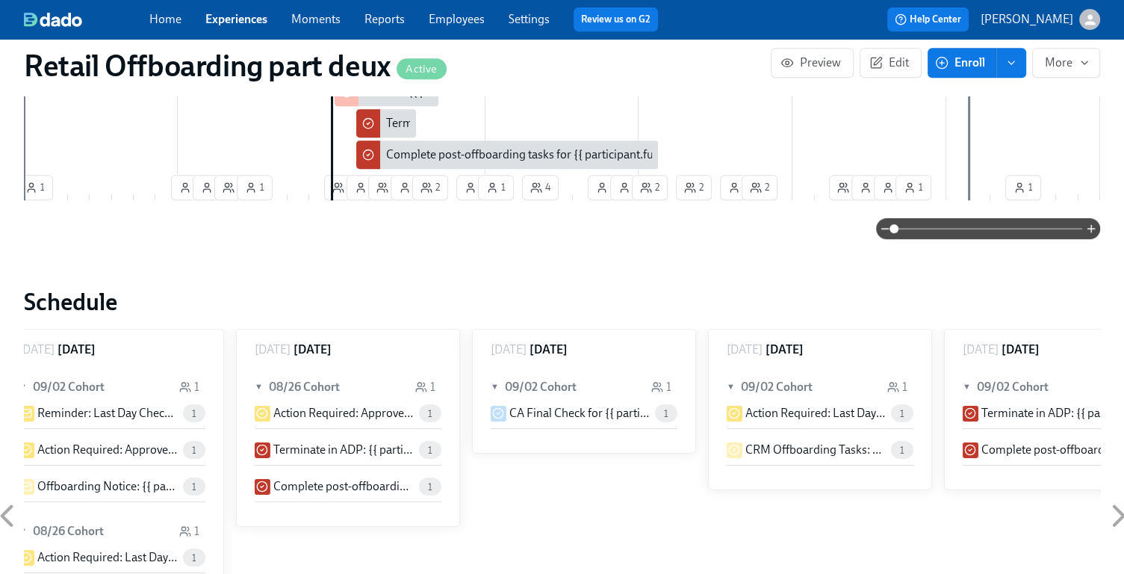
scroll to position [0, 10479]
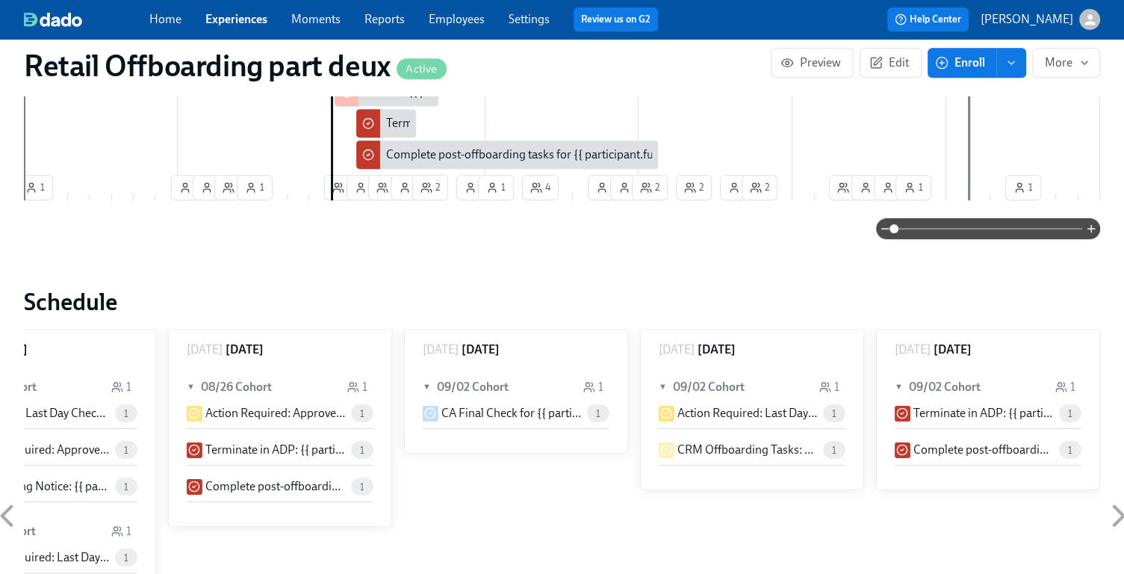
click at [241, 22] on link "Experiences" at bounding box center [236, 19] width 62 height 14
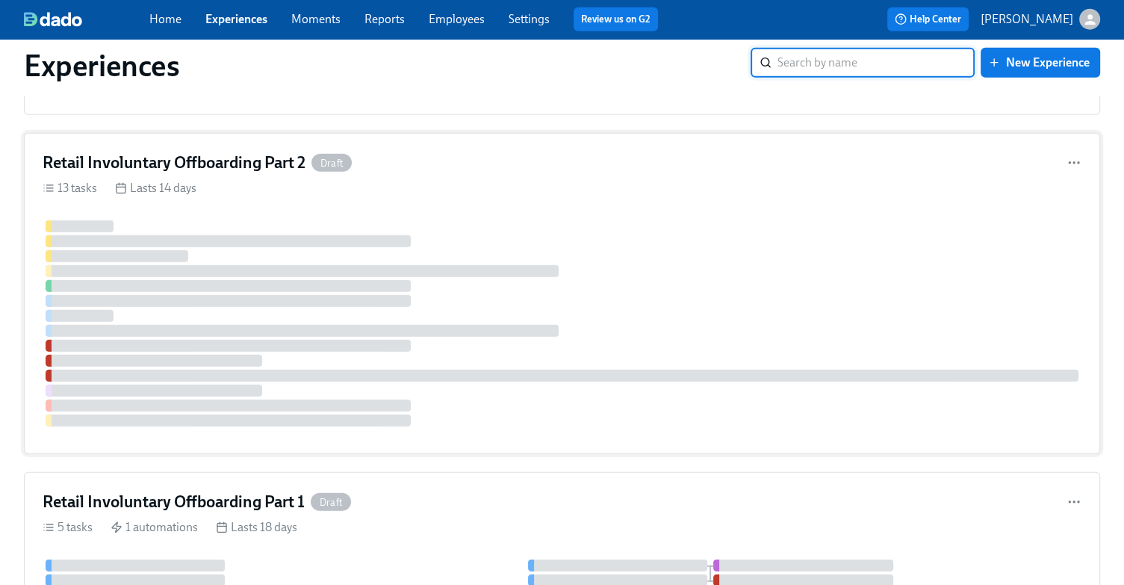
scroll to position [3885, 0]
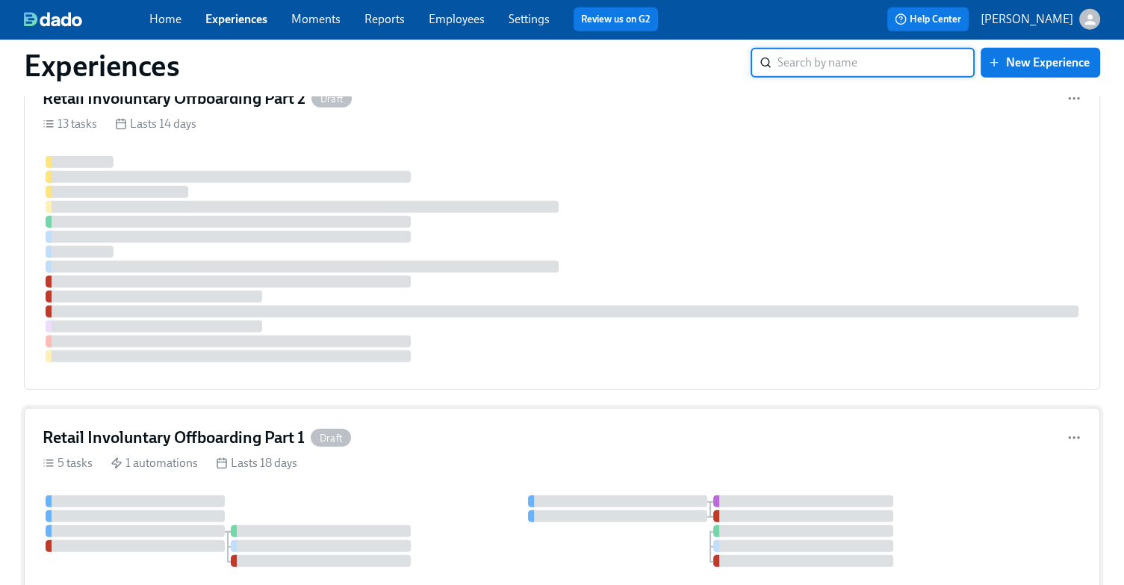
click at [502, 427] on div "Retail Involuntary Offboarding Part 1 Draft" at bounding box center [562, 438] width 1039 height 22
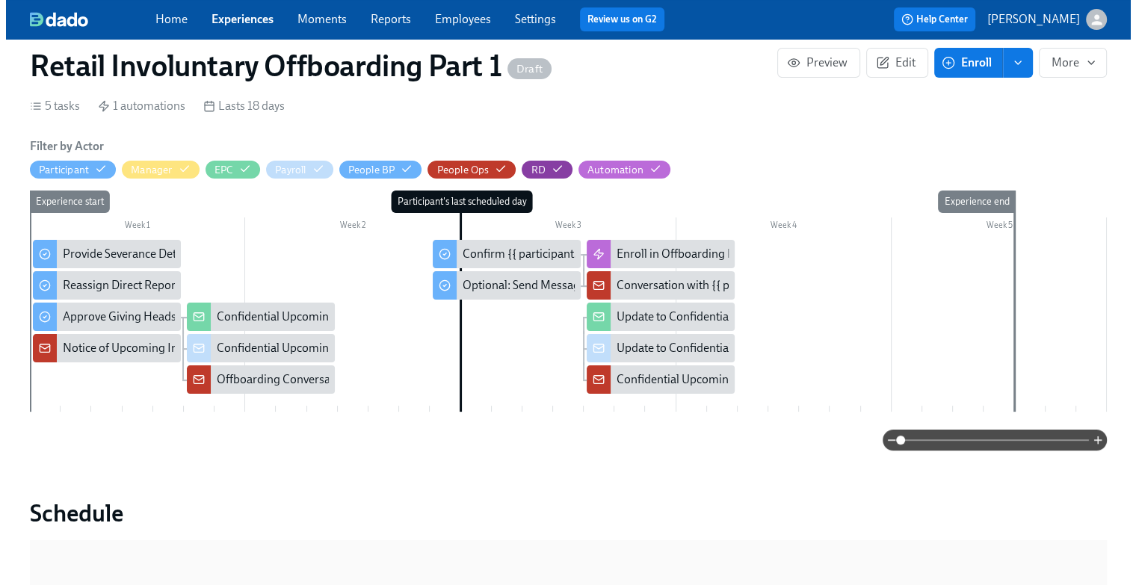
scroll to position [299, 0]
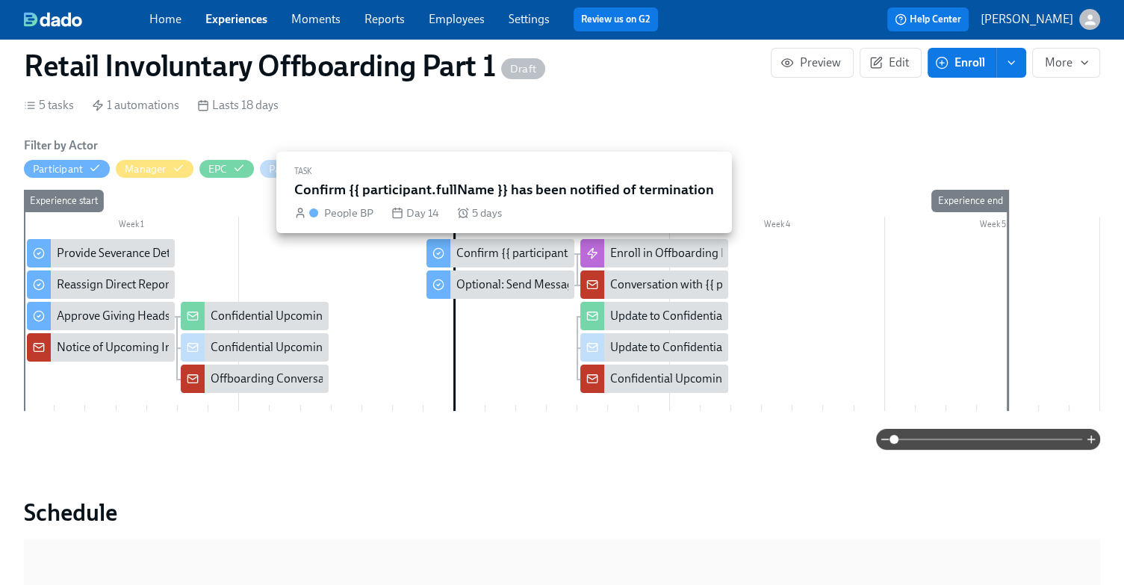
click at [406, 211] on div "Participant's last scheduled day" at bounding box center [455, 201] width 141 height 22
click at [487, 247] on div "Confirm {{ participant.fullName }} has been notified of termination" at bounding box center [625, 253] width 338 height 16
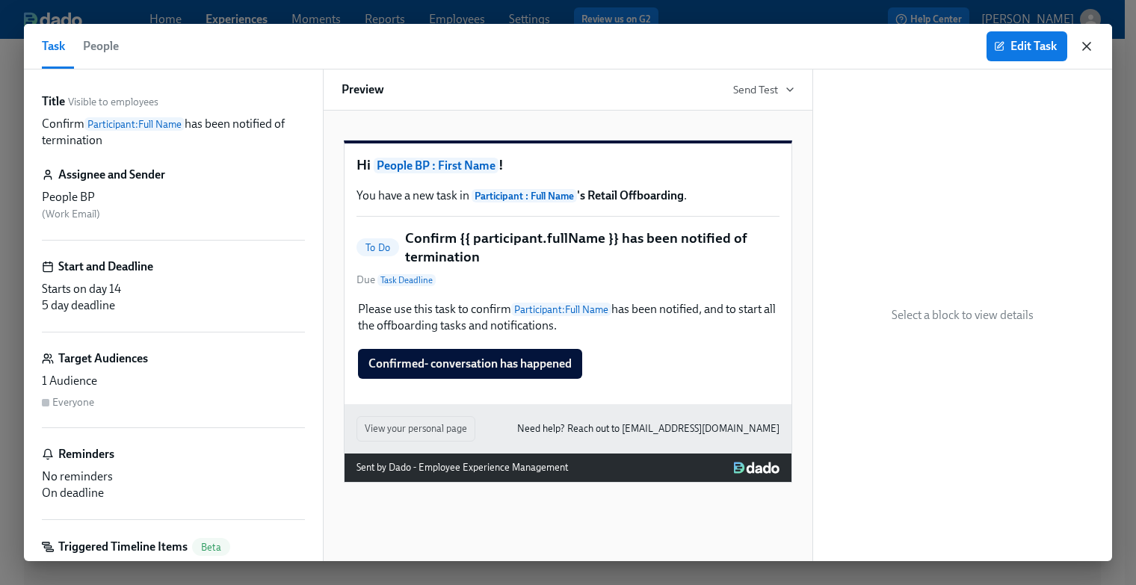
click at [1089, 43] on icon "button" at bounding box center [1086, 46] width 7 height 7
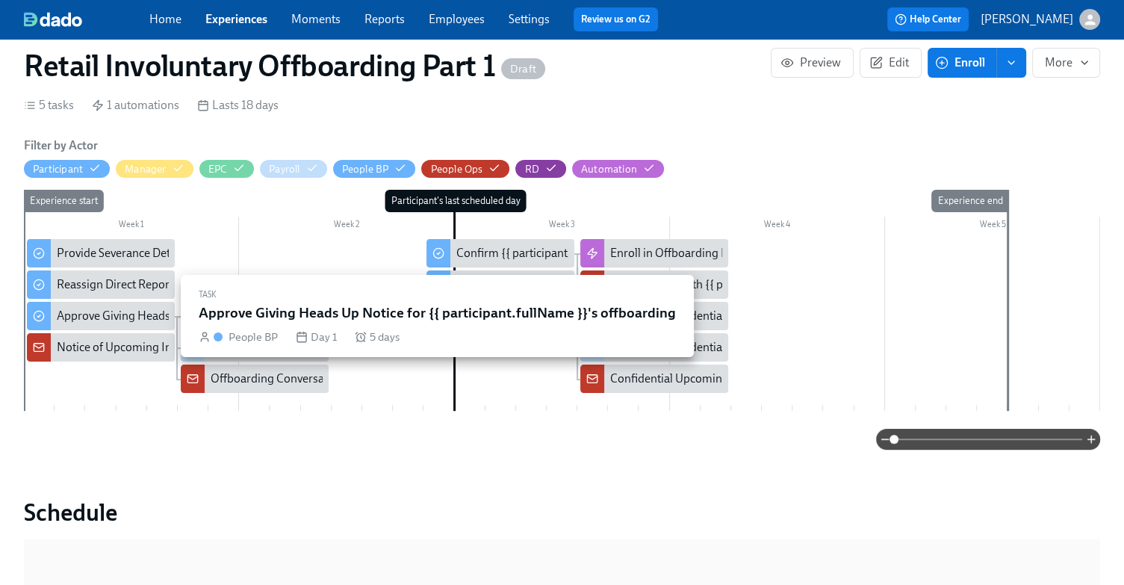
click at [99, 314] on div "Approve Giving Heads Up Notice for {{ participant.fullName }}'s offboarding" at bounding box center [250, 316] width 386 height 16
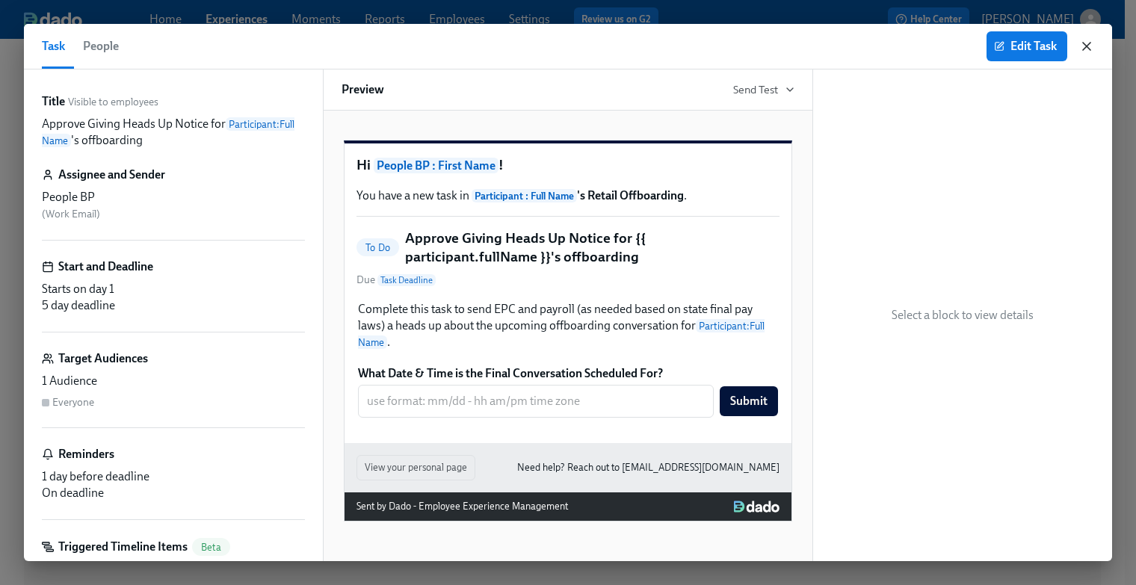
click at [1083, 43] on icon "button" at bounding box center [1086, 46] width 7 height 7
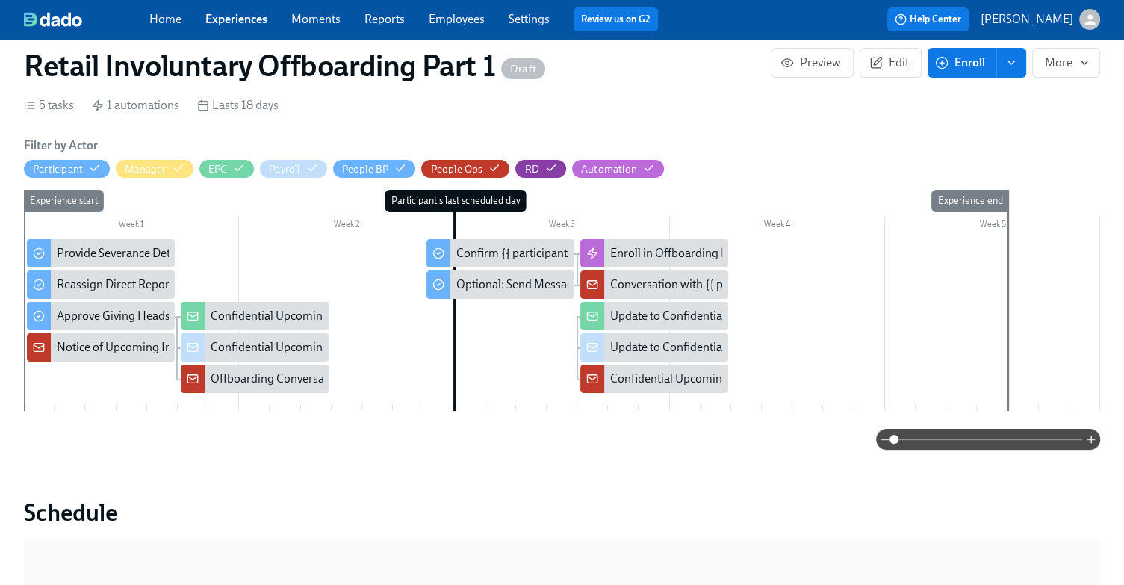
click at [234, 316] on div "Confidential Upcoming Offboarding Notice" at bounding box center [321, 316] width 220 height 16
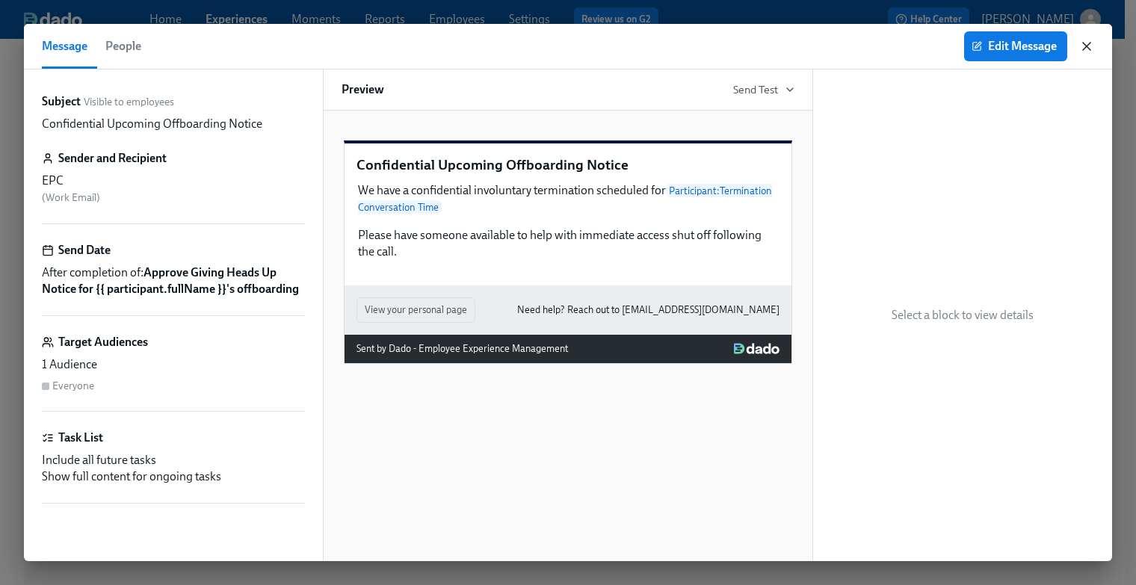
click at [1083, 47] on icon "button" at bounding box center [1086, 46] width 15 height 15
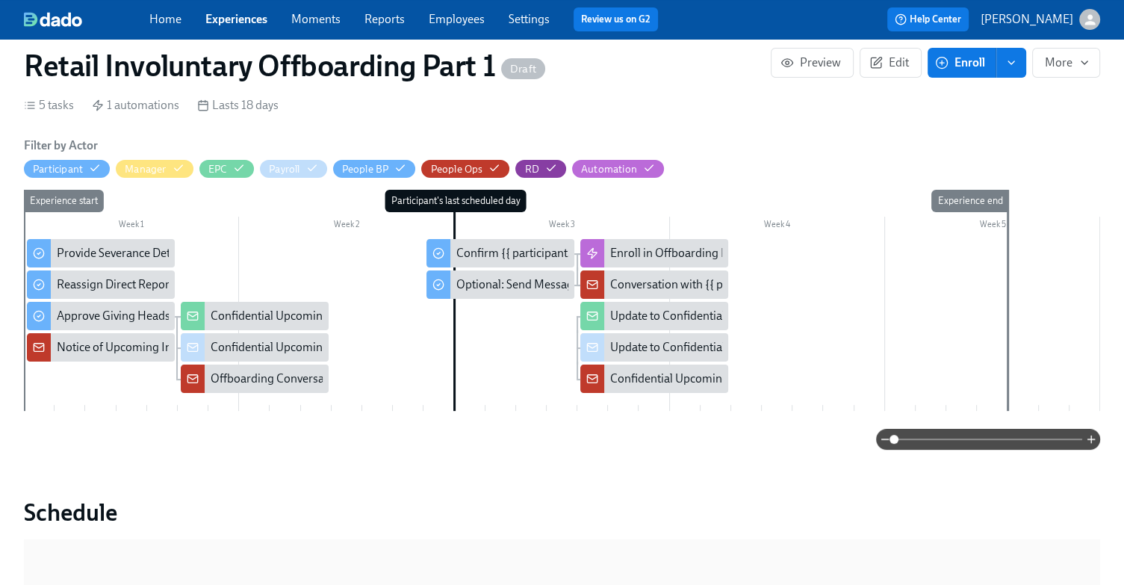
click at [291, 351] on div "Confidential Upcoming Offboarding Notice" at bounding box center [321, 347] width 220 height 16
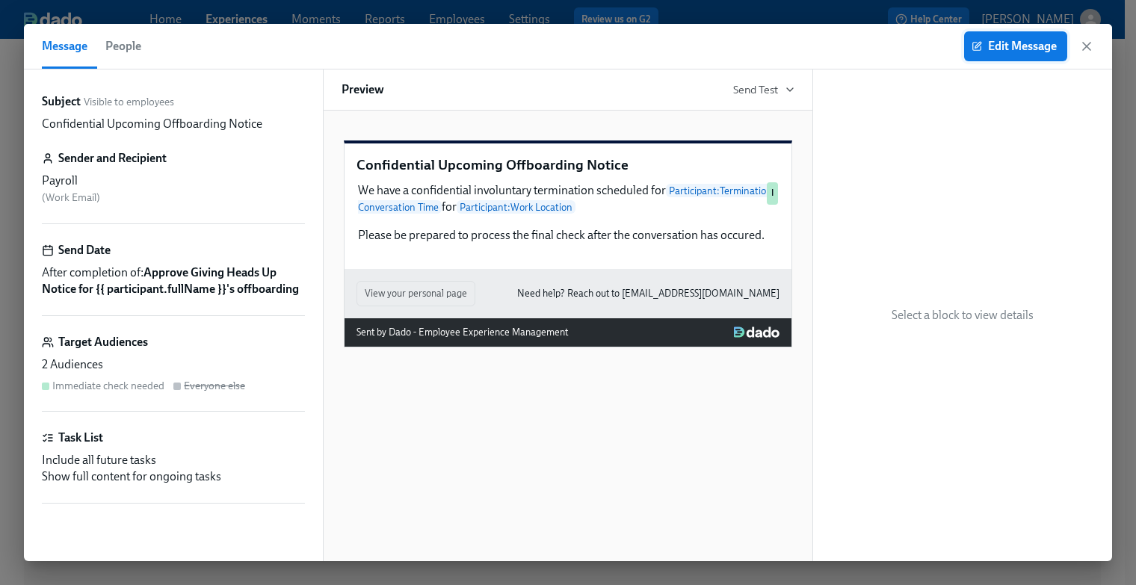
click at [1006, 39] on span "Edit Message" at bounding box center [1015, 46] width 82 height 15
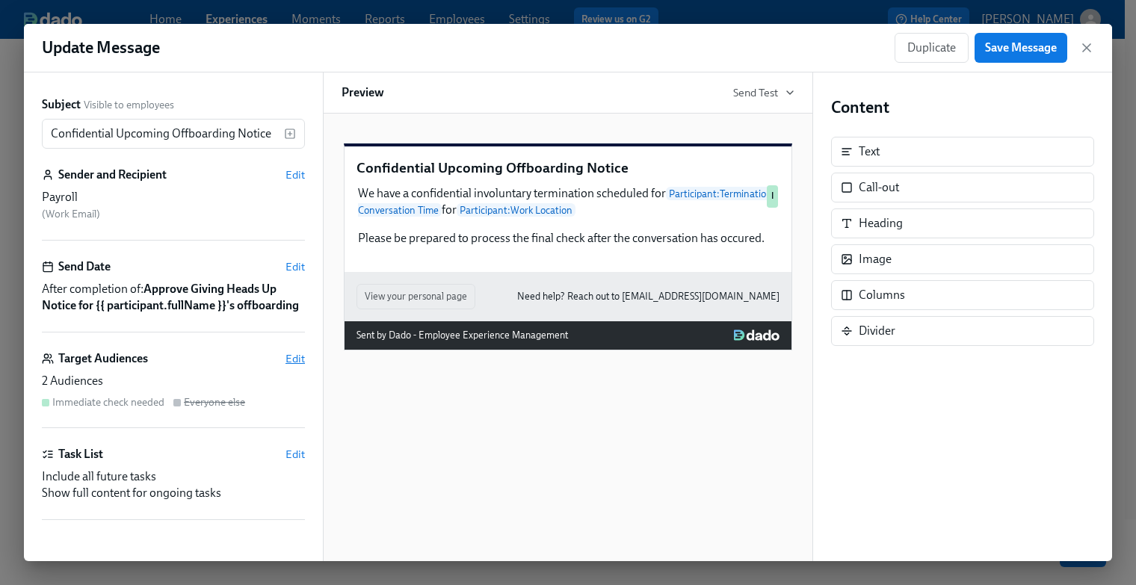
click at [285, 366] on span "Edit" at bounding box center [294, 358] width 19 height 15
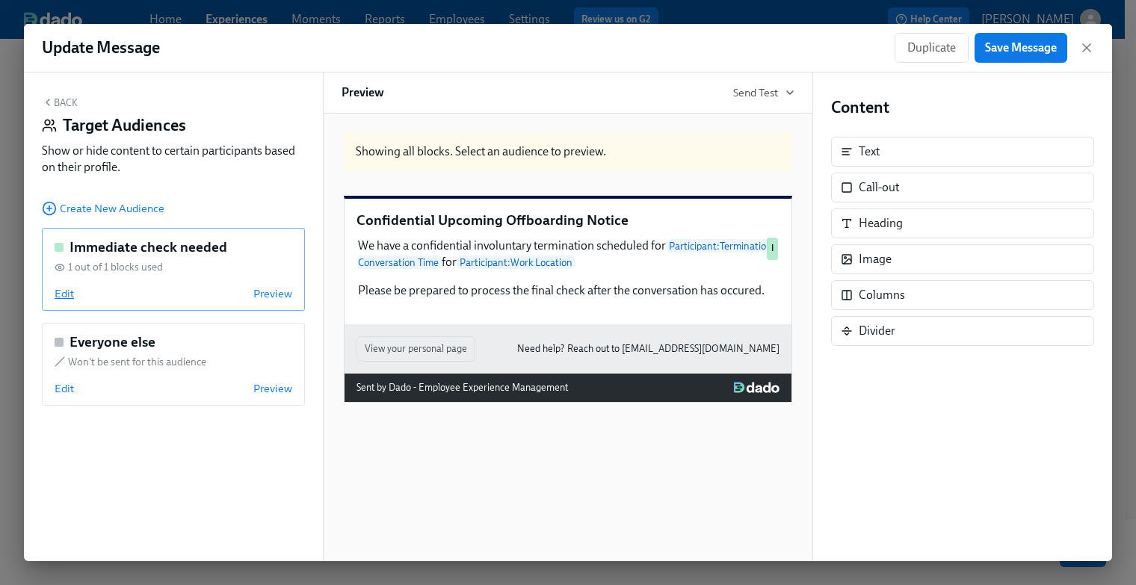
click at [70, 292] on span "Edit" at bounding box center [64, 293] width 19 height 15
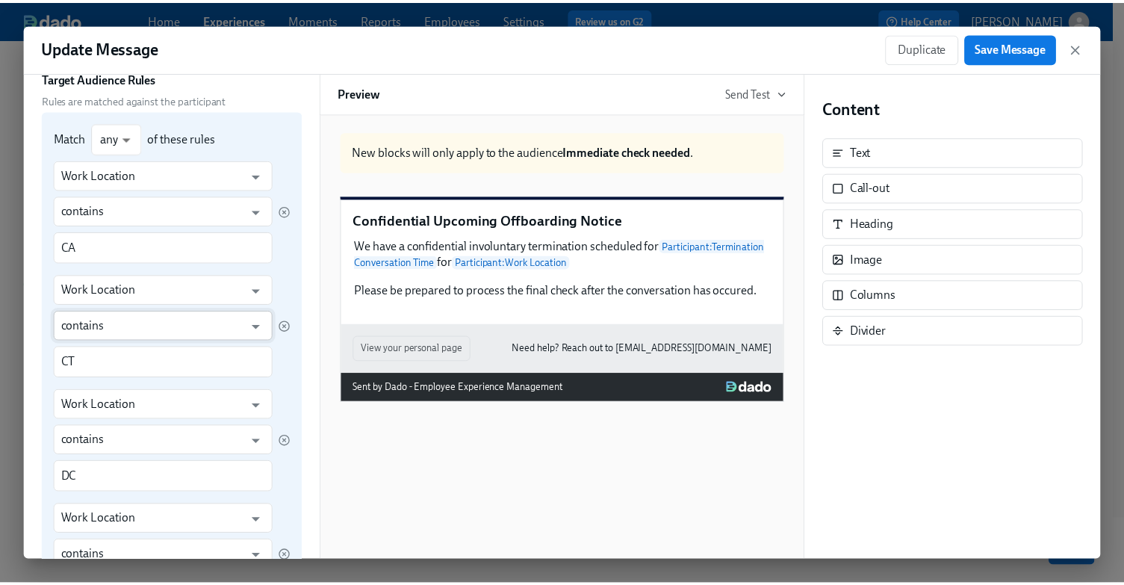
scroll to position [149, 0]
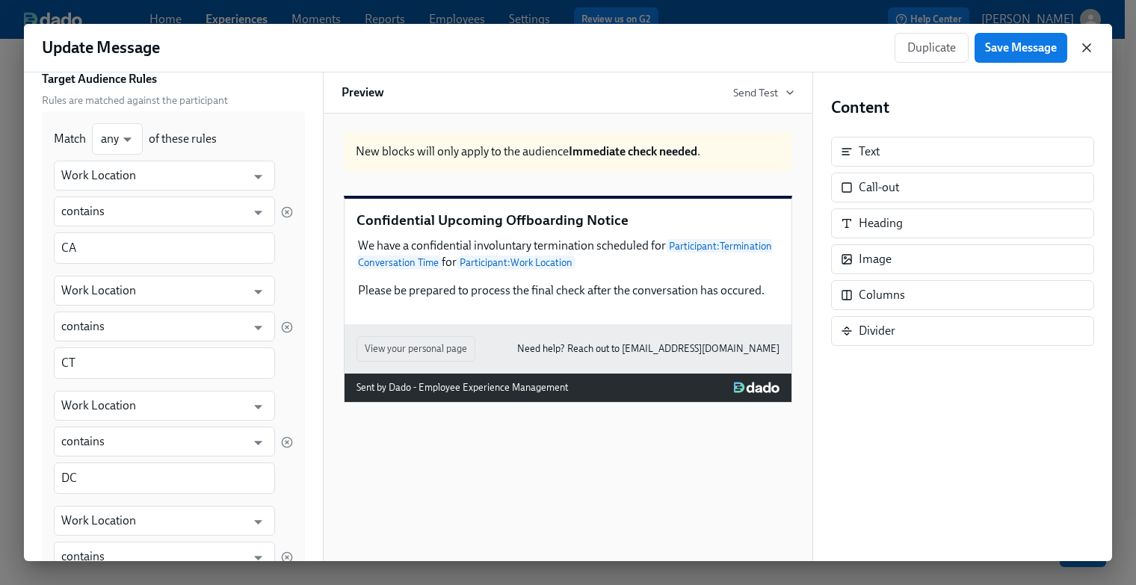
click at [1083, 47] on icon "button" at bounding box center [1086, 47] width 15 height 15
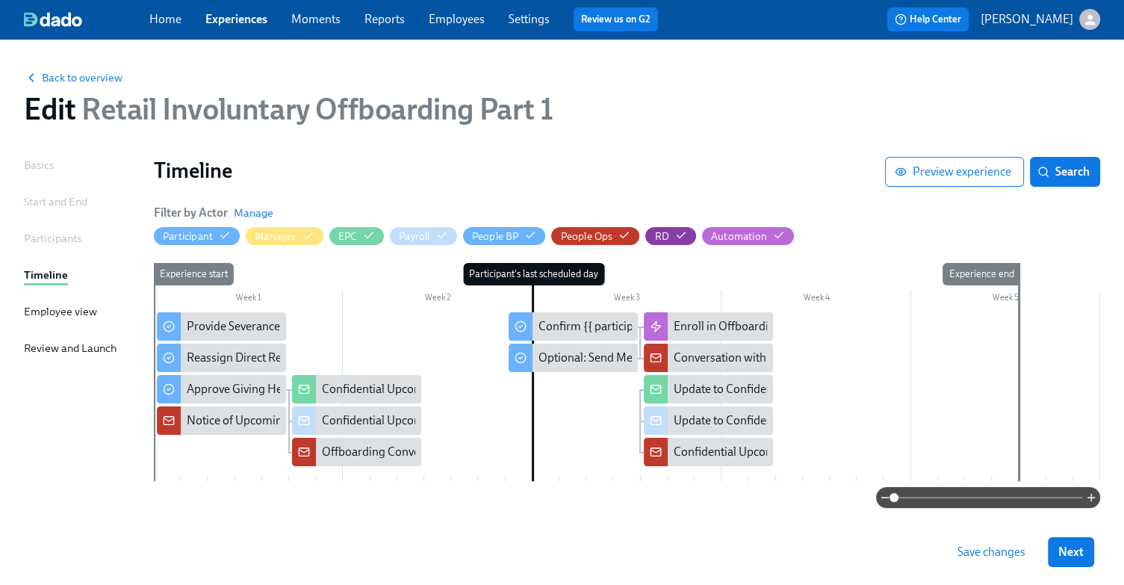
click at [247, 17] on link "Experiences" at bounding box center [236, 19] width 62 height 14
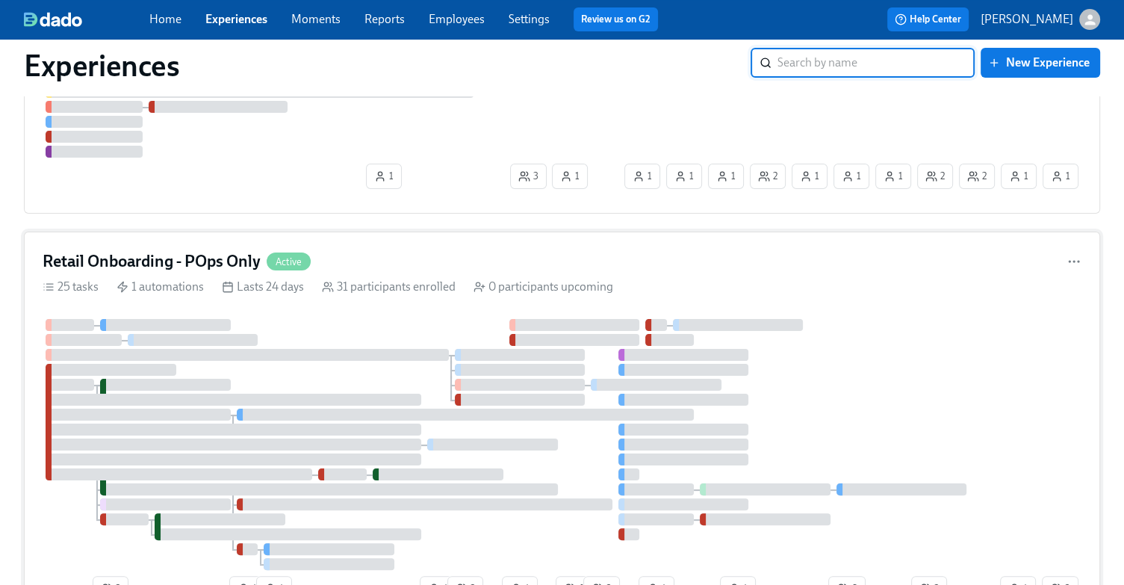
scroll to position [224, 0]
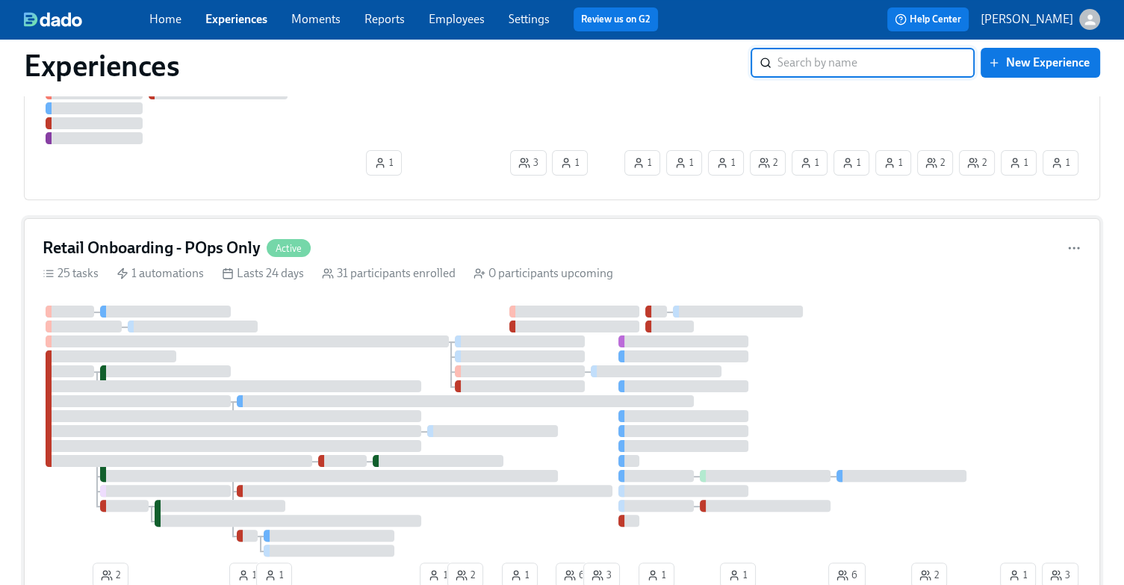
click at [152, 222] on div "Retail Onboarding - POps Only Active 25 tasks 1 automations Lasts 24 days 31 pa…" at bounding box center [562, 415] width 1077 height 394
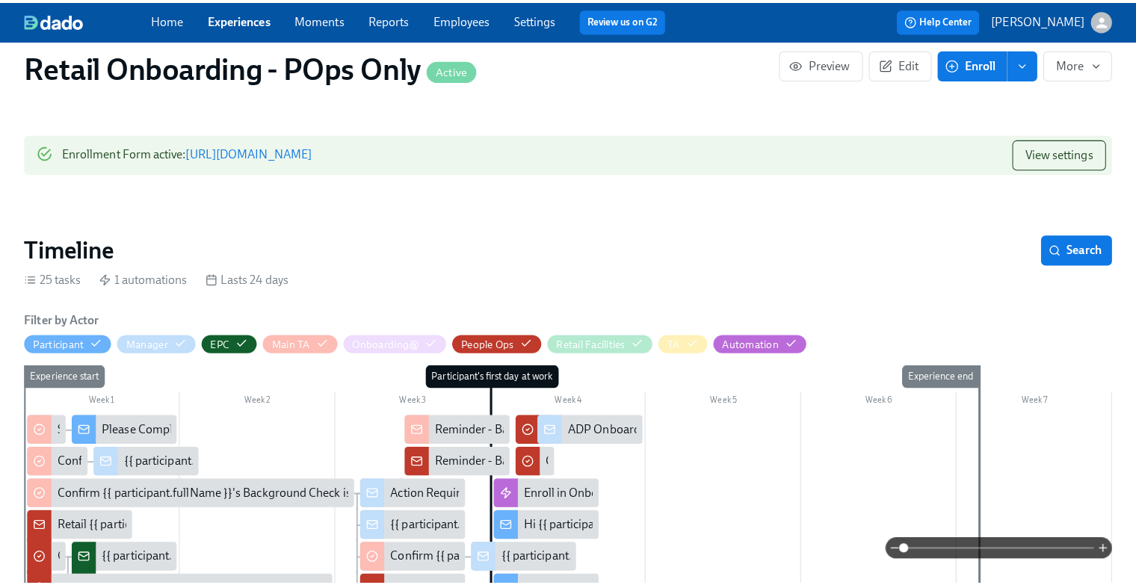
scroll to position [747, 0]
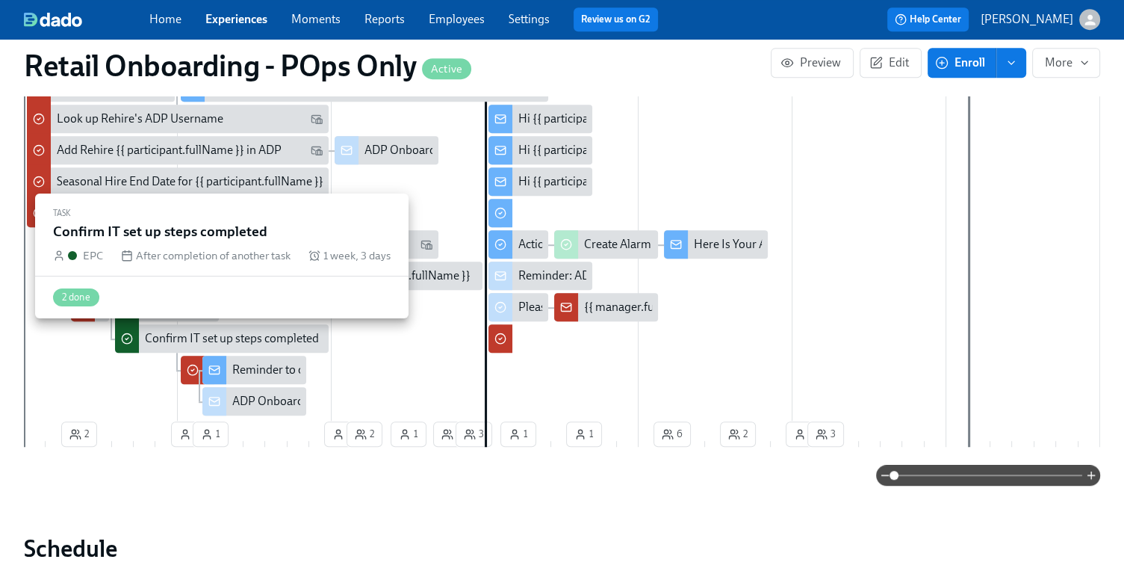
click at [193, 338] on div "Confirm IT set up steps completed" at bounding box center [232, 338] width 174 height 16
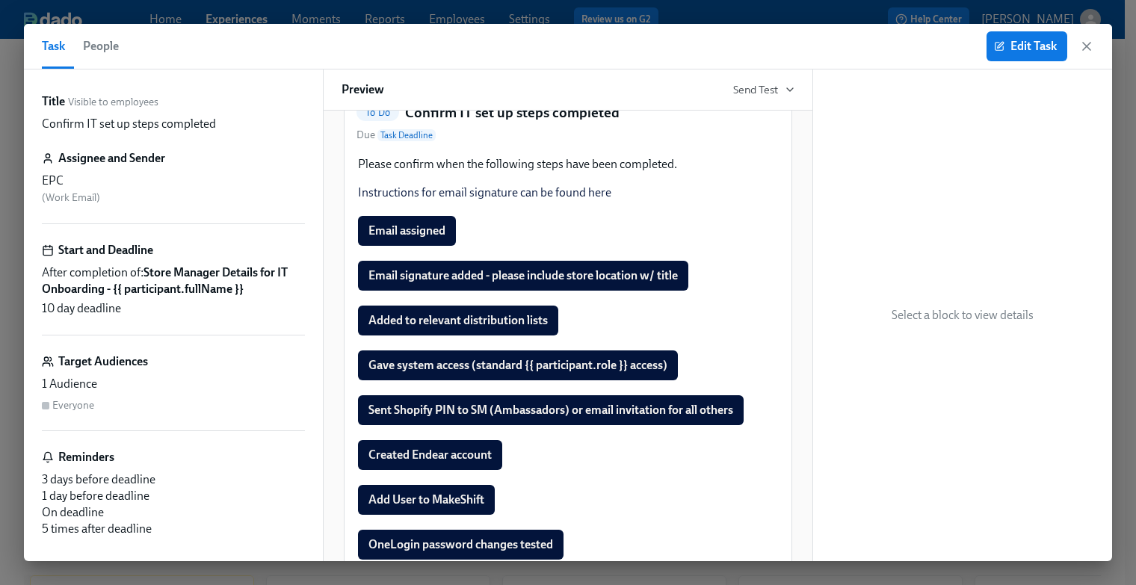
scroll to position [75, 0]
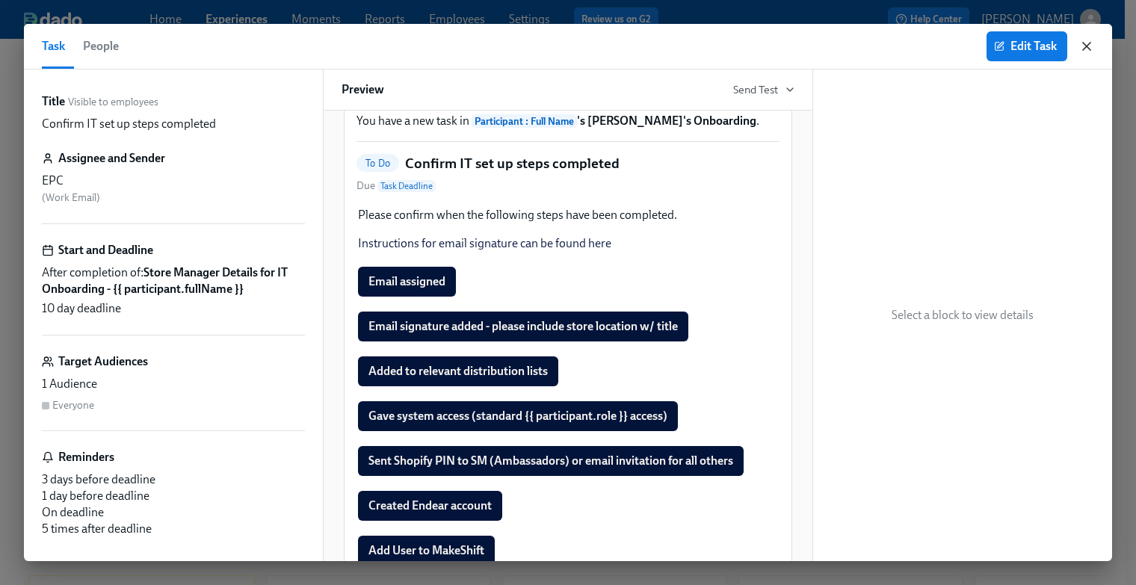
click at [1086, 42] on icon "button" at bounding box center [1086, 46] width 15 height 15
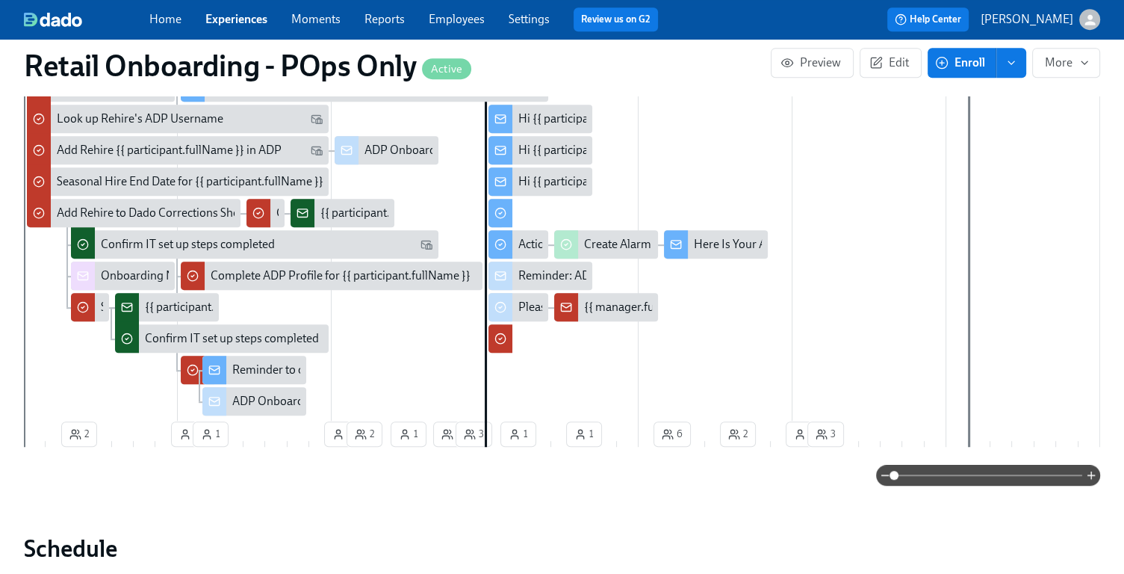
click at [158, 310] on div "{{ participant.newOrRehire }}: {{ participant.fullName }} - {{ participant.role…" at bounding box center [450, 307] width 610 height 16
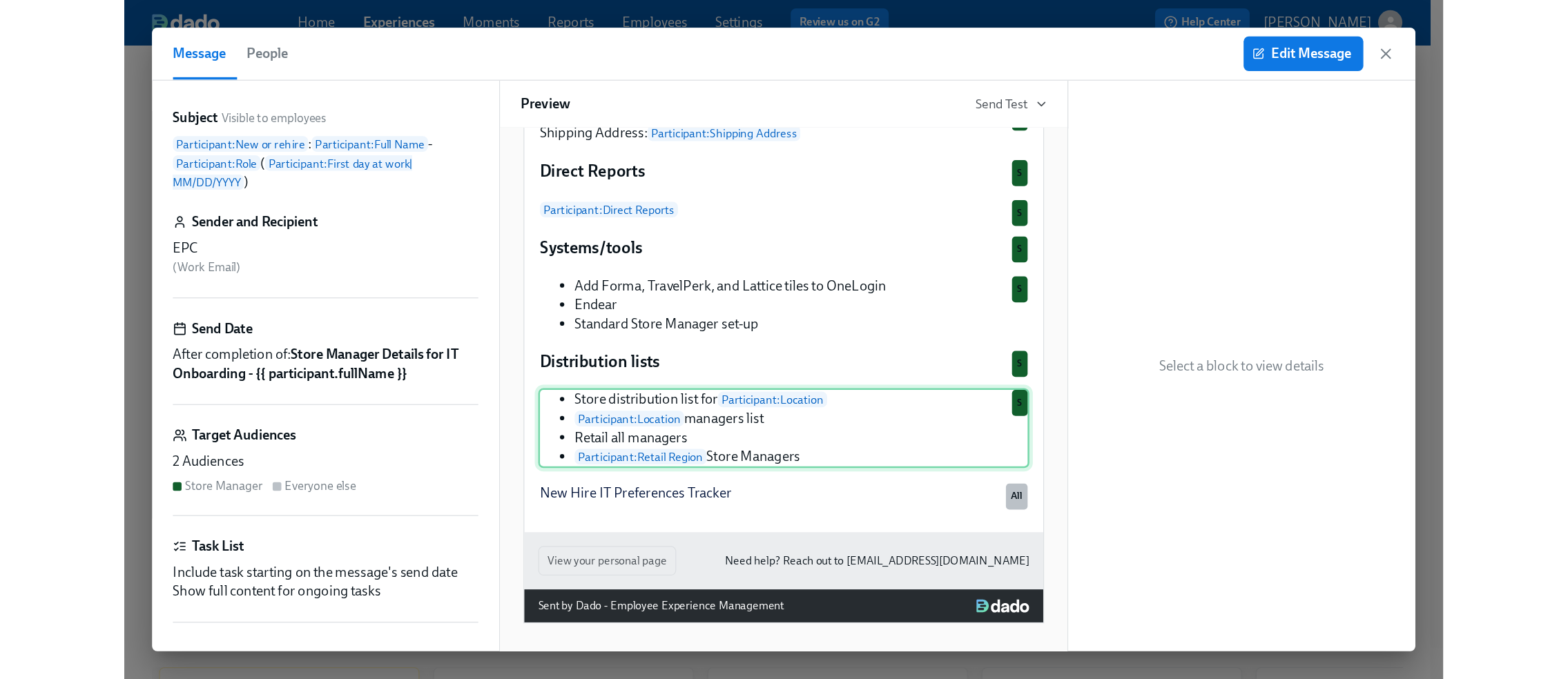
scroll to position [415, 0]
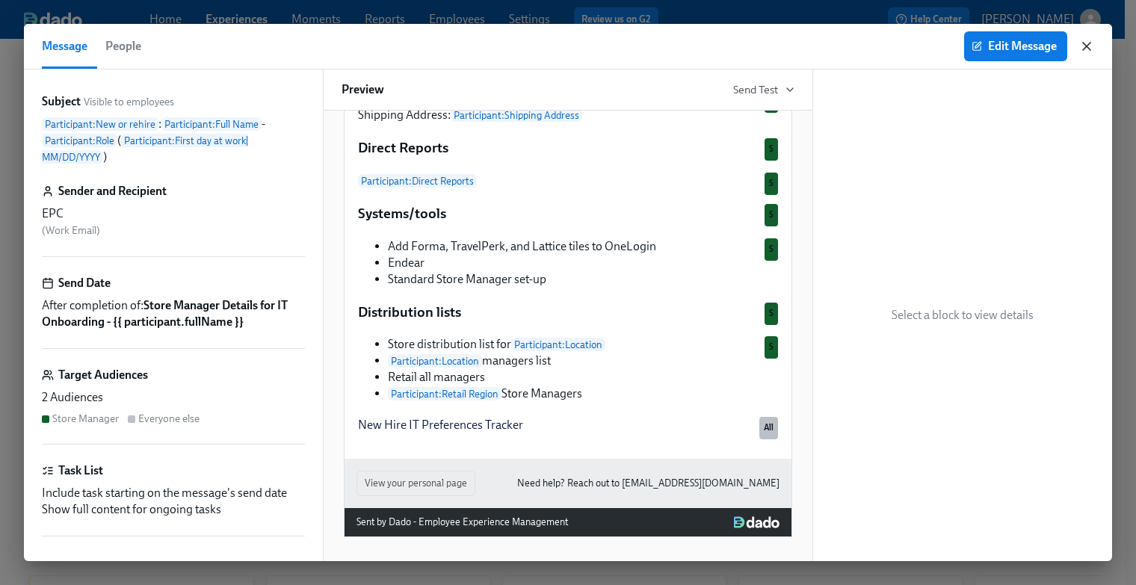
click at [1085, 47] on icon "button" at bounding box center [1086, 46] width 7 height 7
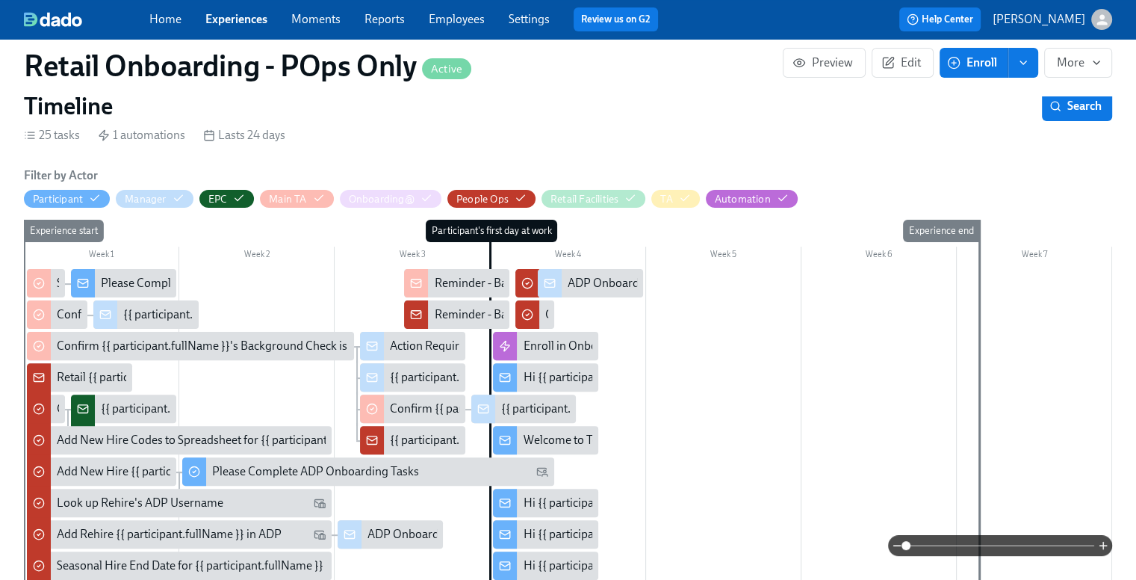
scroll to position [224, 0]
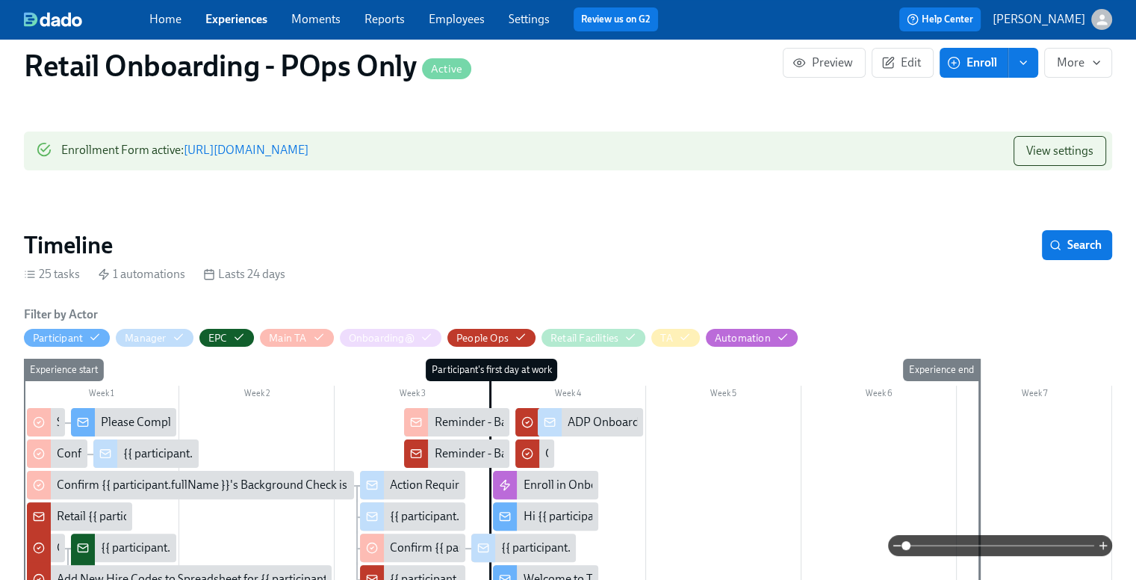
click at [236, 20] on link "Experiences" at bounding box center [236, 19] width 62 height 14
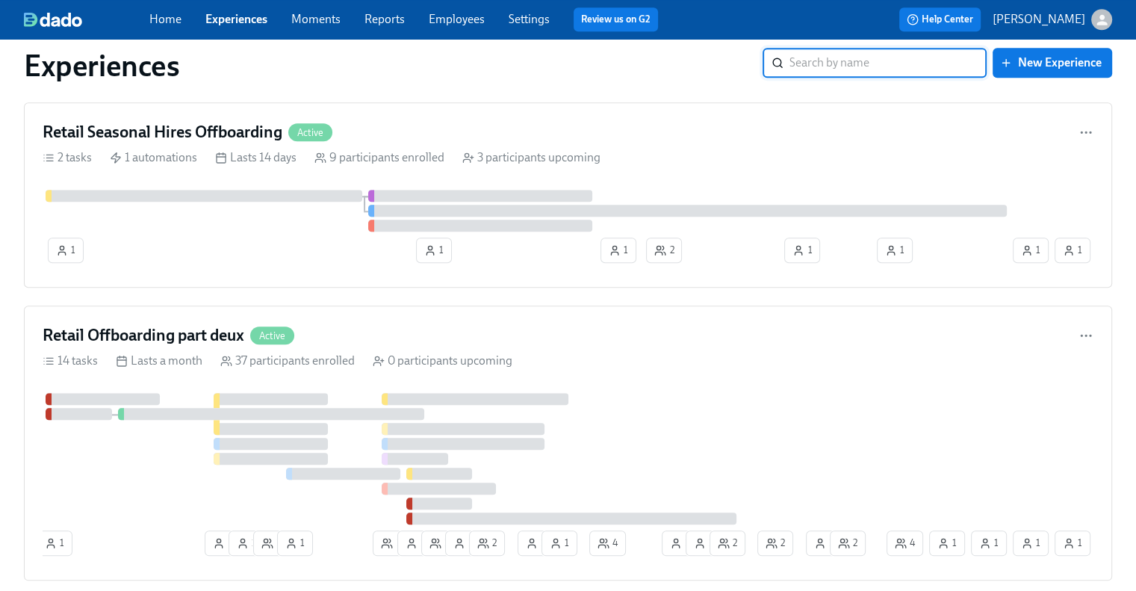
scroll to position [1569, 0]
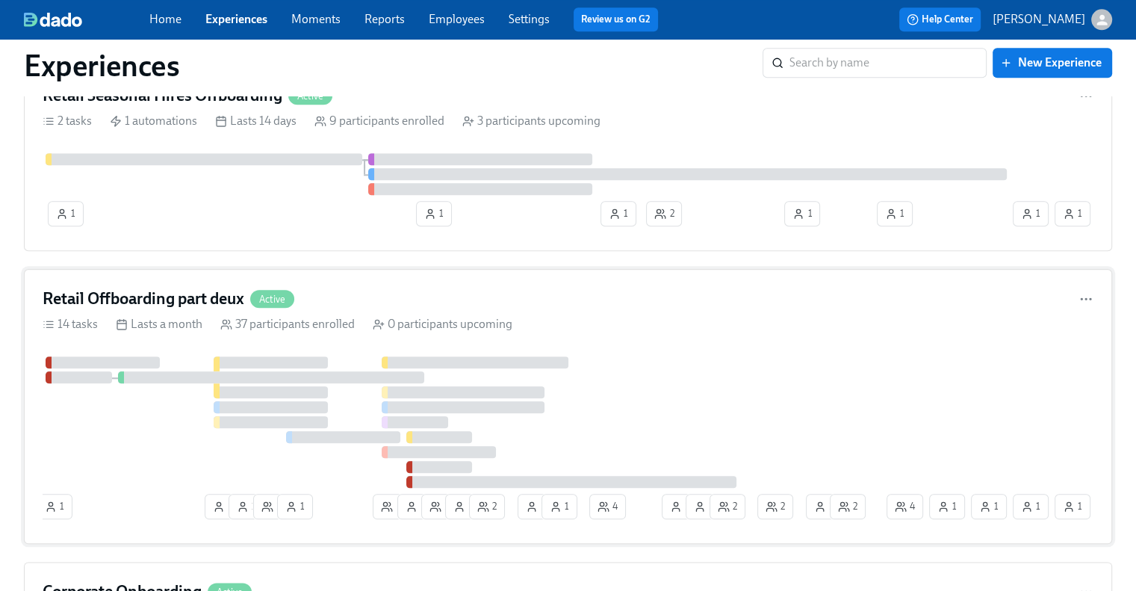
click at [165, 288] on h4 "Retail Offboarding part deux" at bounding box center [144, 299] width 202 height 22
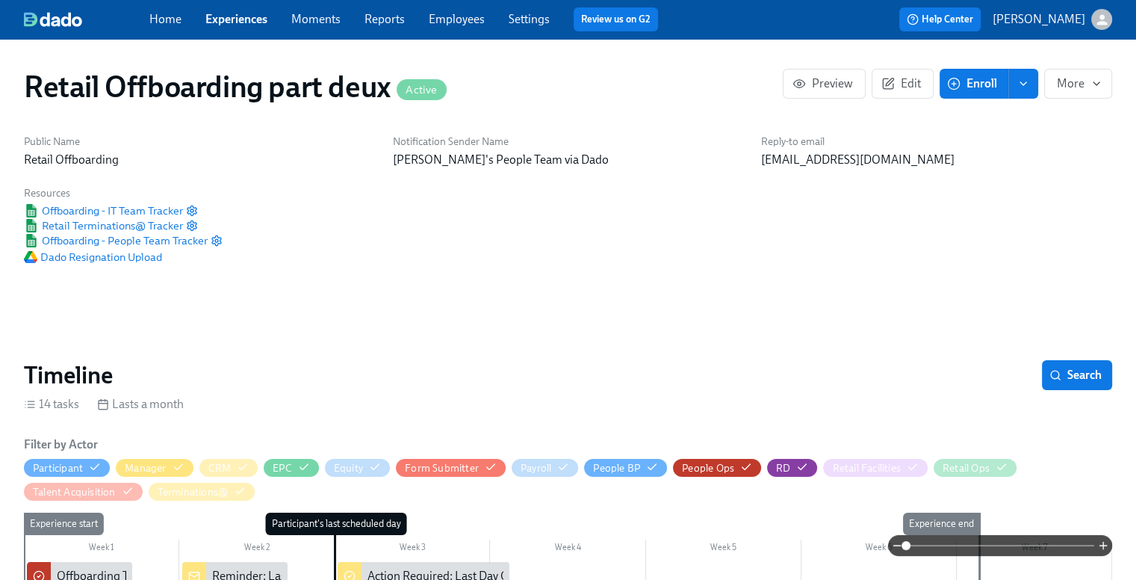
click at [968, 92] on button "Enroll" at bounding box center [974, 84] width 69 height 30
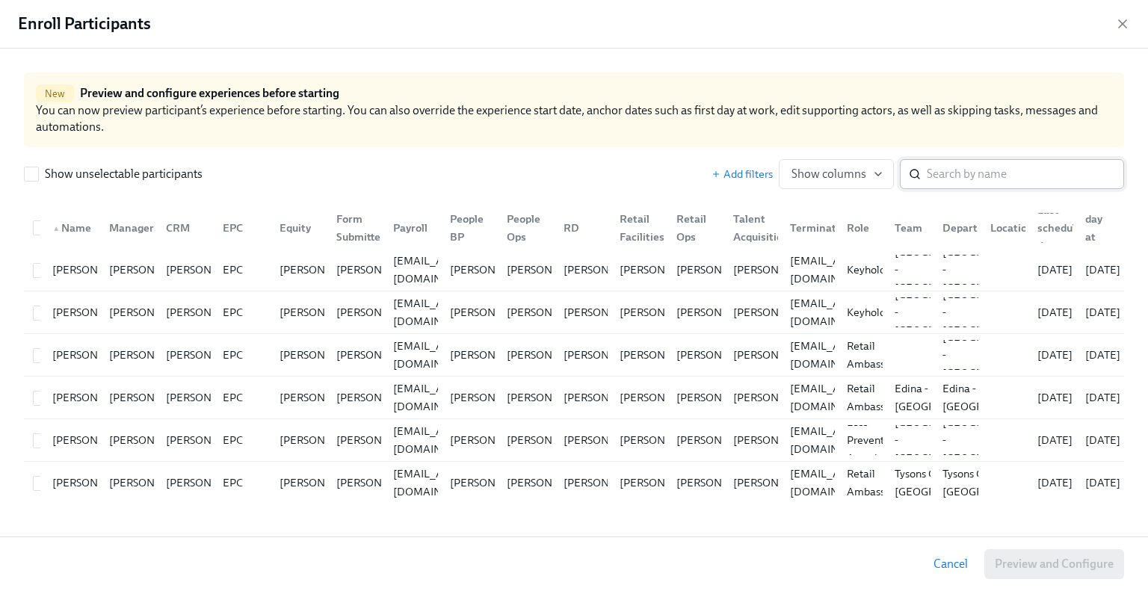
click at [986, 173] on input "search" at bounding box center [1024, 174] width 197 height 30
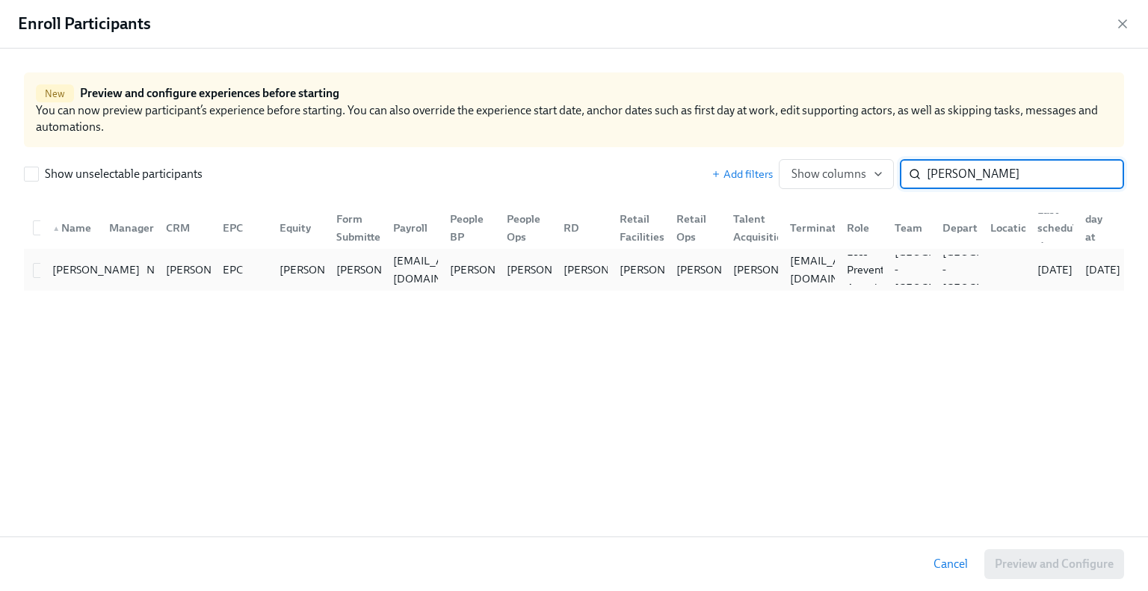
type input "[PERSON_NAME]"
click at [42, 274] on div "[PERSON_NAME]" at bounding box center [68, 270] width 57 height 30
checkbox input "true"
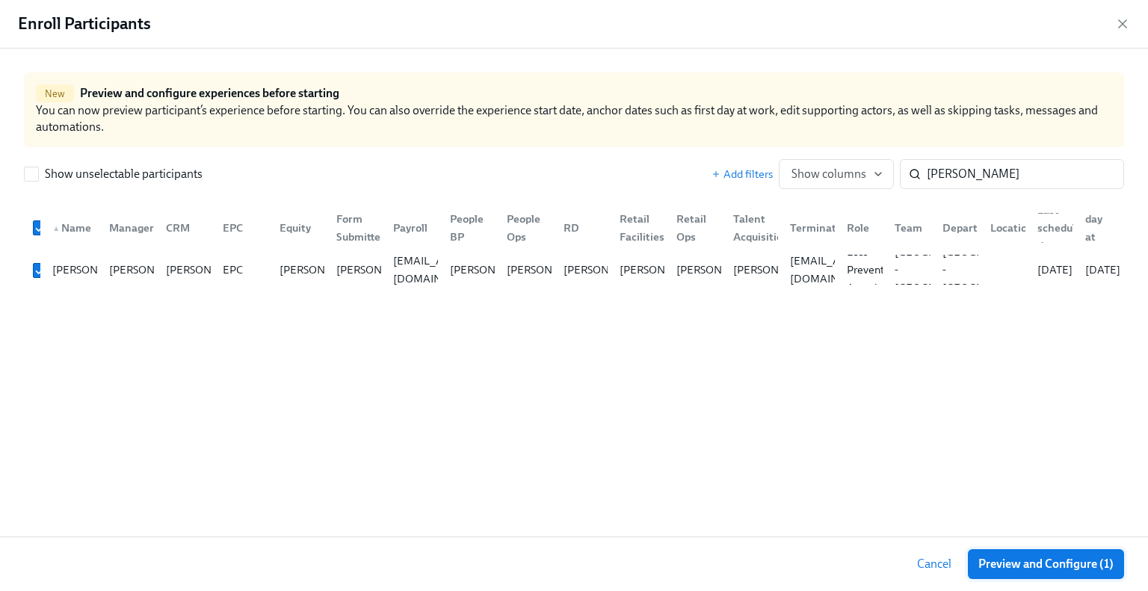
click at [1044, 557] on span "Preview and Configure (1)" at bounding box center [1045, 564] width 135 height 15
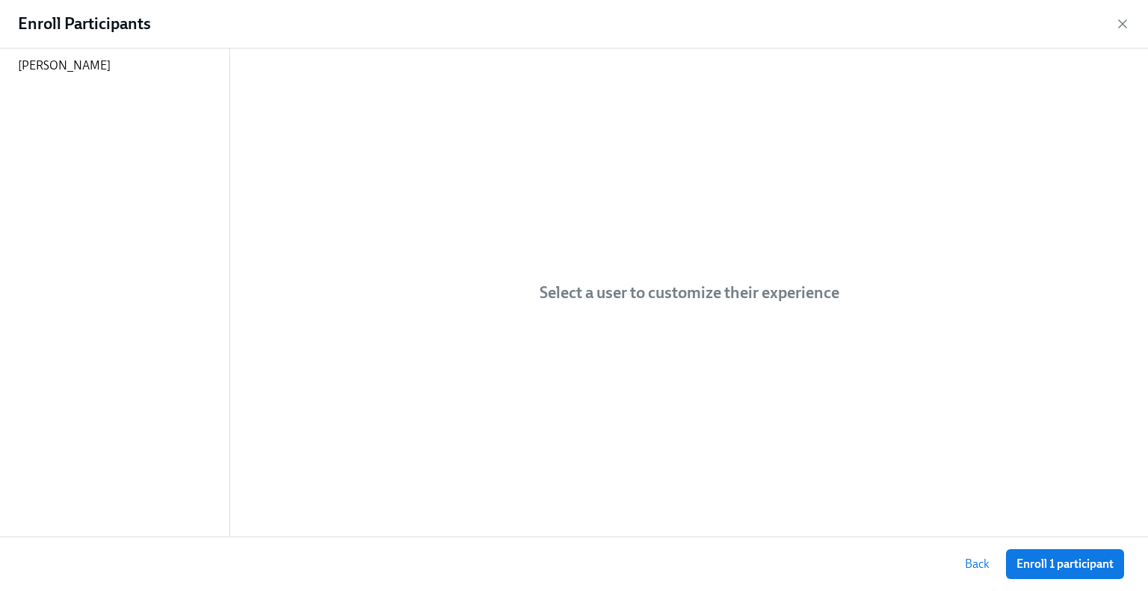
click at [1051, 569] on span "Enroll 1 participant" at bounding box center [1064, 564] width 97 height 15
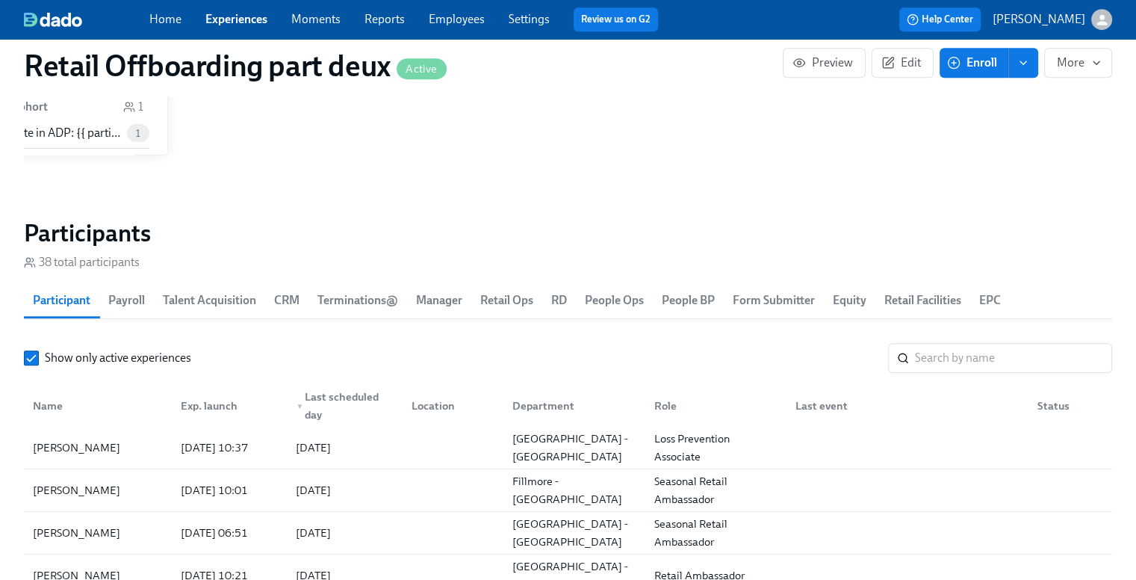
scroll to position [1270, 0]
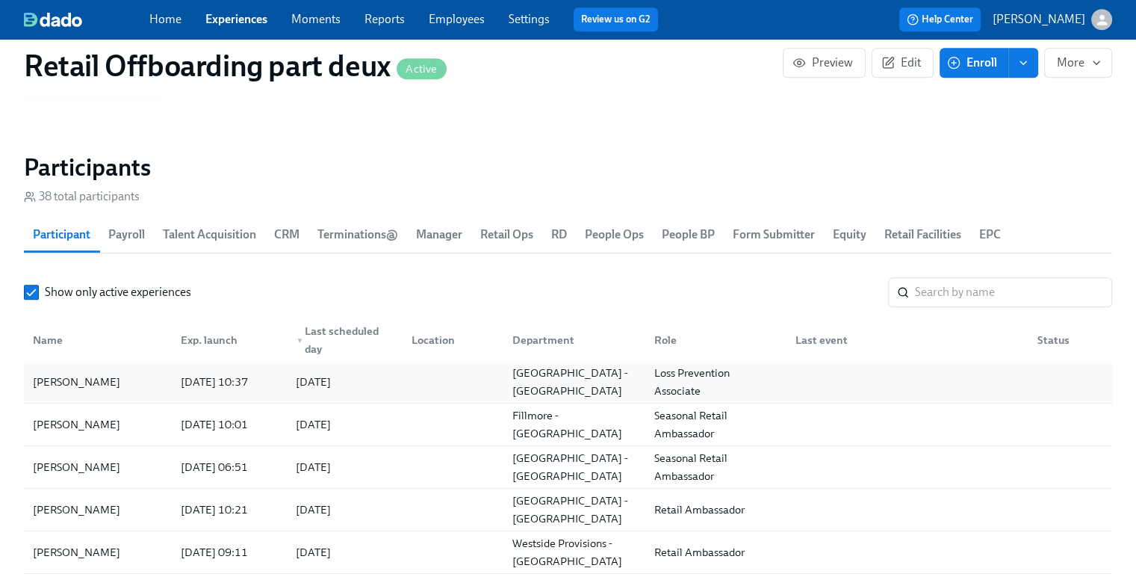
click at [96, 383] on div "[PERSON_NAME]" at bounding box center [98, 382] width 142 height 30
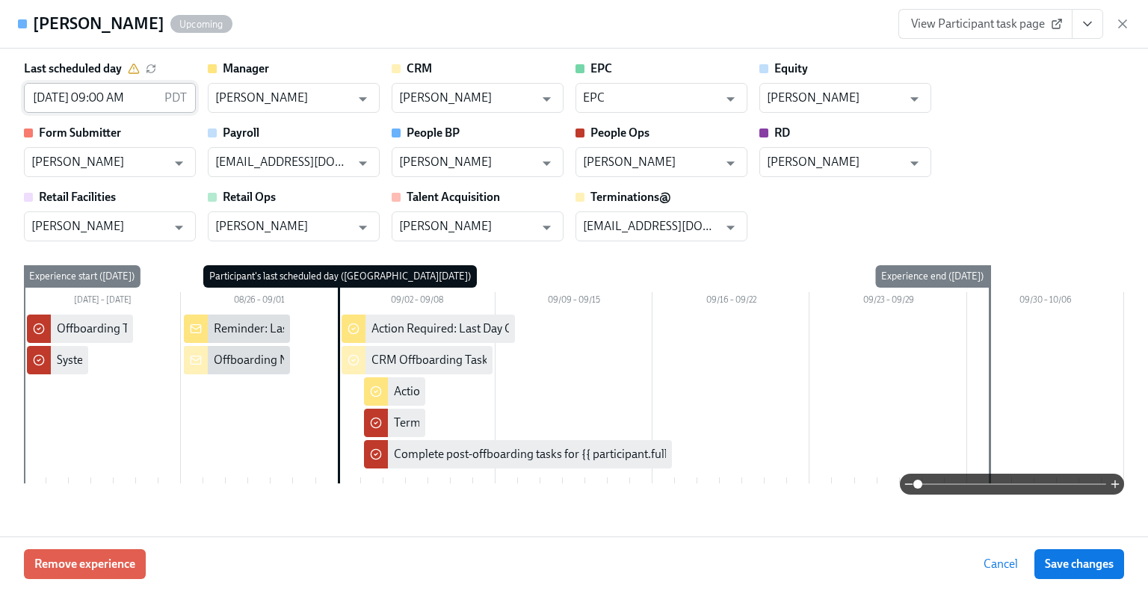
click at [114, 93] on input "[DATE] 09:00 AM" at bounding box center [91, 98] width 134 height 30
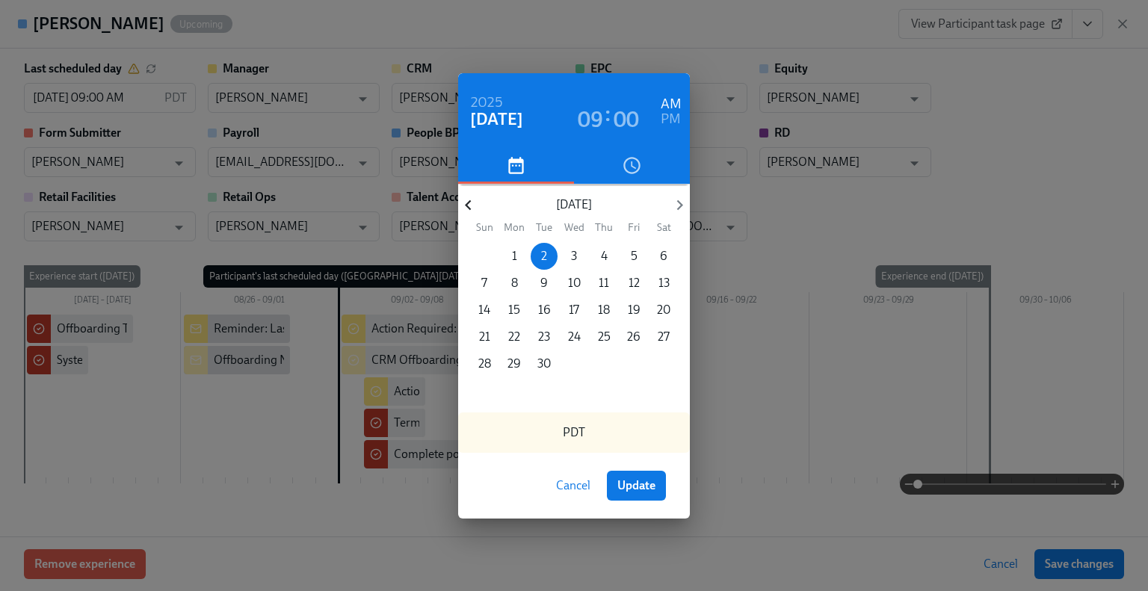
click at [471, 210] on icon "button" at bounding box center [468, 205] width 20 height 20
click at [610, 312] on span "17" at bounding box center [603, 310] width 27 height 16
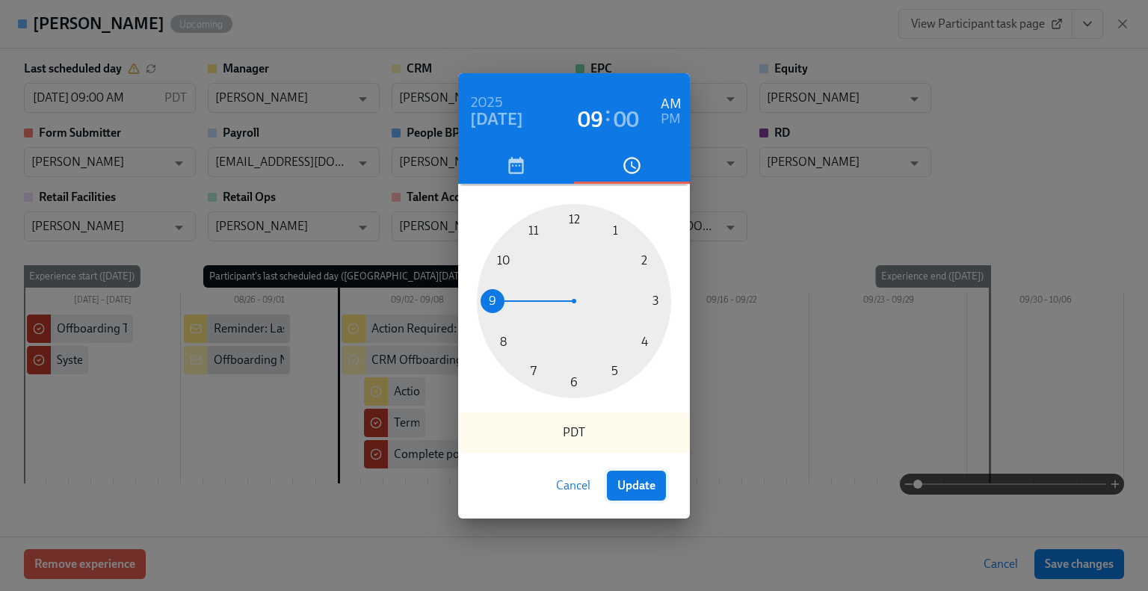
click at [642, 489] on span "Update" at bounding box center [636, 485] width 38 height 15
type input "[DATE] 09:00 AM"
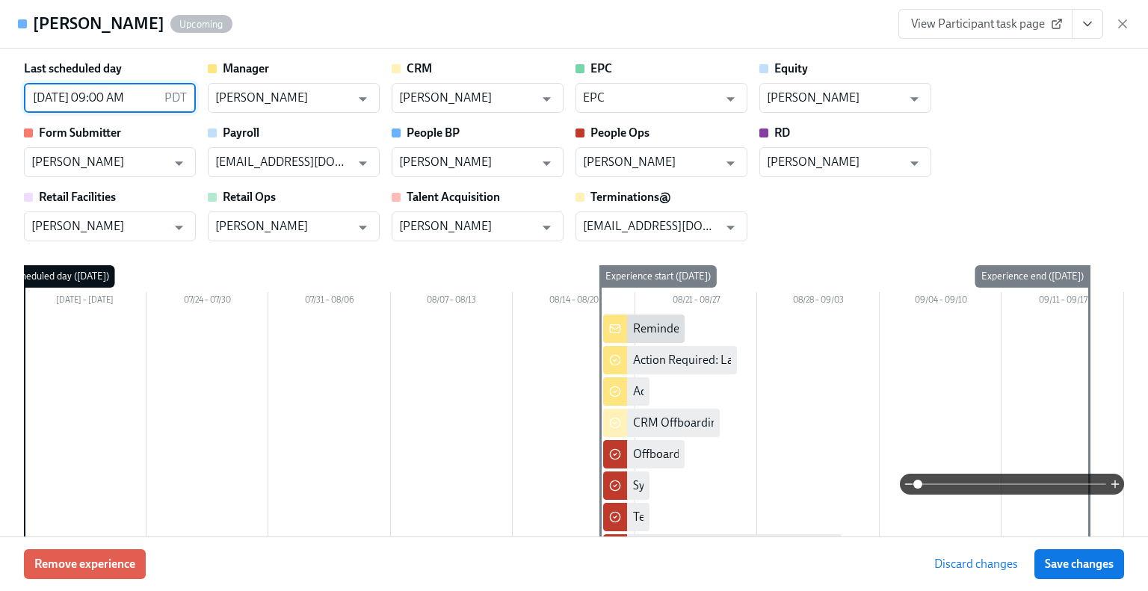
click at [1098, 561] on span "Save changes" at bounding box center [1078, 564] width 69 height 15
type input "[DATE] 09:00 AM"
click at [1061, 566] on span "Save changes" at bounding box center [1078, 564] width 69 height 15
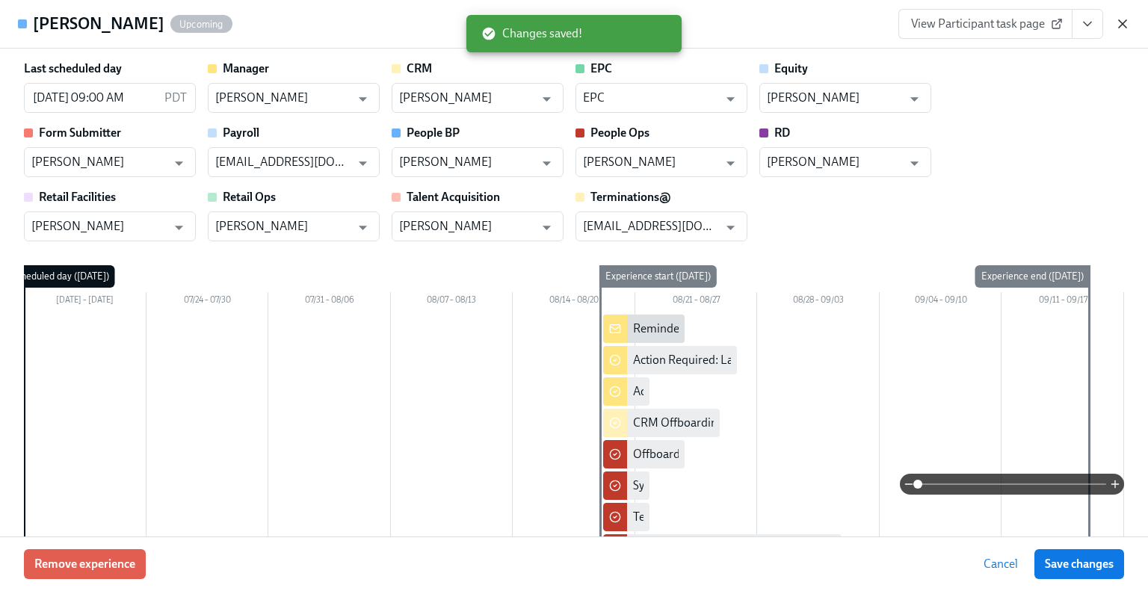
click at [1119, 24] on icon "button" at bounding box center [1122, 23] width 15 height 15
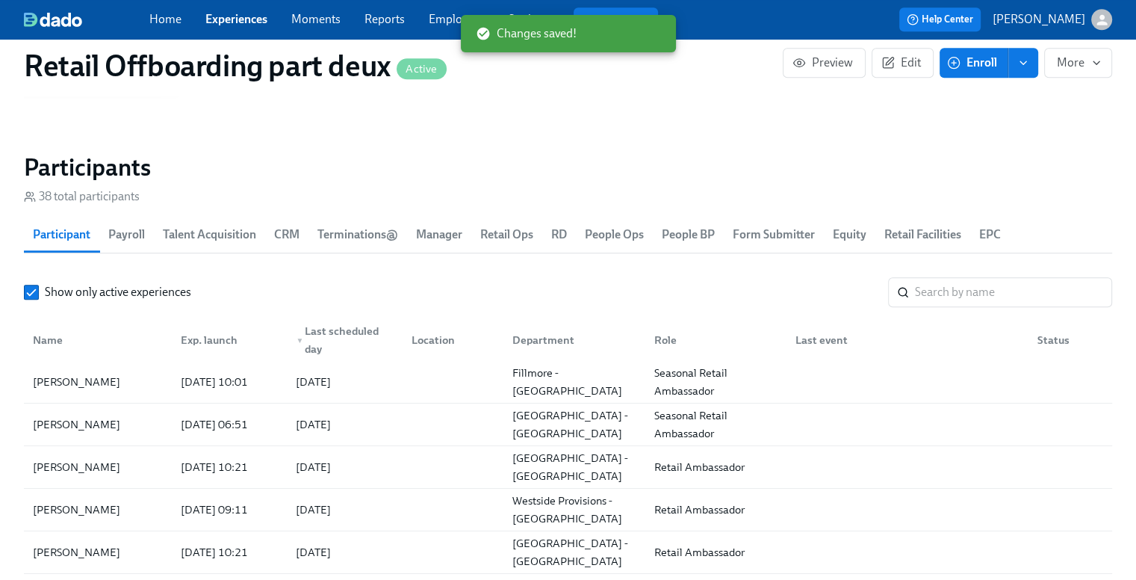
scroll to position [0, 10467]
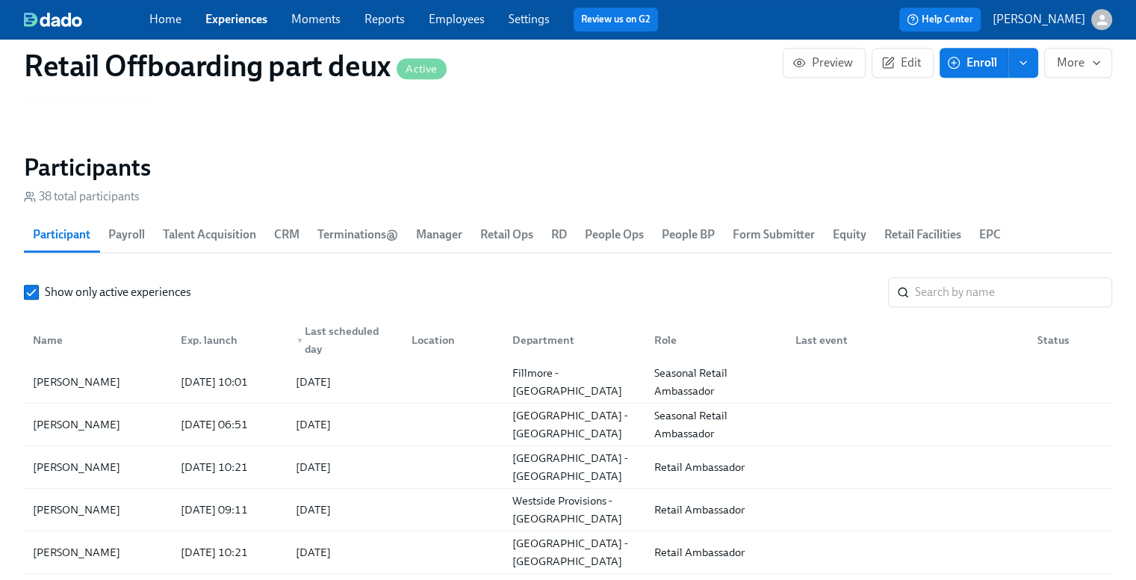
click at [226, 12] on link "Experiences" at bounding box center [236, 19] width 62 height 14
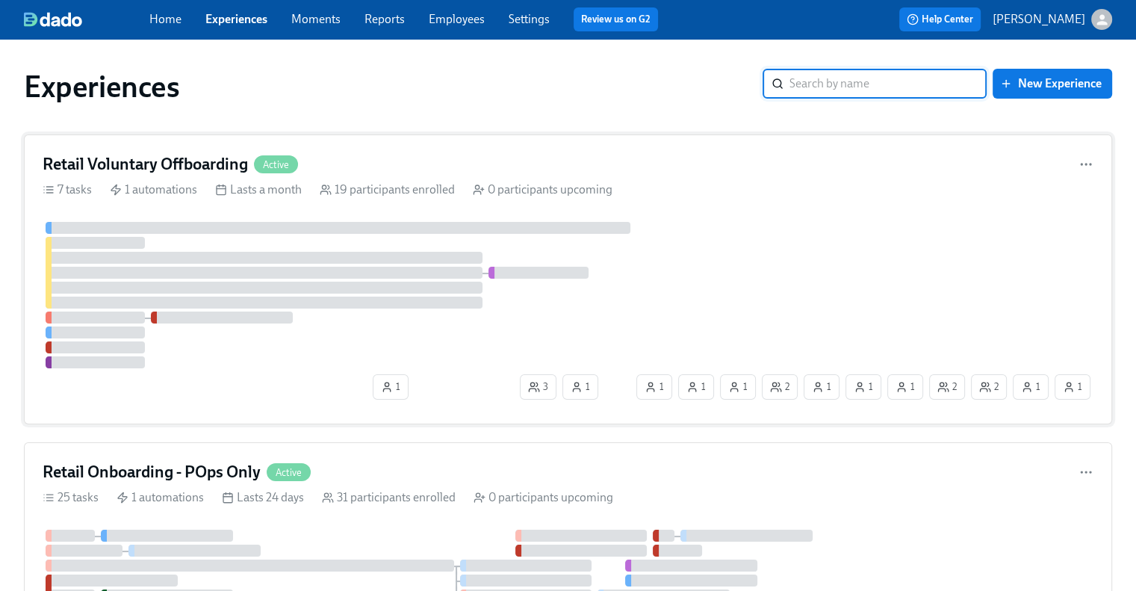
click at [173, 175] on h4 "Retail Voluntary Offboarding" at bounding box center [145, 164] width 205 height 22
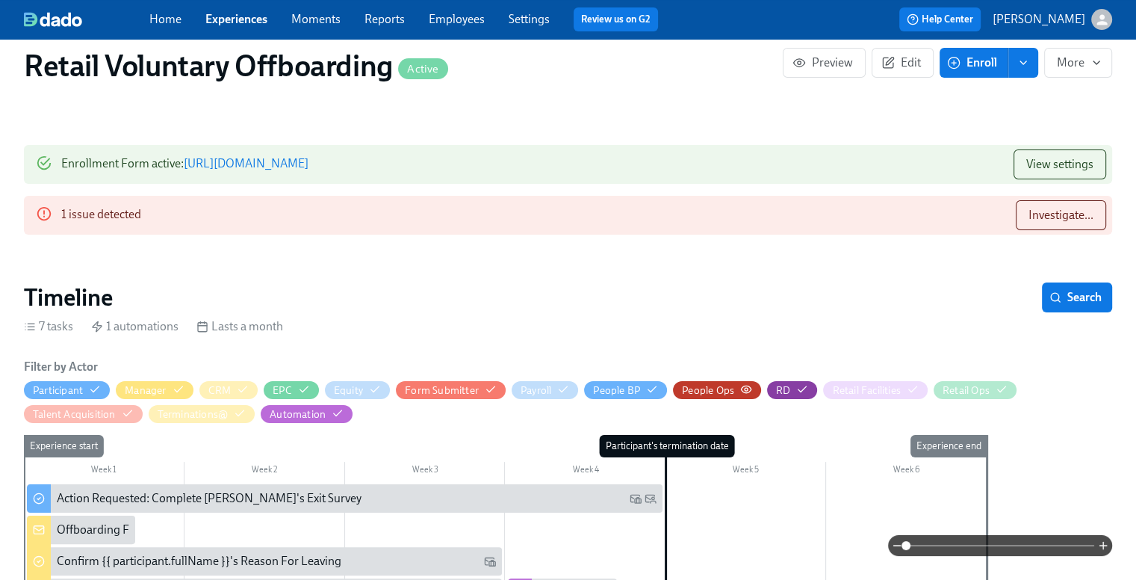
scroll to position [224, 0]
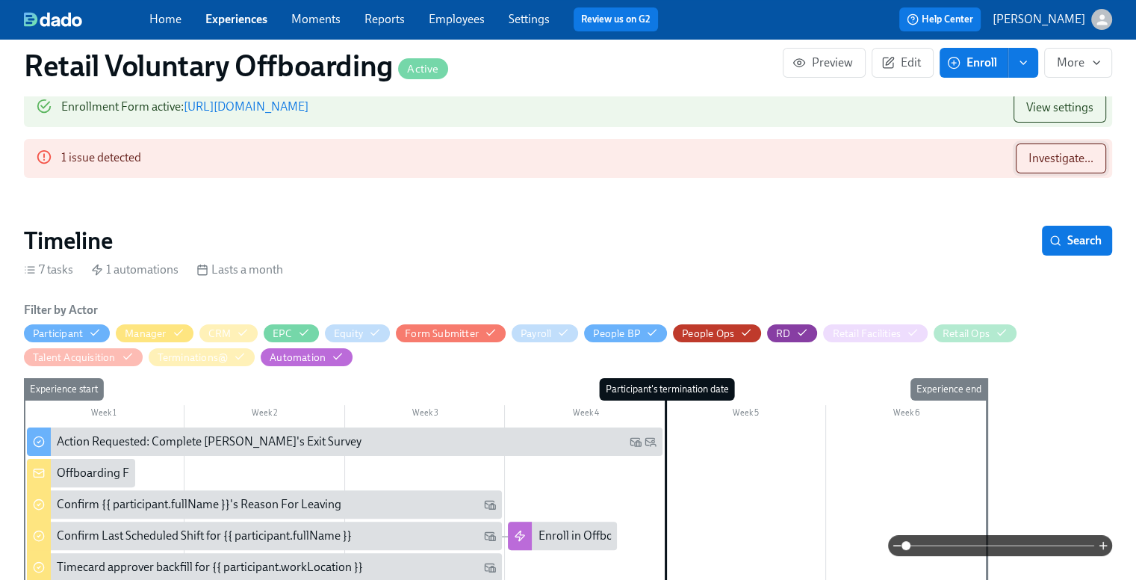
click at [1055, 167] on button "Investigate..." at bounding box center [1061, 158] width 90 height 30
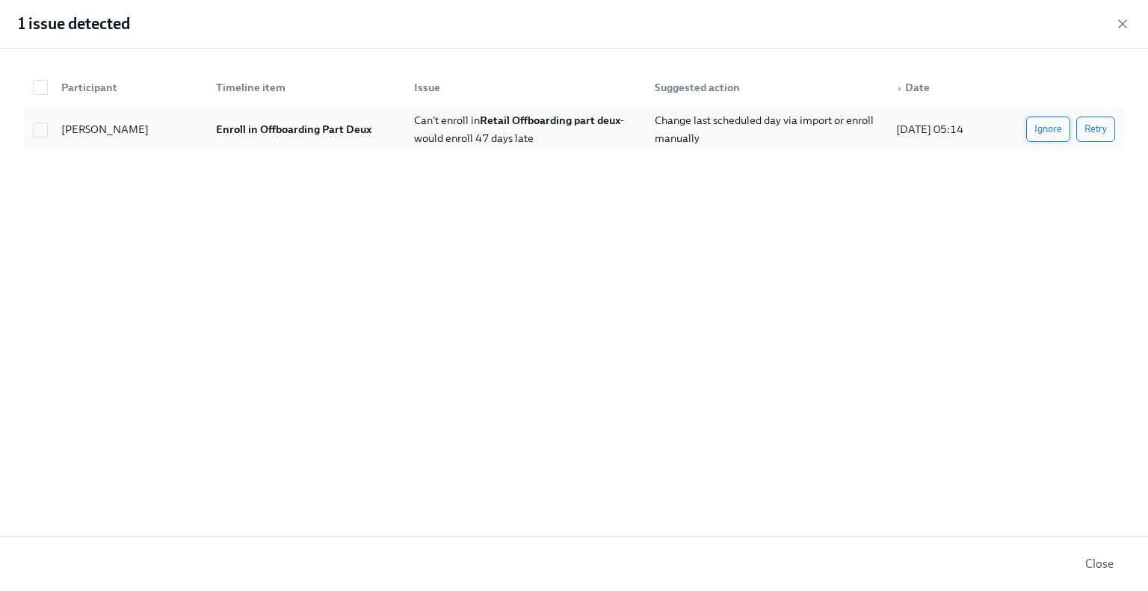
click at [1052, 133] on span "Ignore" at bounding box center [1048, 129] width 28 height 15
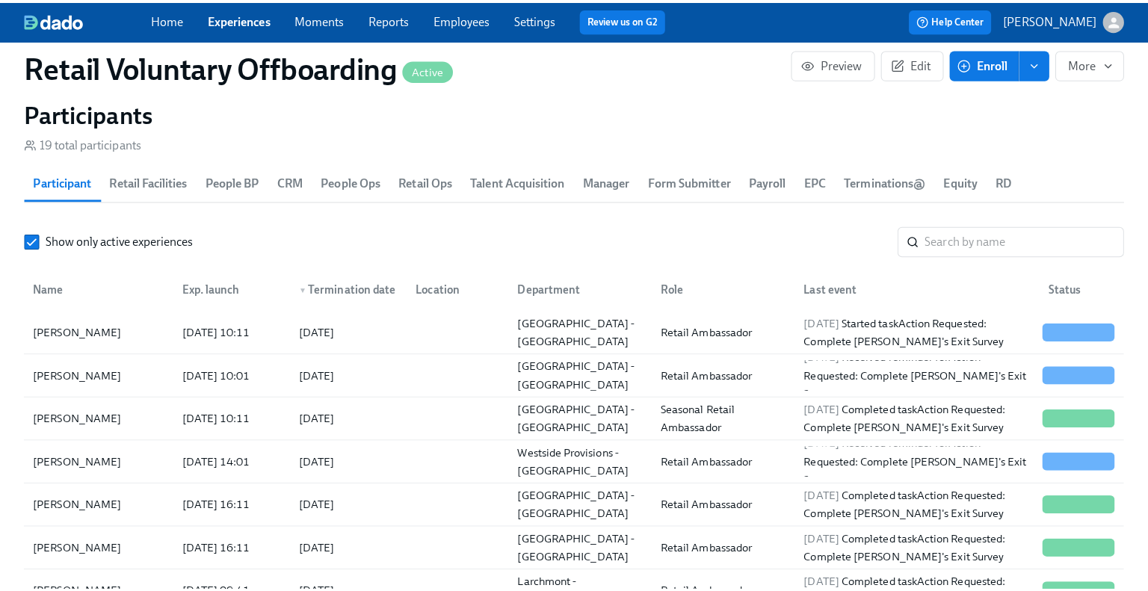
scroll to position [1419, 0]
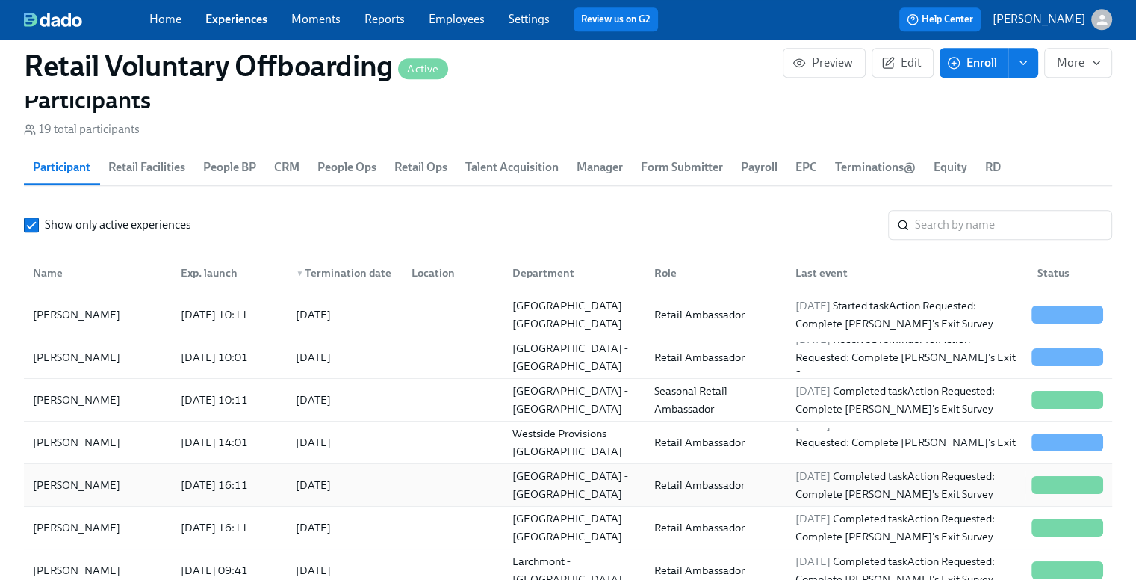
click at [114, 494] on div "[PERSON_NAME]" at bounding box center [98, 485] width 142 height 30
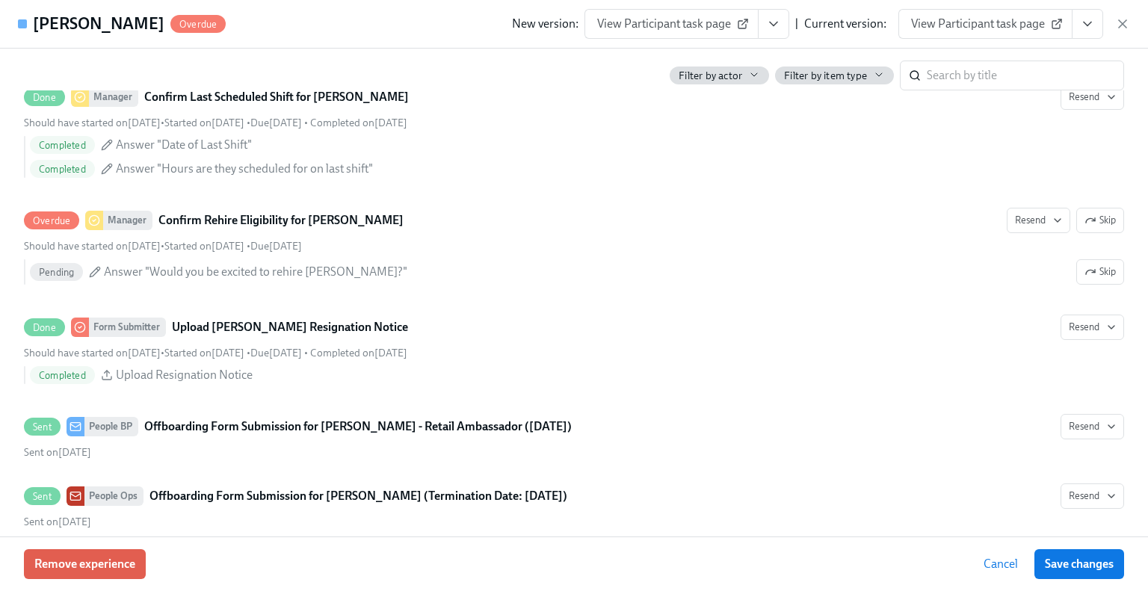
scroll to position [1046, 0]
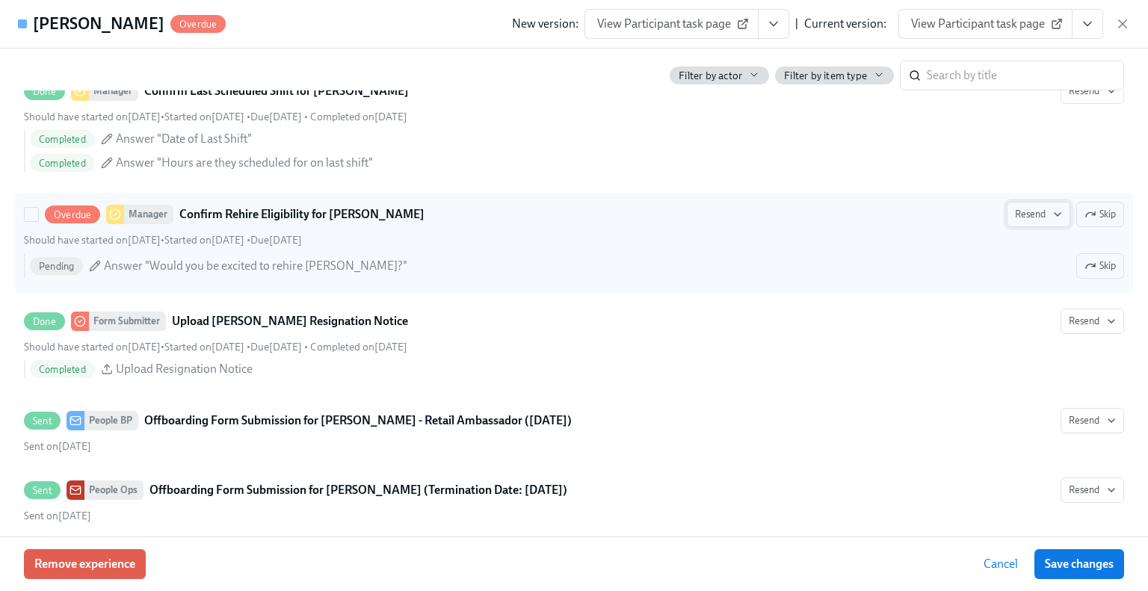
click at [1018, 211] on span "Resend" at bounding box center [1038, 214] width 47 height 15
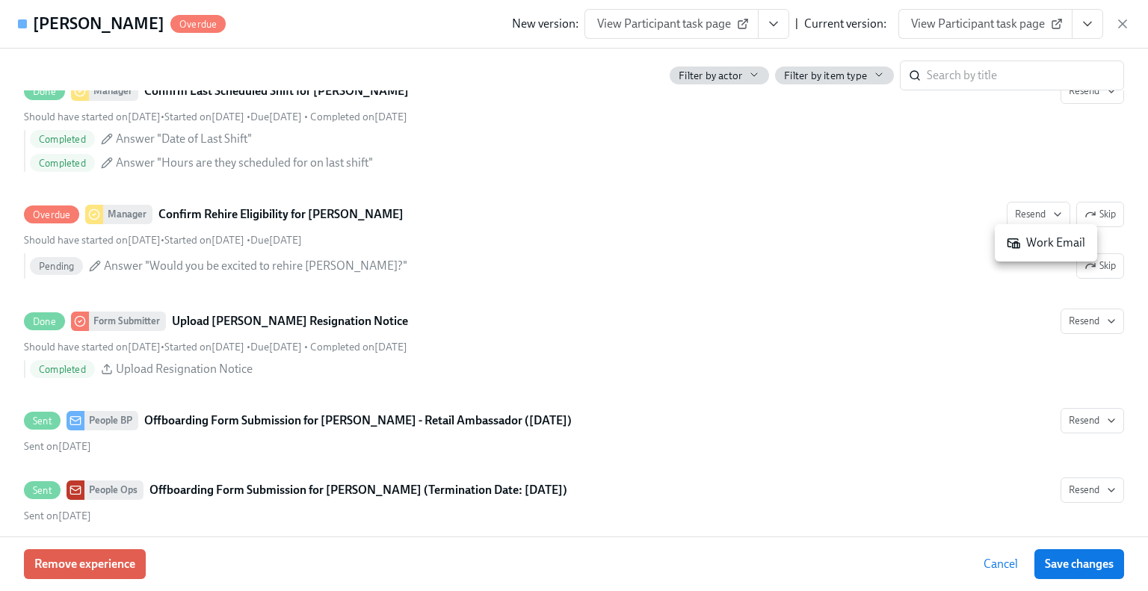
click at [1026, 244] on div "Work Email" at bounding box center [1045, 243] width 78 height 16
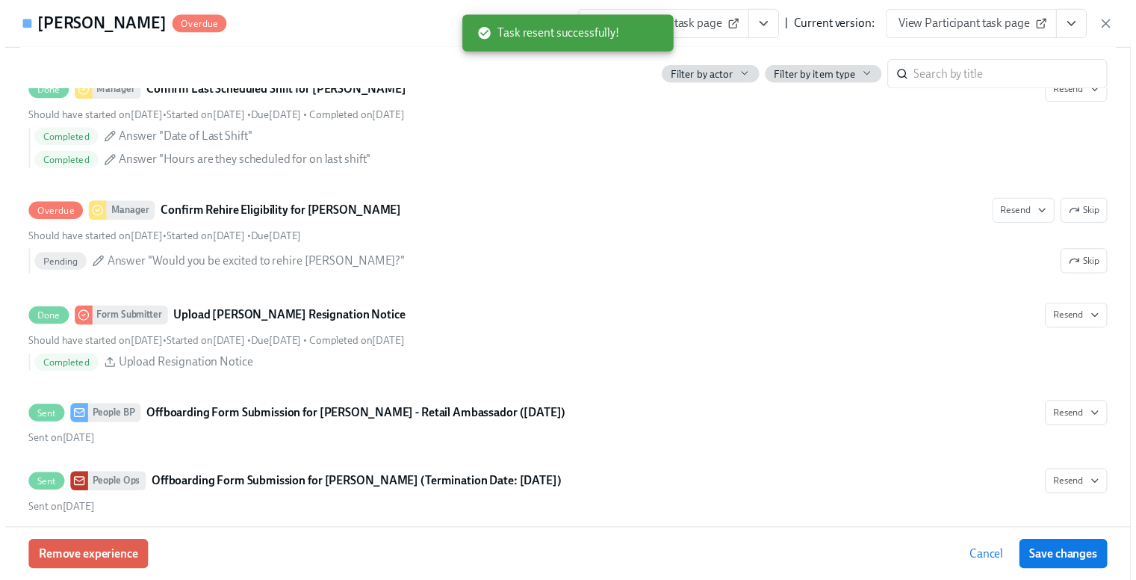
scroll to position [0, 5982]
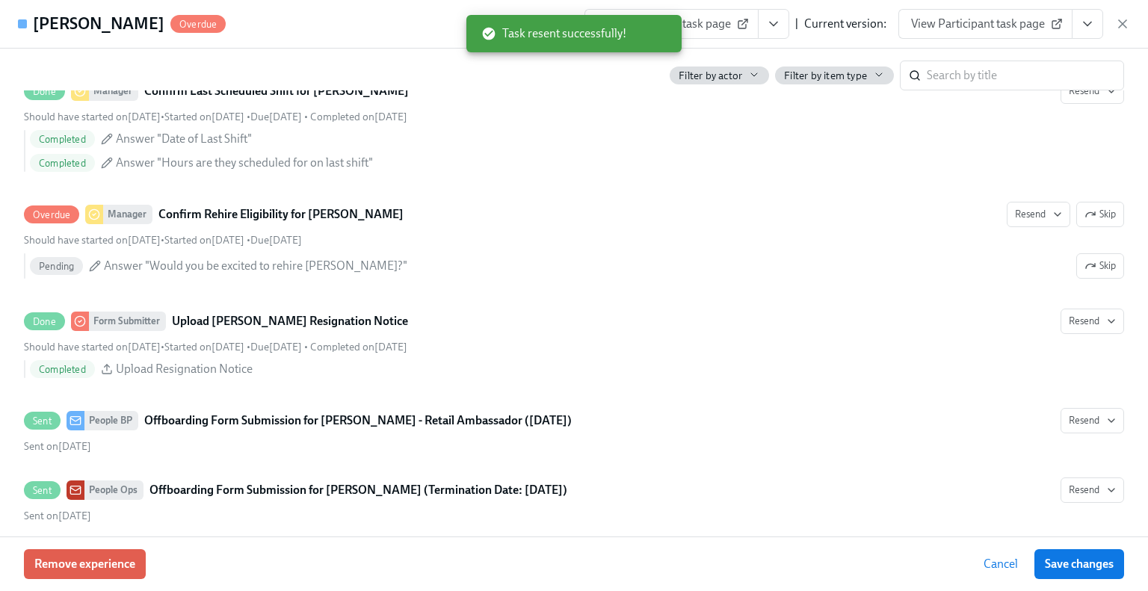
click at [1133, 50] on div "Termination date [DATE] 09:00 AM PDT ​ Manager [PERSON_NAME] ​ CRM [PERSON_NAME…" at bounding box center [574, 293] width 1148 height 488
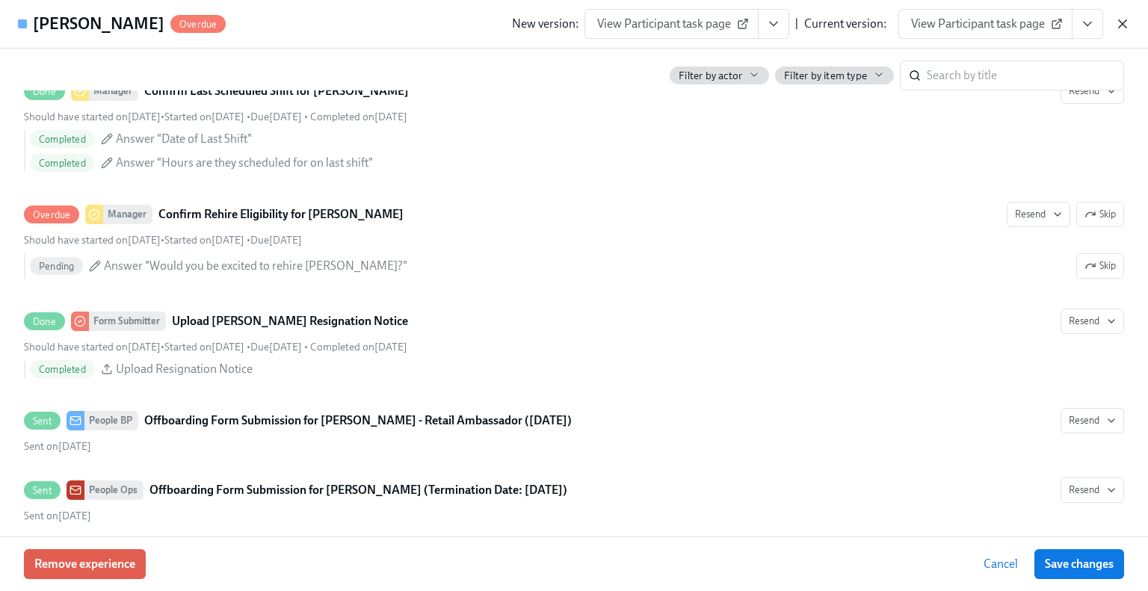
click at [1126, 22] on icon "button" at bounding box center [1122, 23] width 15 height 15
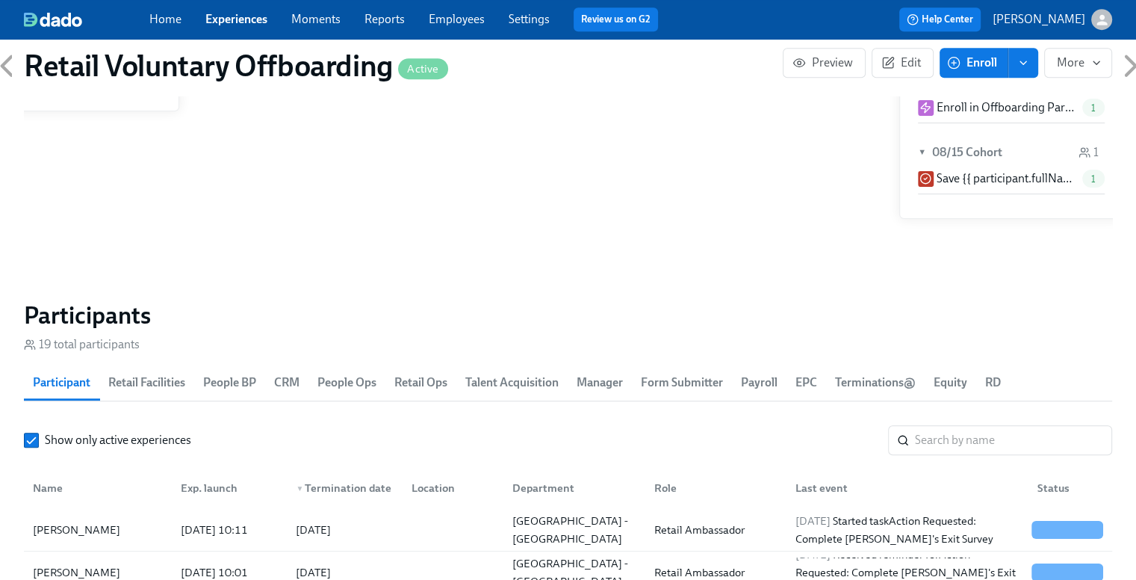
scroll to position [1195, 0]
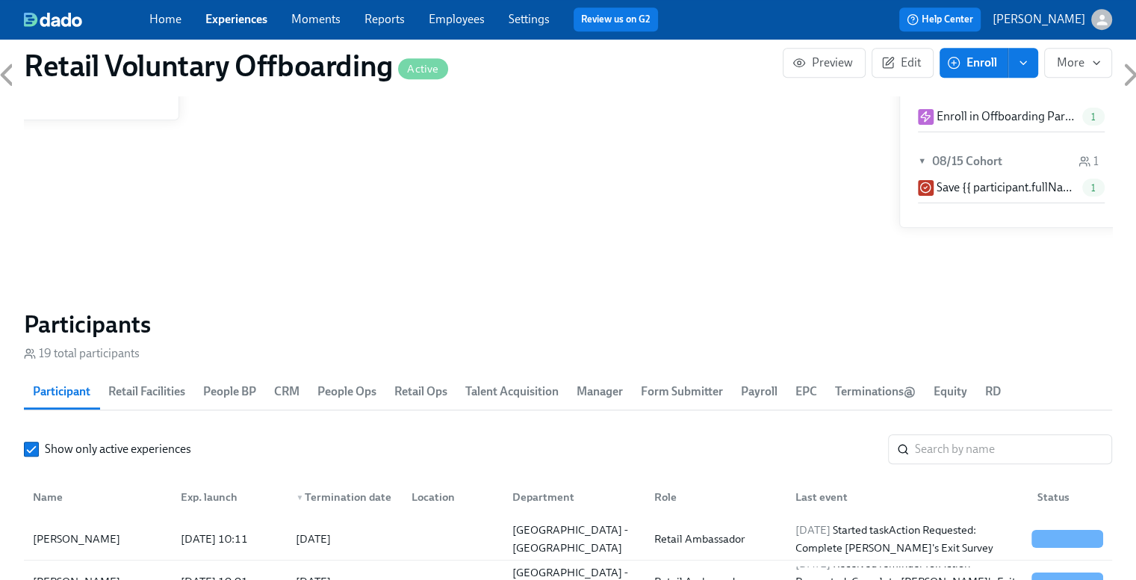
click at [239, 13] on link "Experiences" at bounding box center [236, 19] width 62 height 14
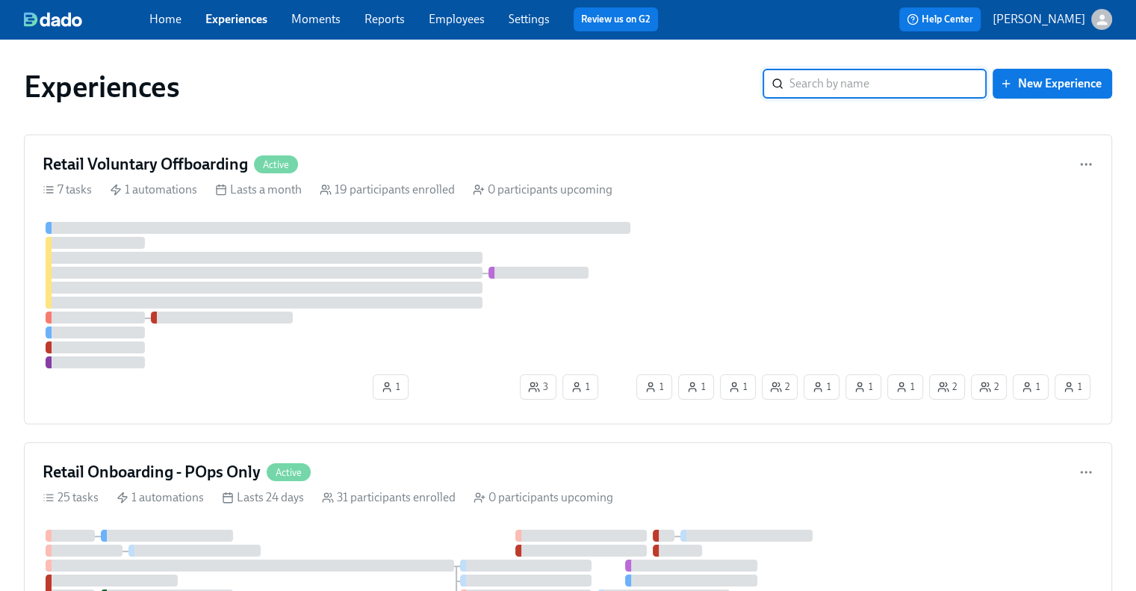
click at [467, 18] on link "Employees" at bounding box center [457, 19] width 56 height 14
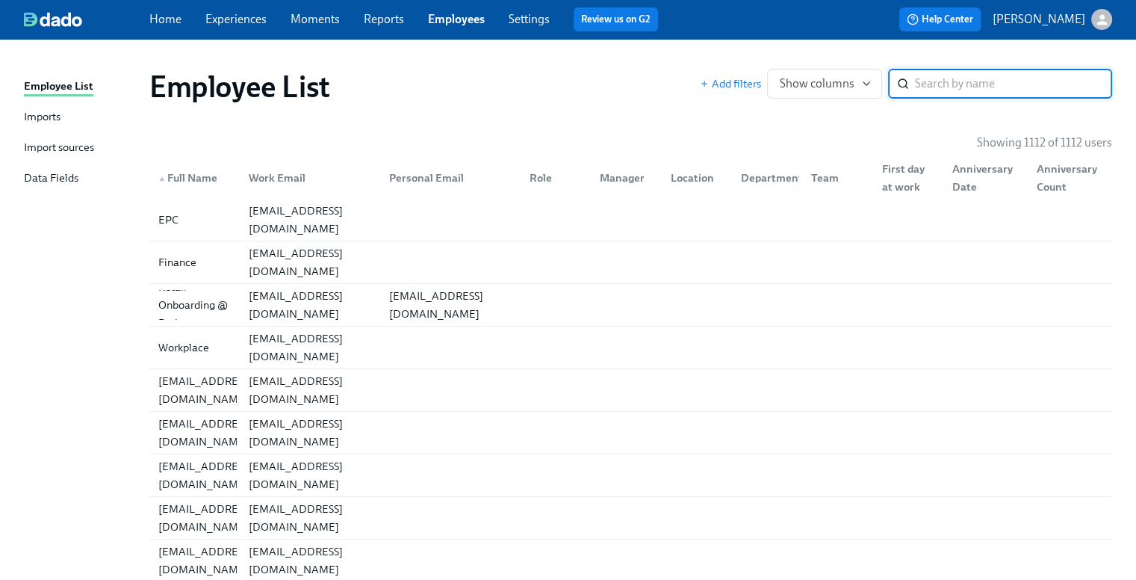
click at [33, 114] on div "Imports" at bounding box center [42, 117] width 37 height 19
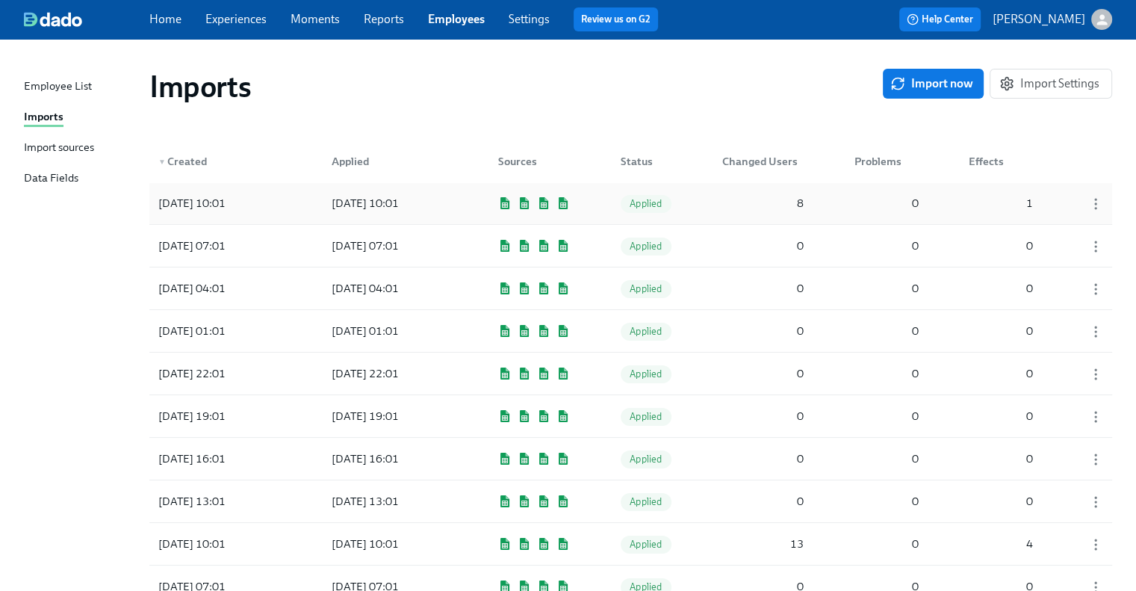
click at [732, 209] on div "8" at bounding box center [762, 203] width 93 height 30
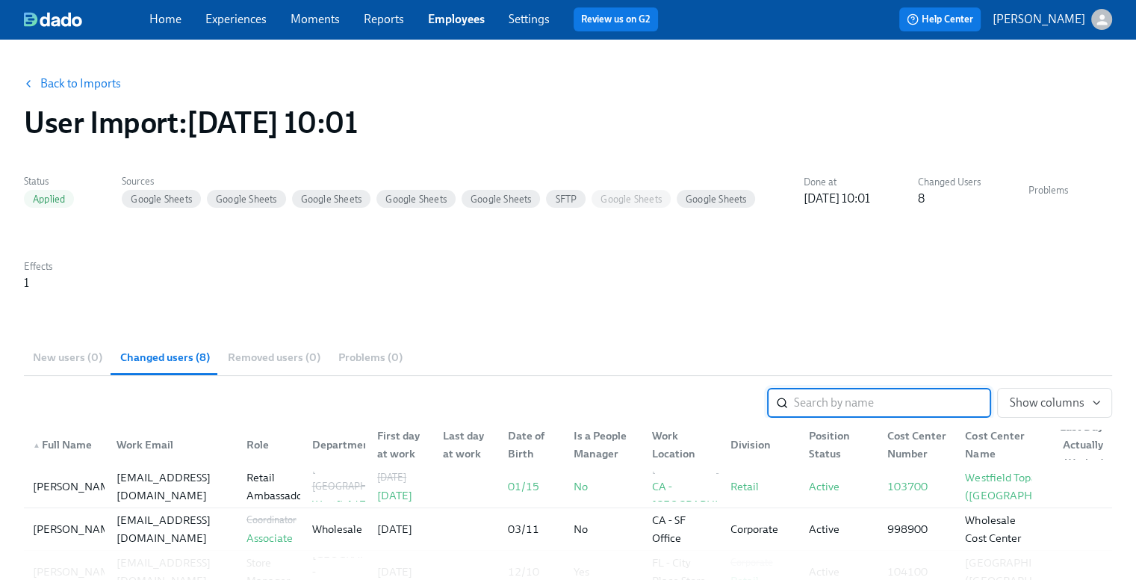
click at [235, 10] on div "Home Experiences Moments Reports Employees Settings Review us on G2" at bounding box center [409, 19] width 521 height 24
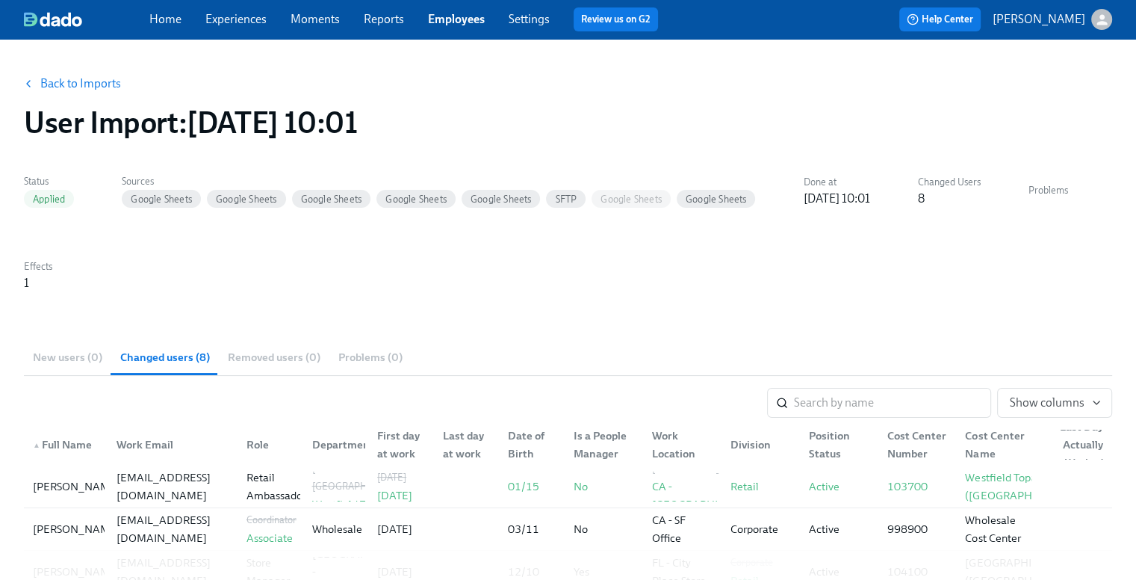
click at [230, 22] on link "Experiences" at bounding box center [235, 19] width 61 height 14
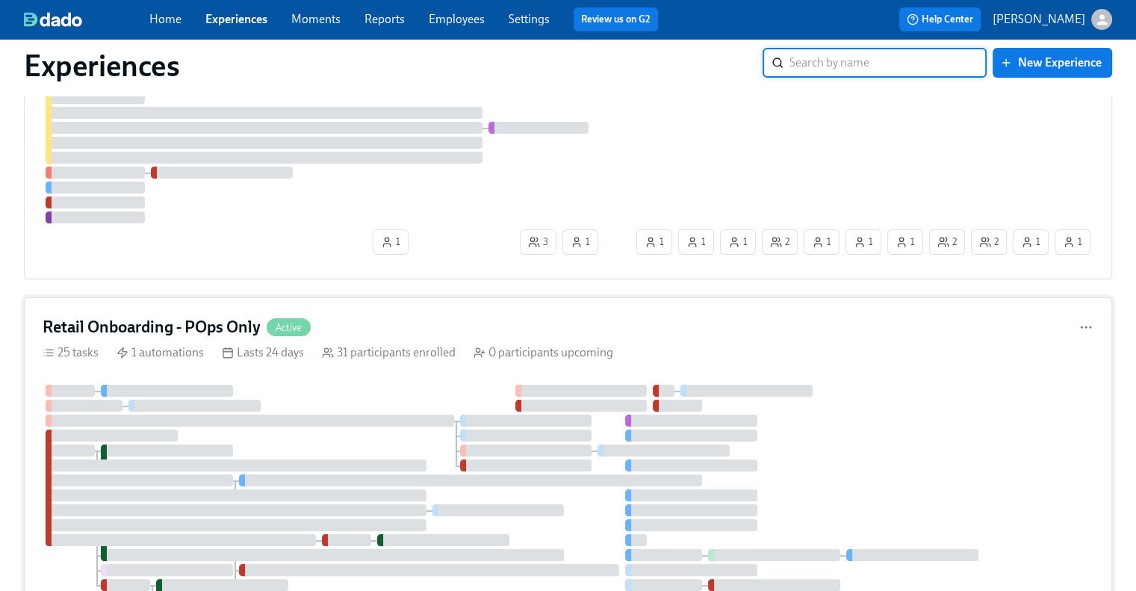
scroll to position [224, 0]
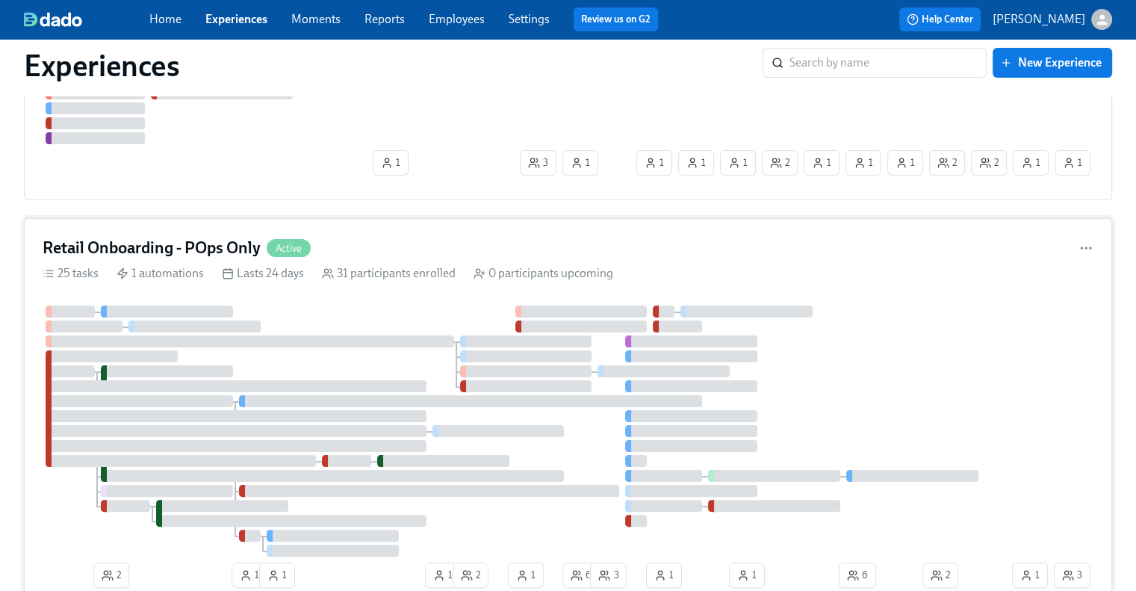
click at [223, 242] on h4 "Retail Onboarding - POps Only" at bounding box center [152, 248] width 218 height 22
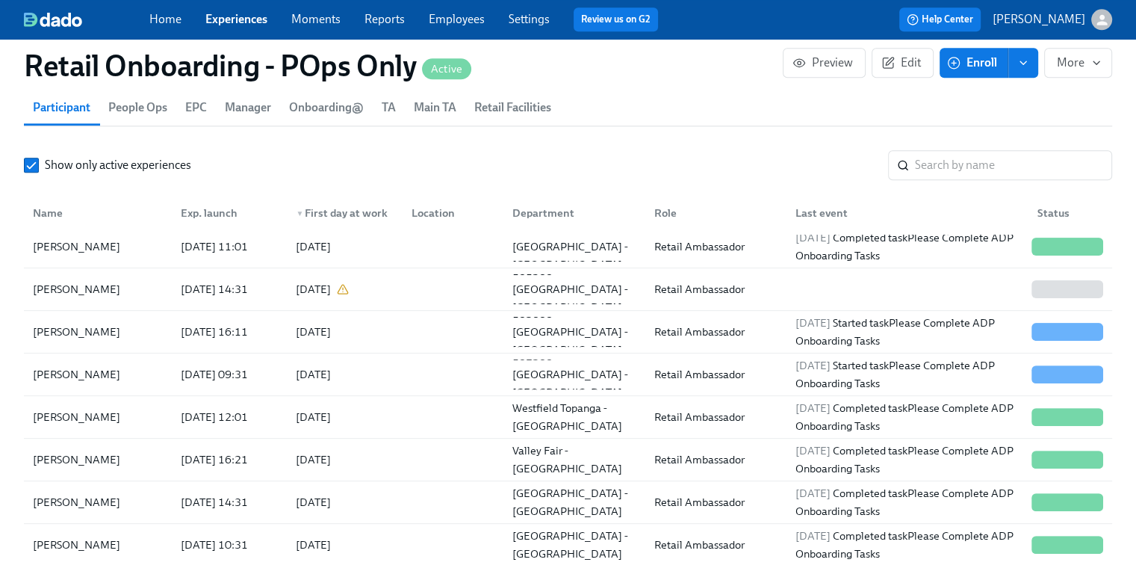
scroll to position [598, 0]
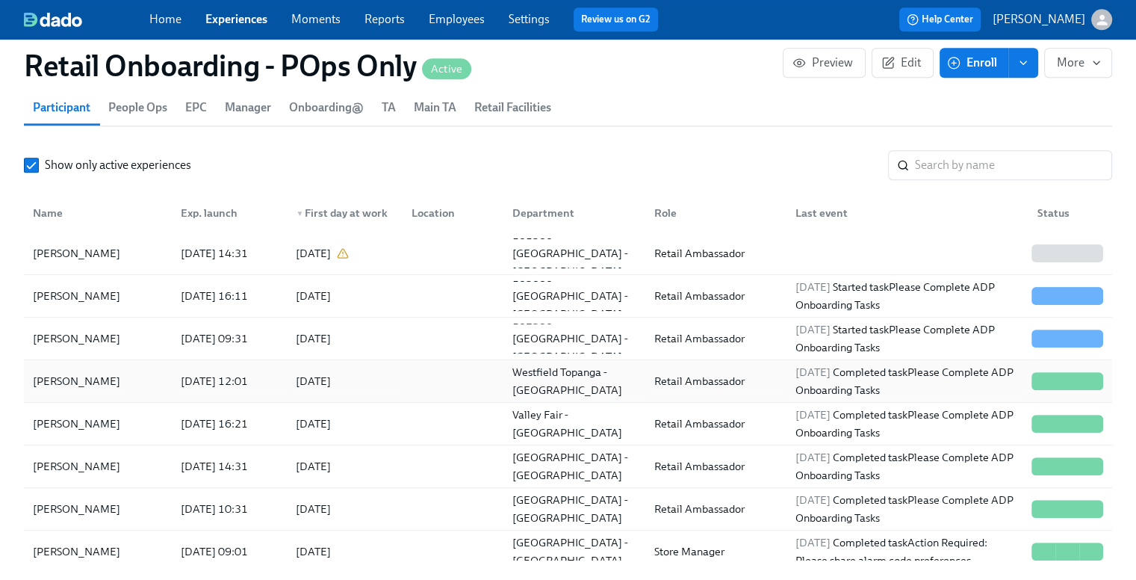
click at [110, 383] on div "[PERSON_NAME]" at bounding box center [76, 381] width 99 height 18
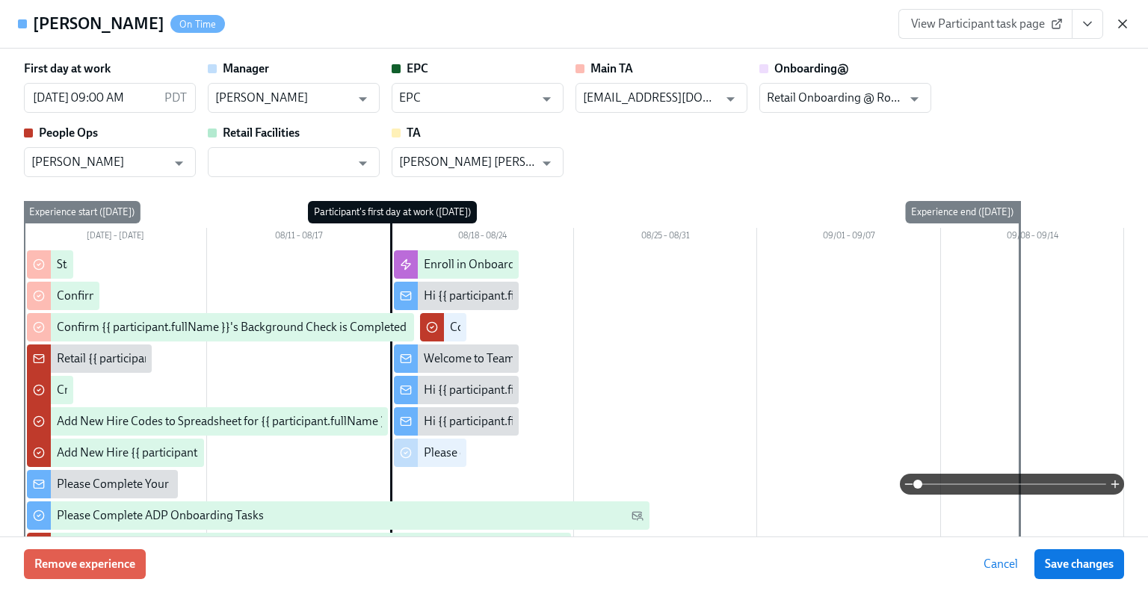
click at [1126, 23] on icon "button" at bounding box center [1122, 23] width 15 height 15
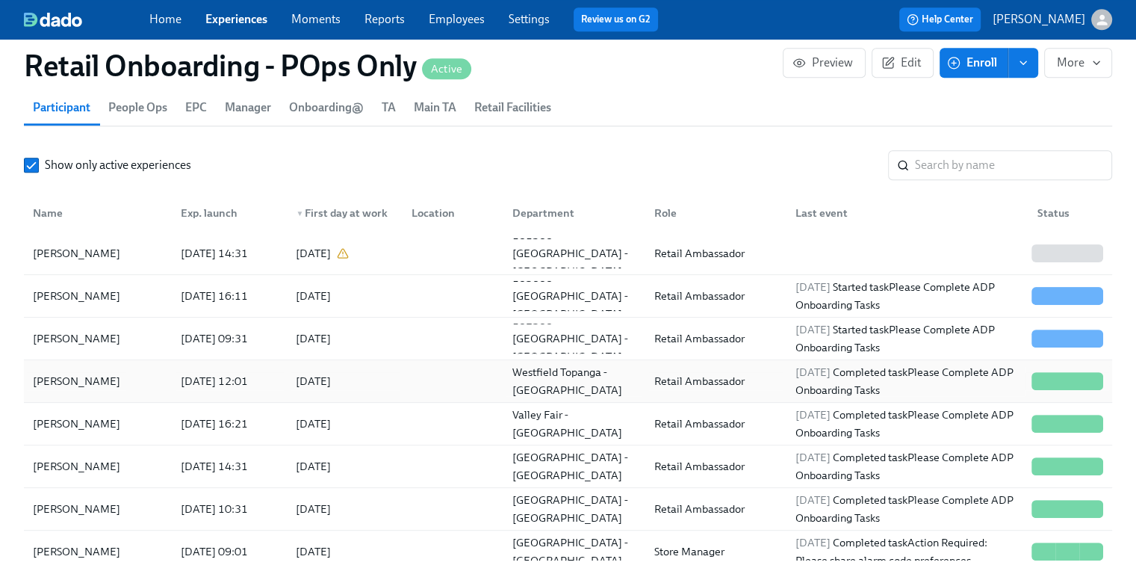
click at [69, 375] on div "[PERSON_NAME]" at bounding box center [76, 381] width 99 height 18
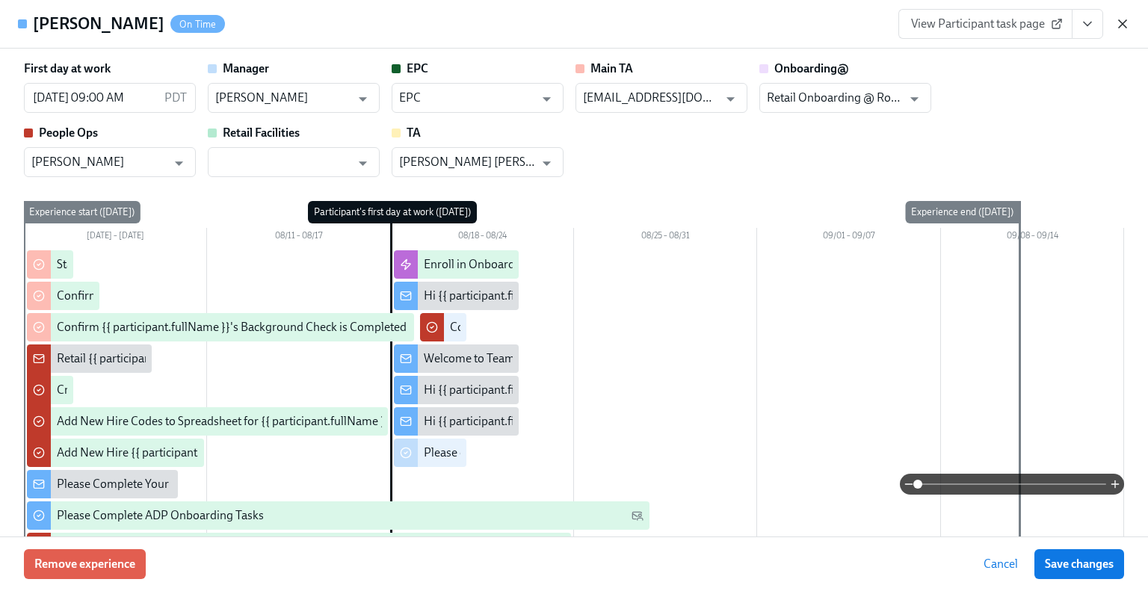
click at [1121, 25] on icon "button" at bounding box center [1121, 23] width 7 height 7
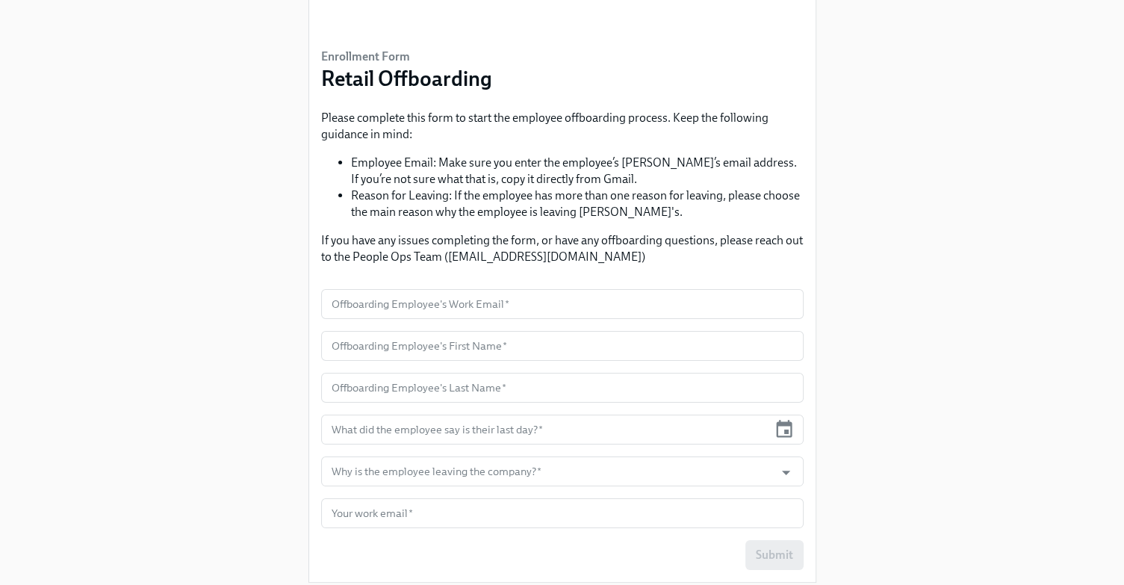
scroll to position [120, 0]
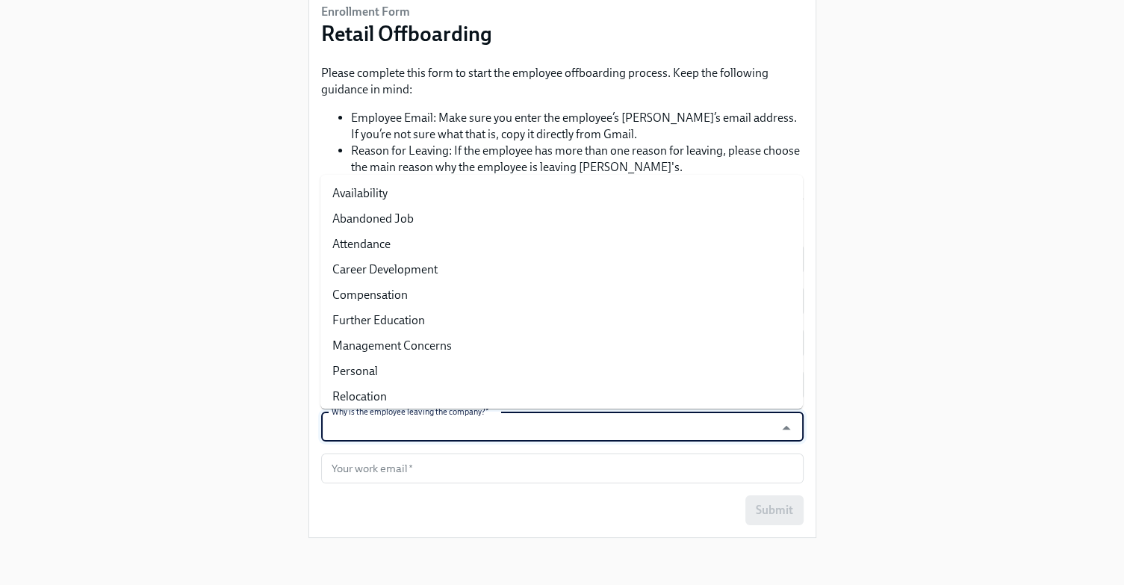
click at [439, 429] on input "Why is the employee leaving the company?   *" at bounding box center [548, 427] width 439 height 30
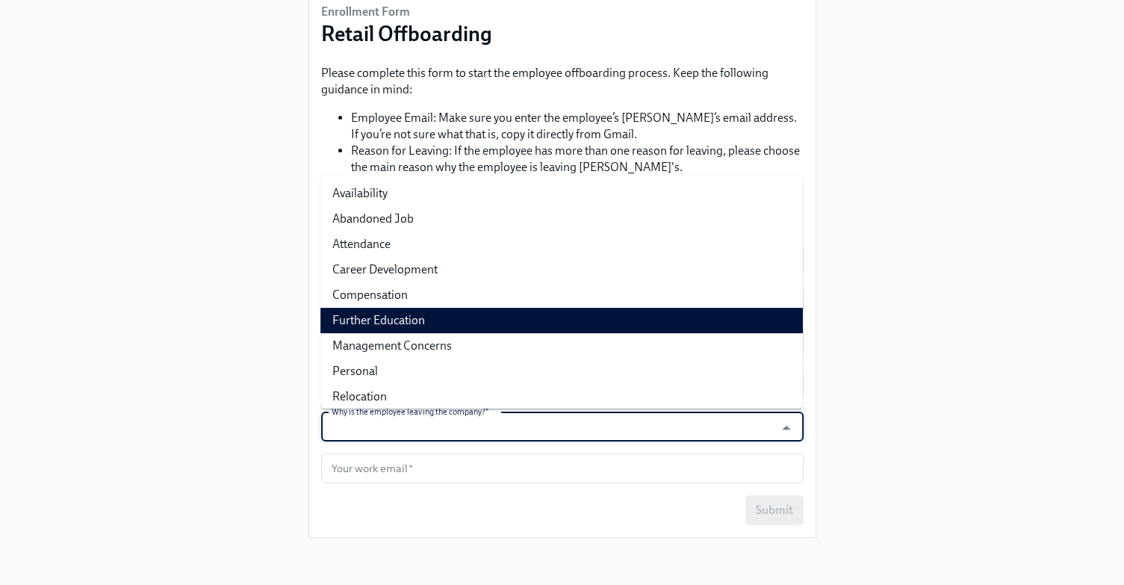
scroll to position [31, 0]
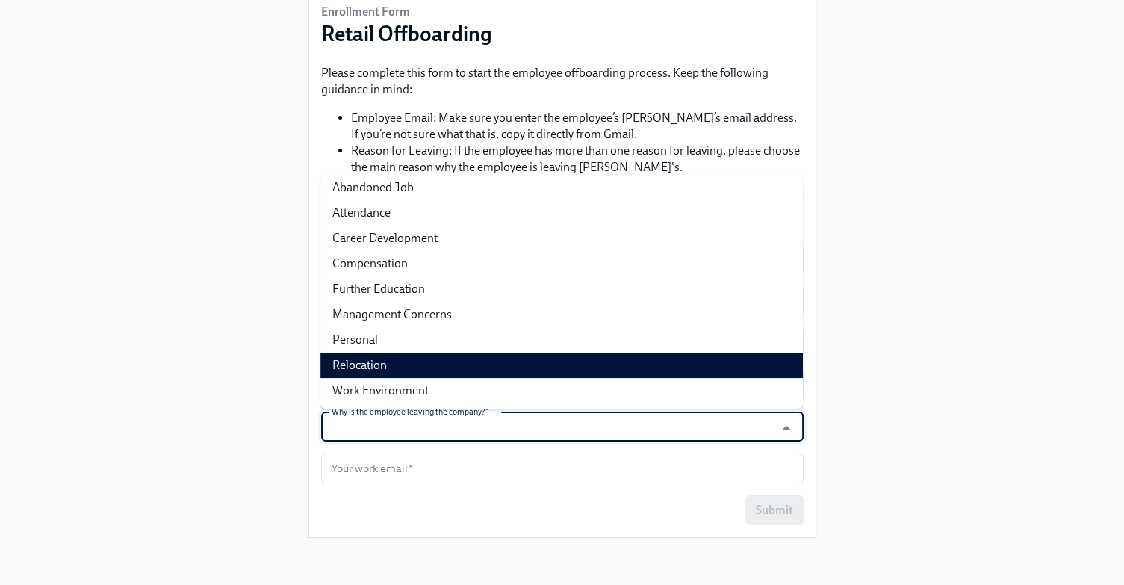
click at [276, 370] on div "Enrollment Form Retail Offboarding Please complete this form to start the emplo…" at bounding box center [562, 214] width 1077 height 669
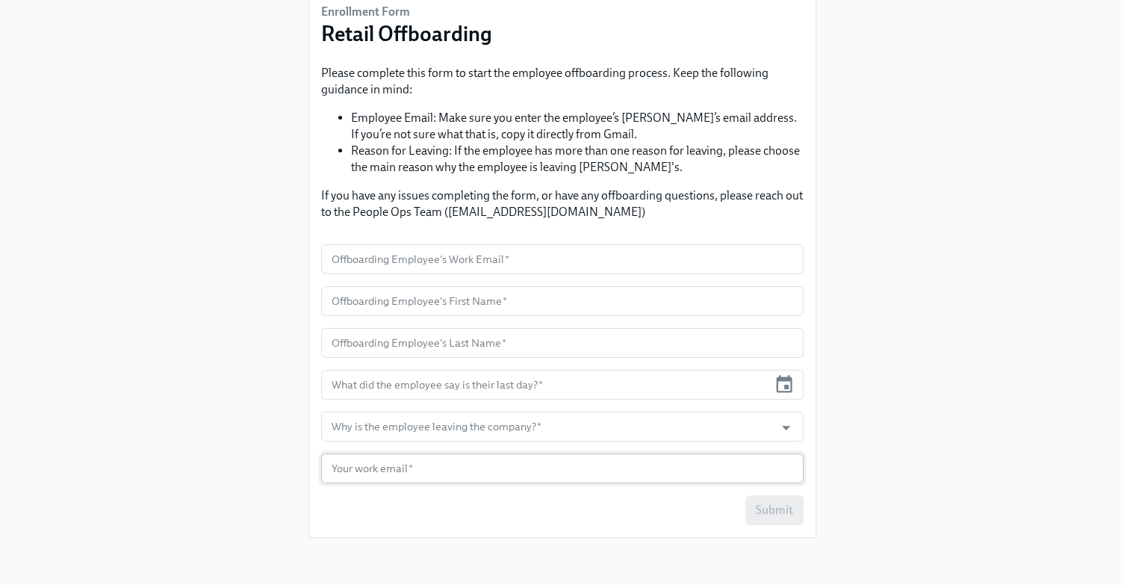
click at [416, 464] on input "text" at bounding box center [562, 468] width 483 height 30
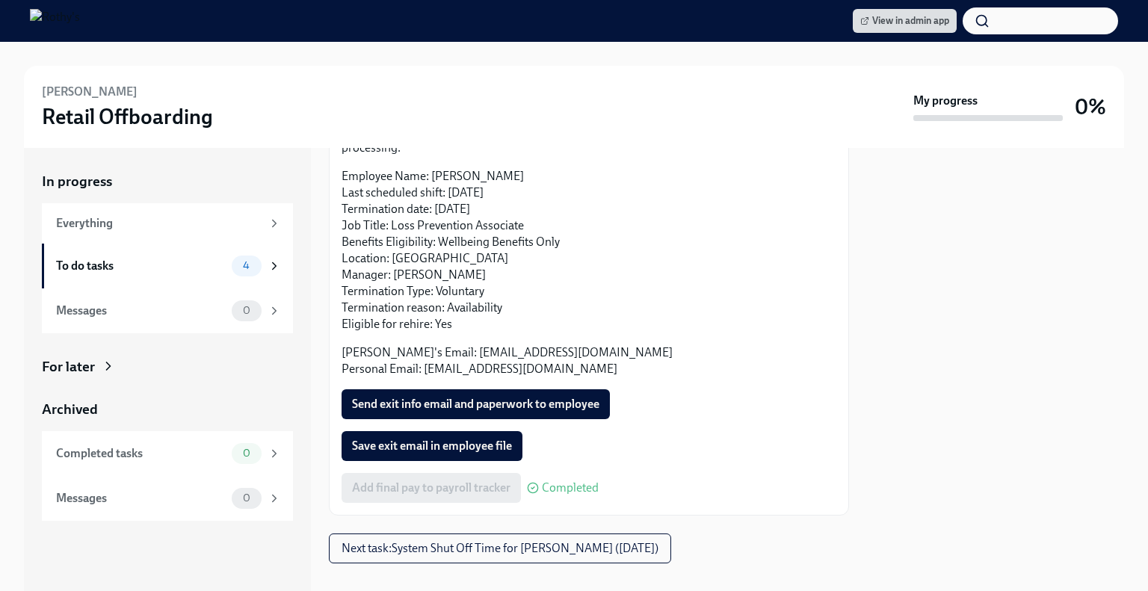
scroll to position [128, 0]
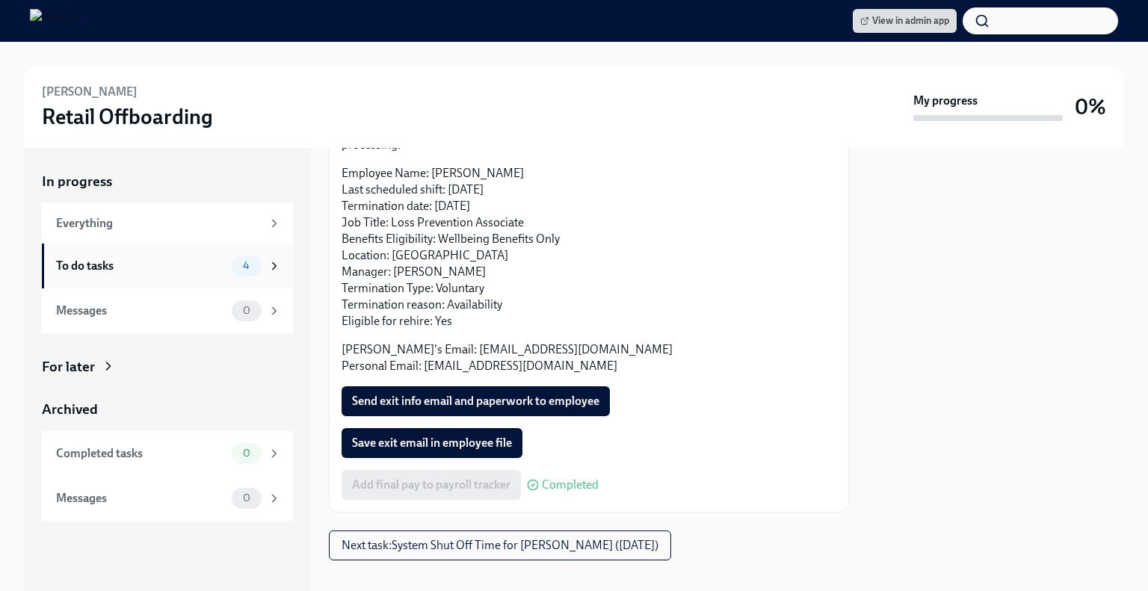
click at [206, 264] on div "To do tasks" at bounding box center [141, 266] width 170 height 16
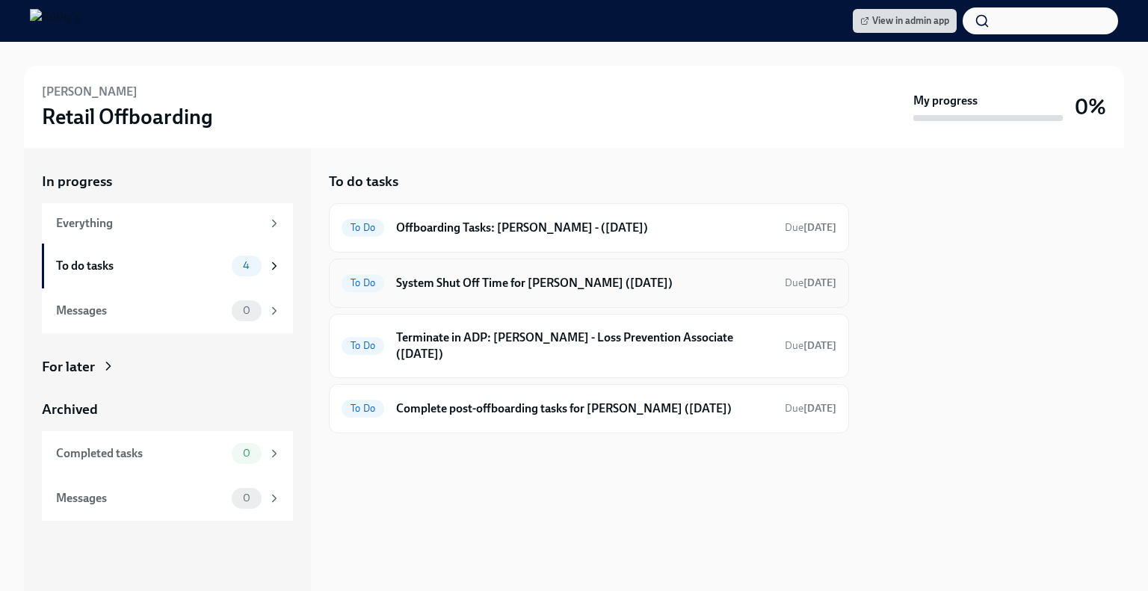
click at [448, 280] on h6 "System Shut Off Time for [PERSON_NAME] ([DATE])" at bounding box center [584, 283] width 377 height 16
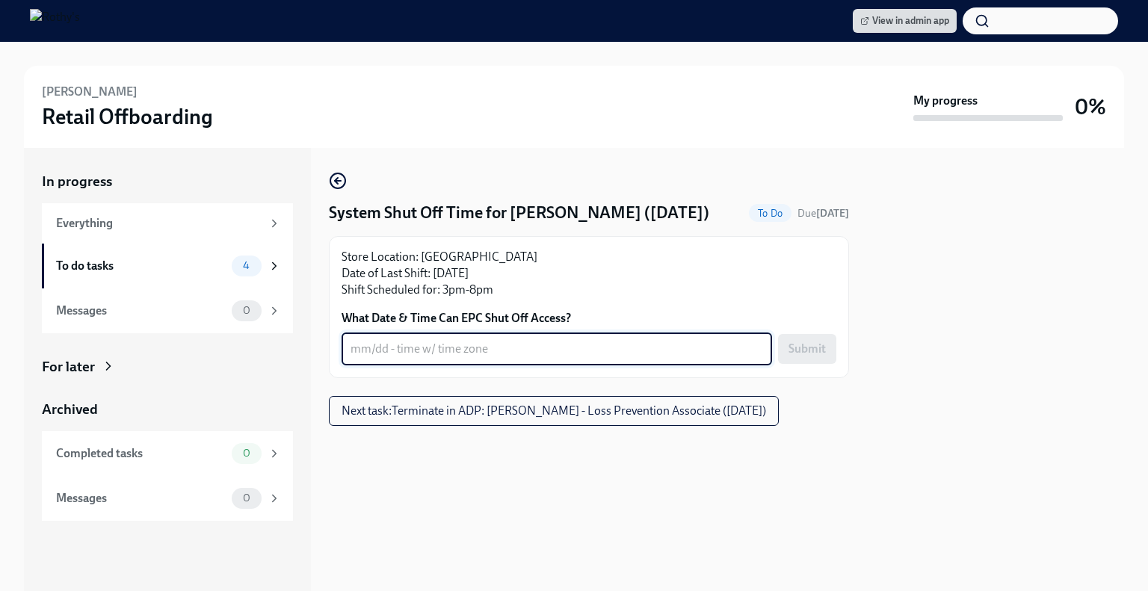
click at [452, 346] on textarea "What Date & Time Can EPC Shut Off Access?" at bounding box center [556, 349] width 412 height 18
type textarea "Immediately"
click at [816, 342] on span "Submit" at bounding box center [806, 348] width 37 height 15
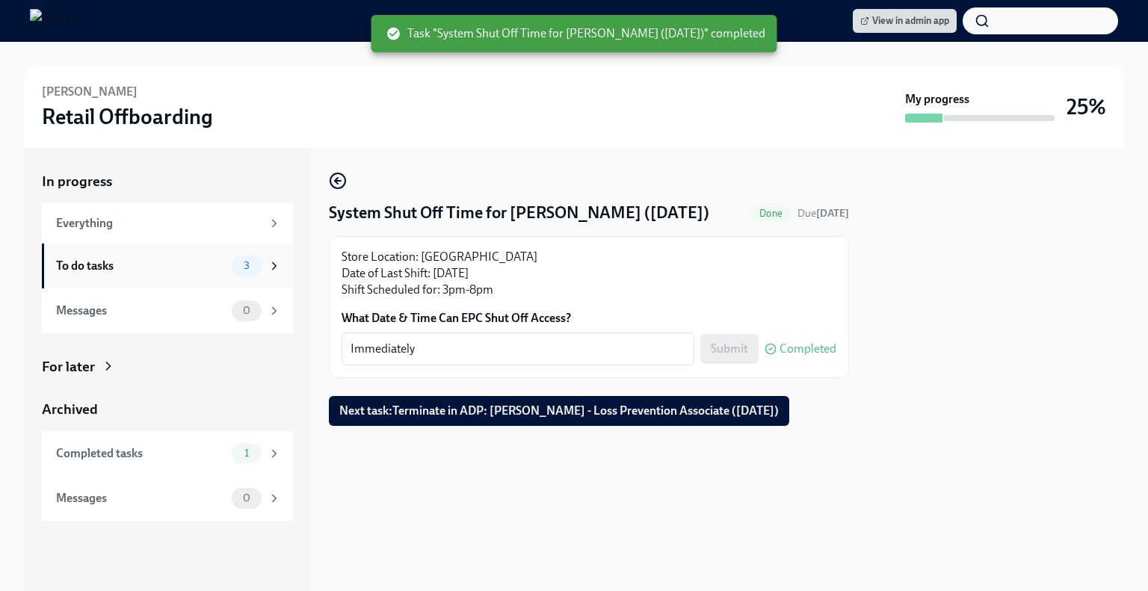
click at [176, 263] on div "To do tasks" at bounding box center [141, 266] width 170 height 16
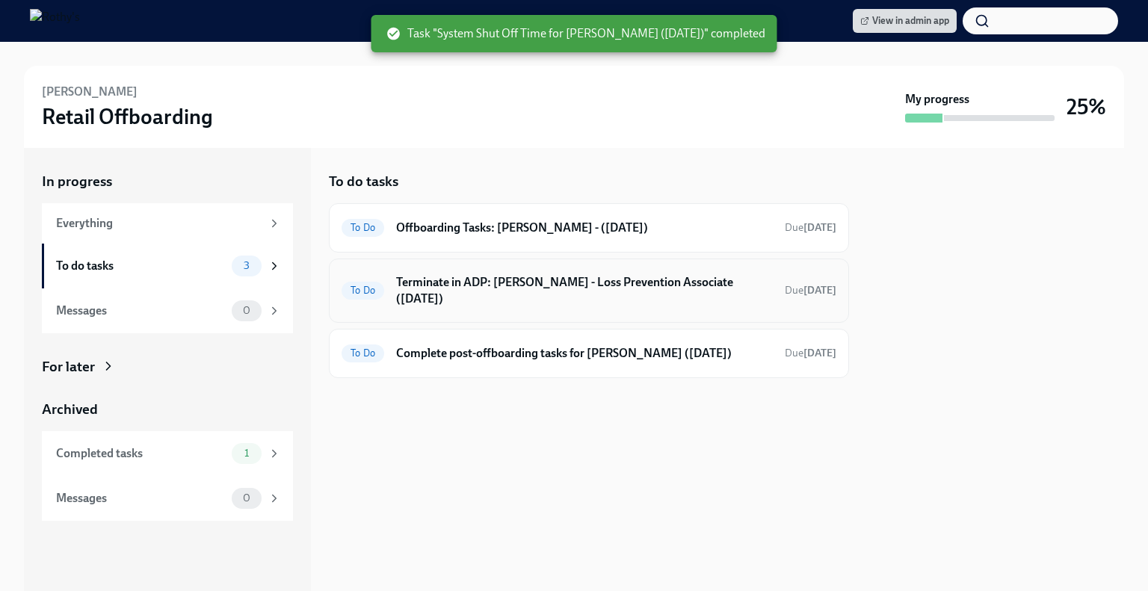
click at [601, 289] on h6 "Terminate in ADP: [PERSON_NAME] - Loss Prevention Associate ([DATE])" at bounding box center [584, 290] width 377 height 33
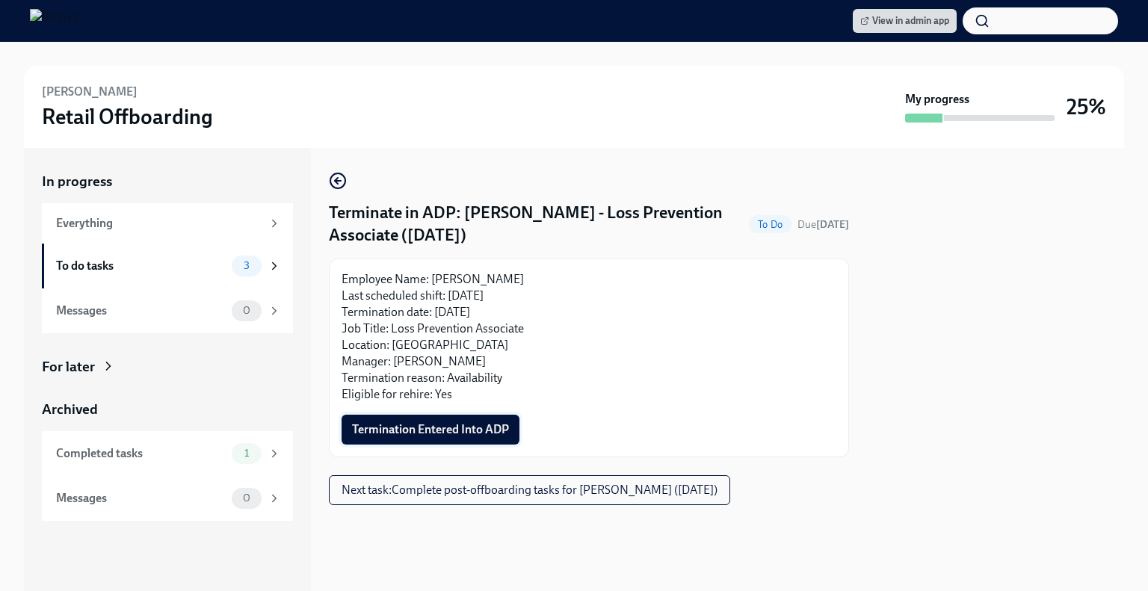
click at [470, 424] on span "Termination Entered Into ADP" at bounding box center [430, 429] width 157 height 15
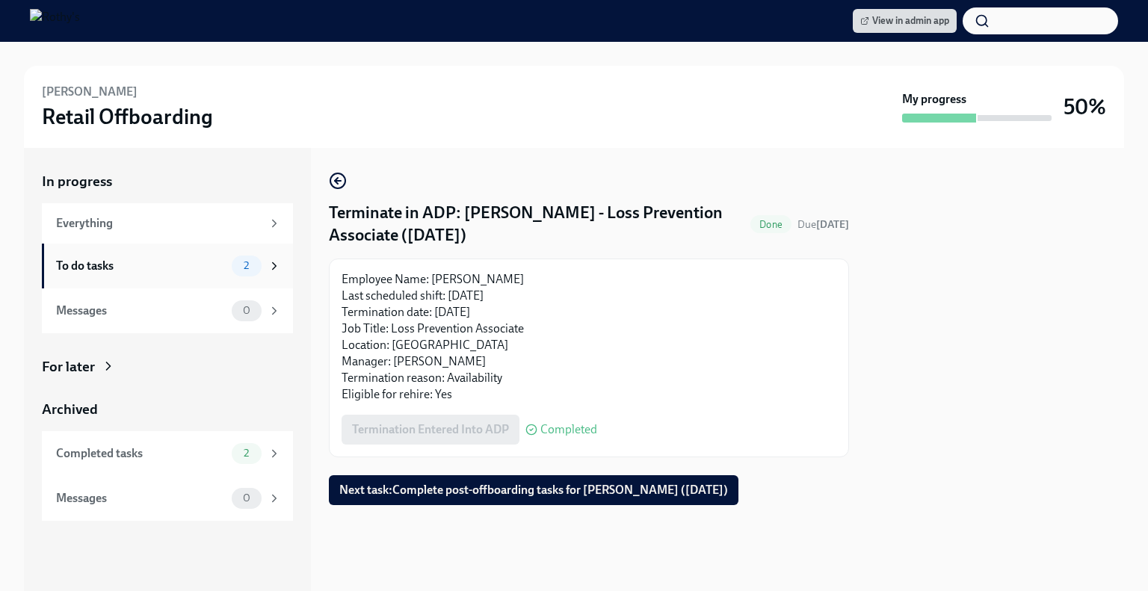
click at [166, 258] on div "To do tasks" at bounding box center [141, 266] width 170 height 16
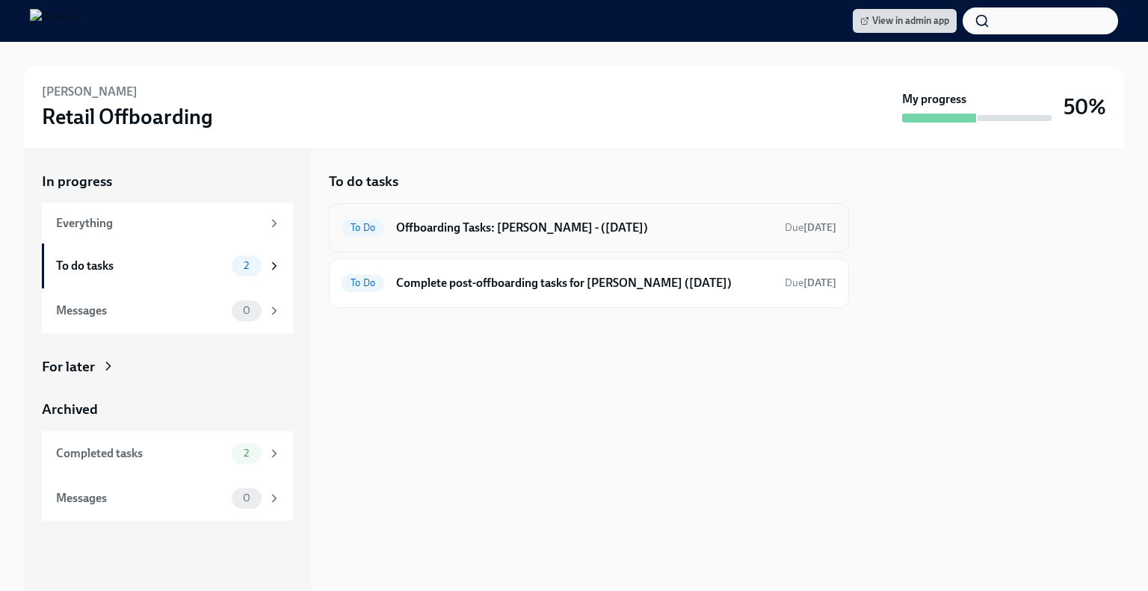
click at [531, 229] on h6 "Offboarding Tasks: [PERSON_NAME] - ([DATE])" at bounding box center [584, 228] width 377 height 16
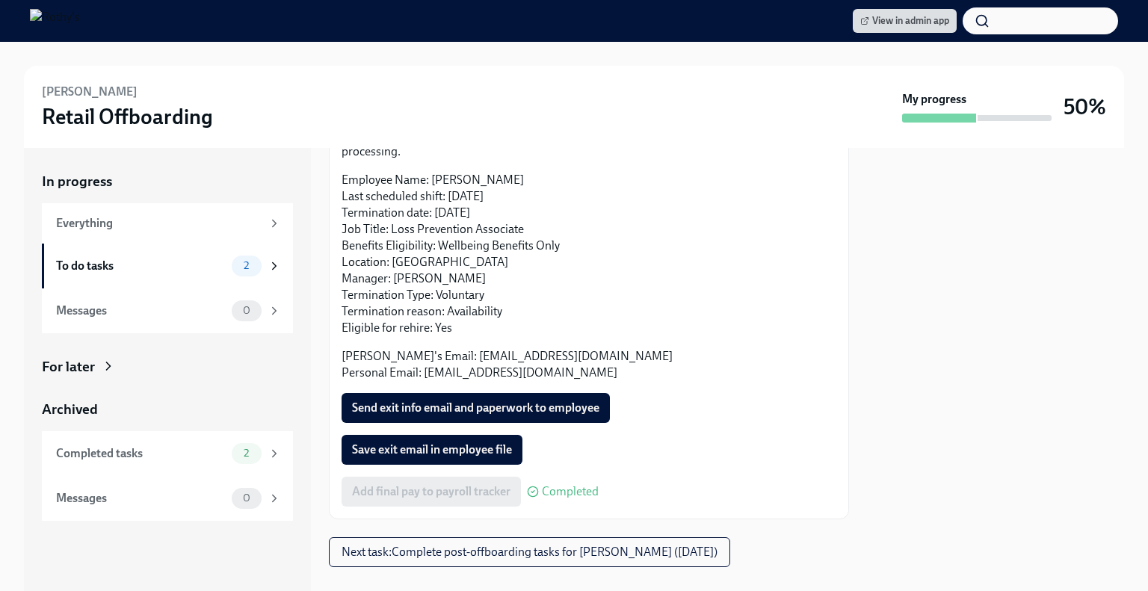
scroll to position [128, 0]
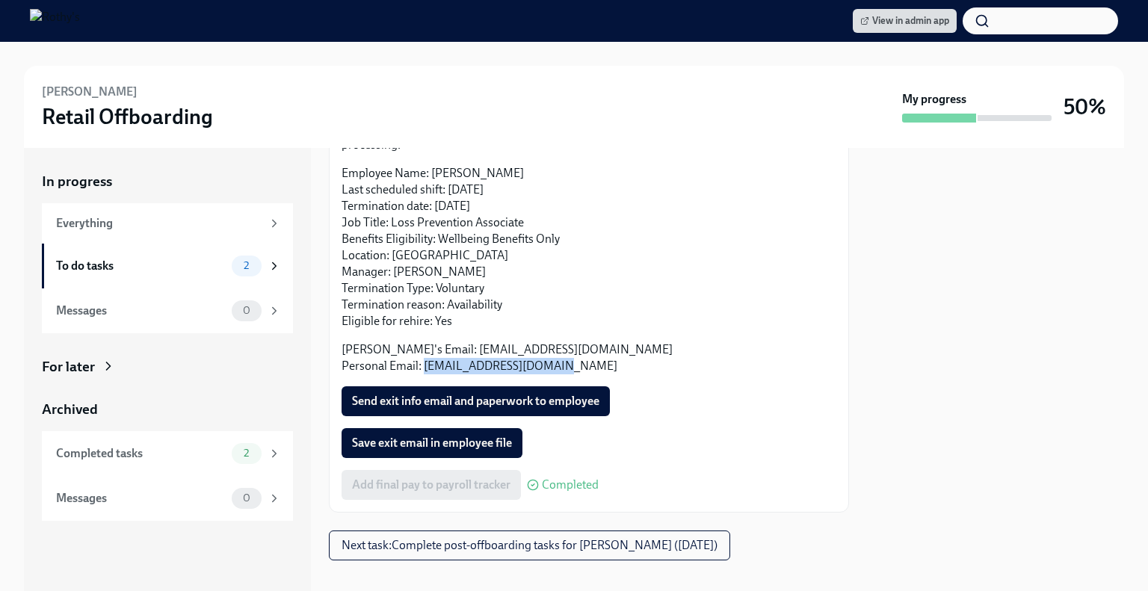
drag, startPoint x: 553, startPoint y: 350, endPoint x: 422, endPoint y: 350, distance: 130.7
click at [422, 350] on p "Rothy's Email: lrios@rothys.com Personal Email: luisrios2697@gmail.com" at bounding box center [588, 357] width 495 height 33
copy p "luisrios2697@gmail.com"
drag, startPoint x: 93, startPoint y: 94, endPoint x: 43, endPoint y: 92, distance: 49.4
click at [43, 92] on div "Luis Rios Retail Offboarding" at bounding box center [469, 107] width 854 height 46
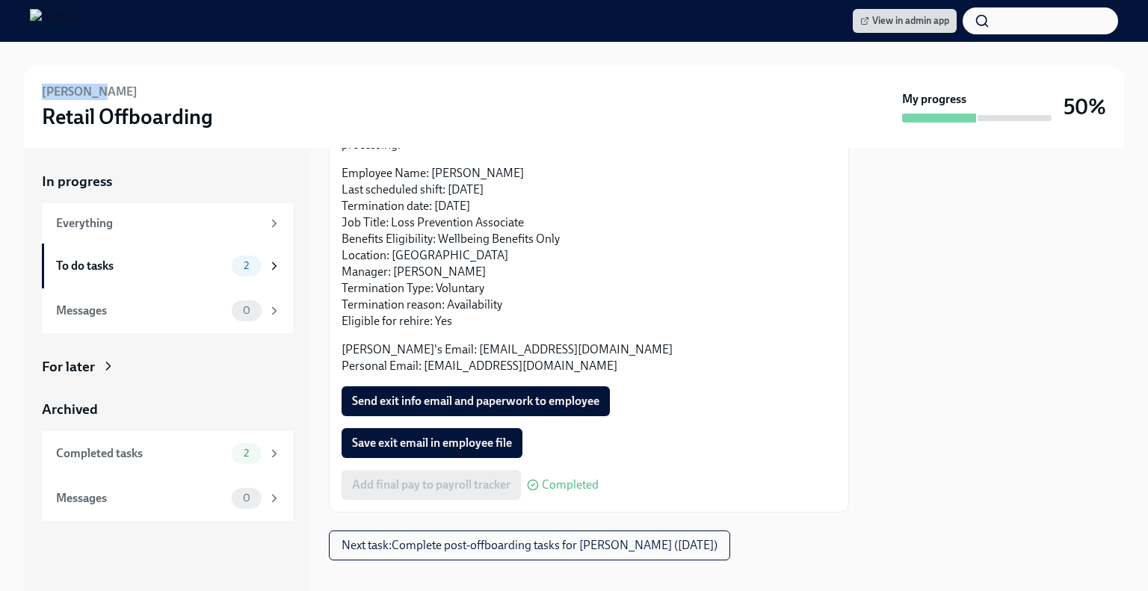
copy h6 "[PERSON_NAME]"
click at [508, 394] on span "Send exit info email and paperwork to employee" at bounding box center [475, 401] width 247 height 15
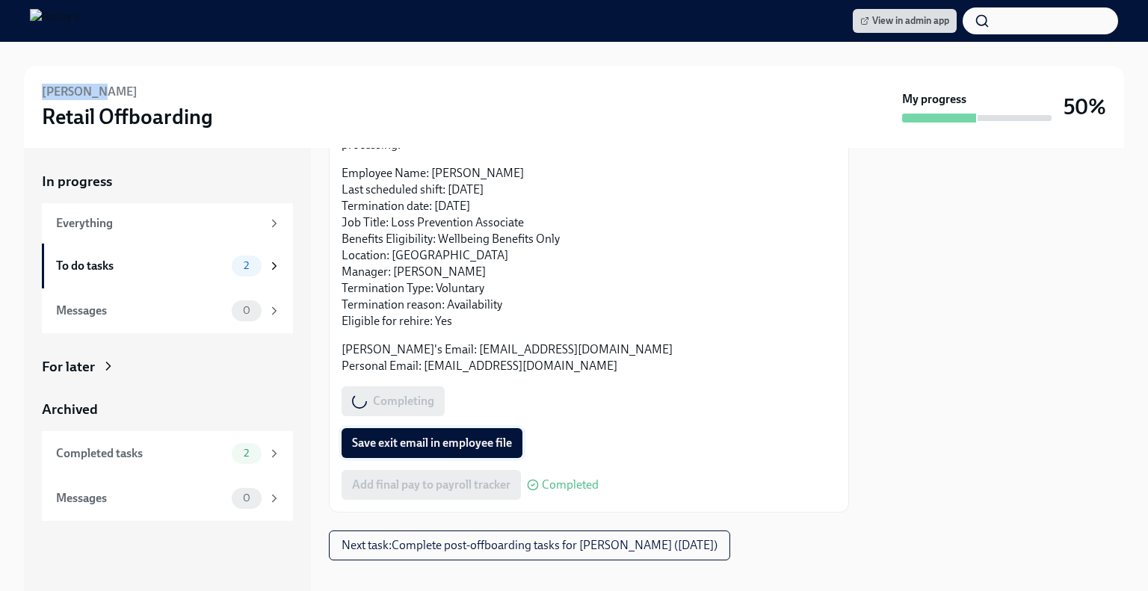
click at [462, 436] on span "Save exit email in employee file" at bounding box center [432, 443] width 160 height 15
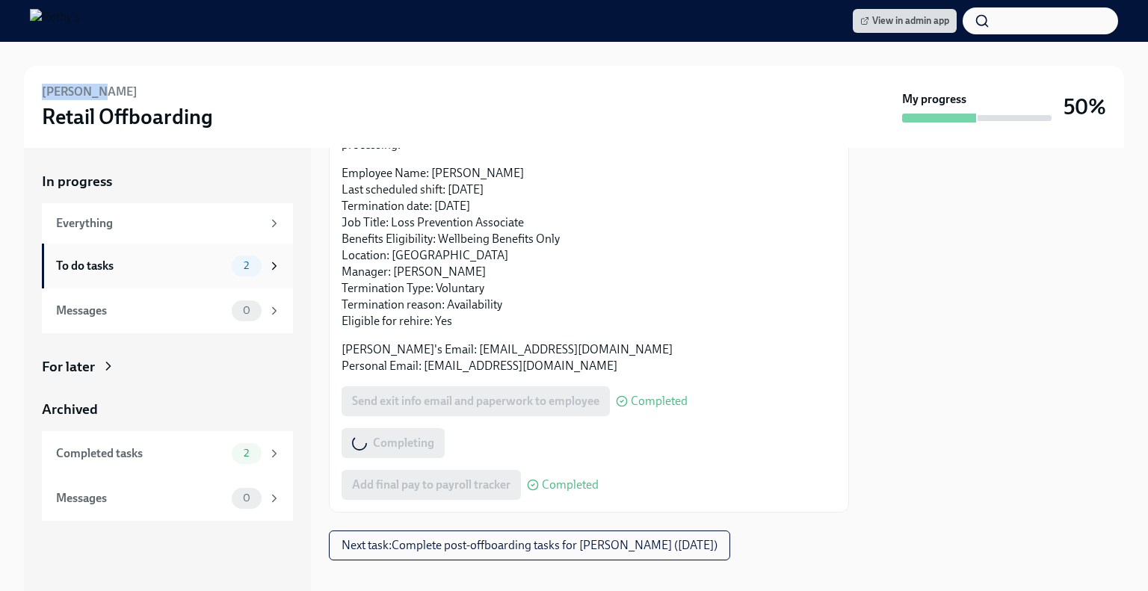
click at [192, 263] on div "To do tasks" at bounding box center [141, 266] width 170 height 16
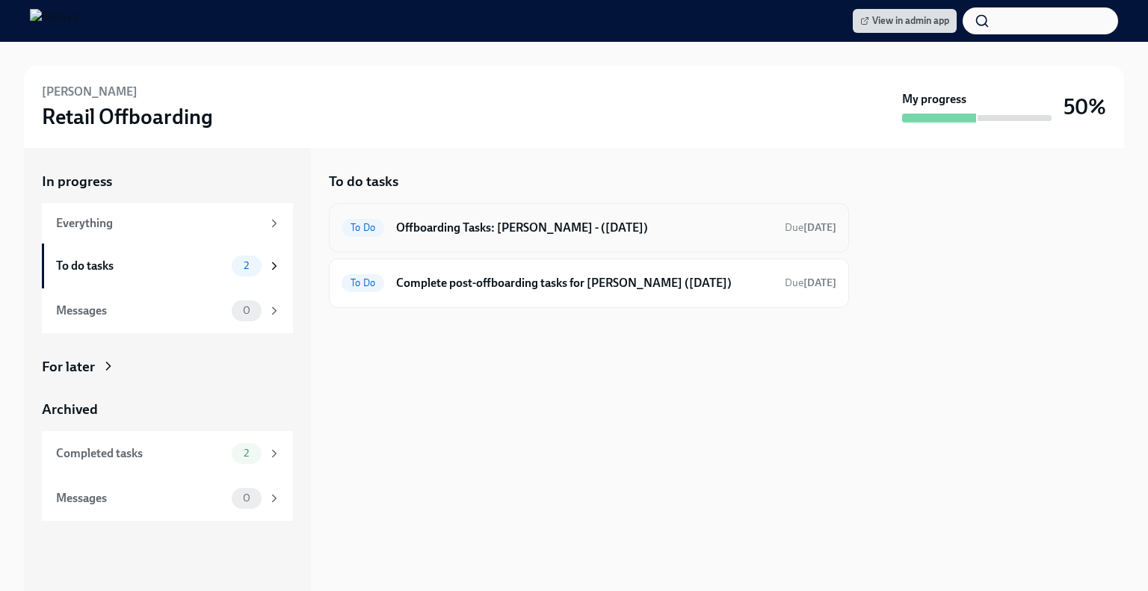
click at [527, 232] on h6 "Offboarding Tasks: [PERSON_NAME] - ([DATE])" at bounding box center [584, 228] width 377 height 16
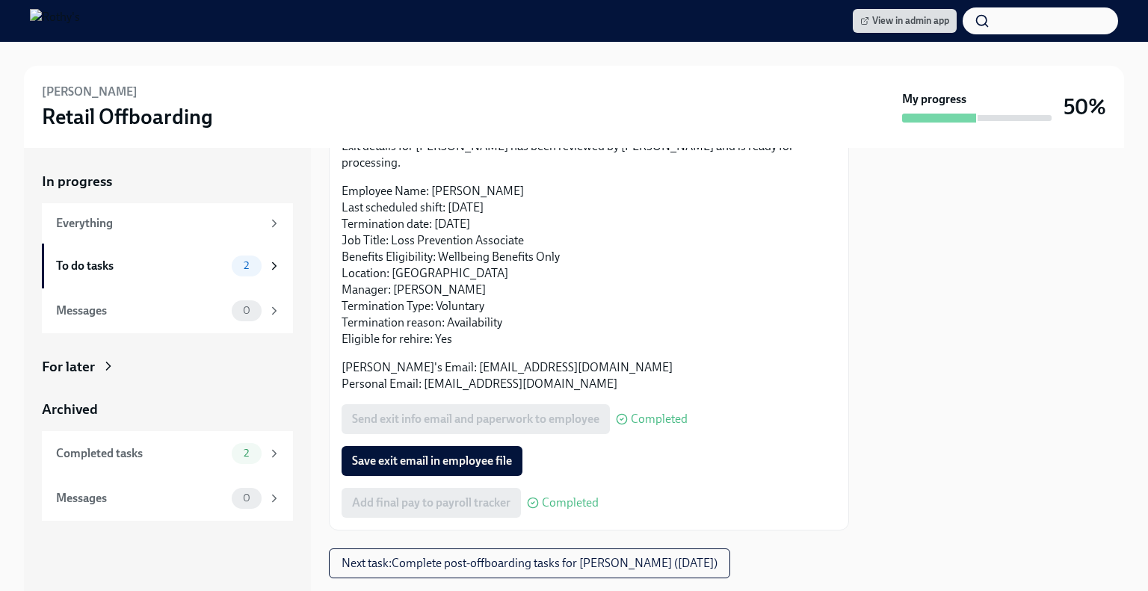
scroll to position [128, 0]
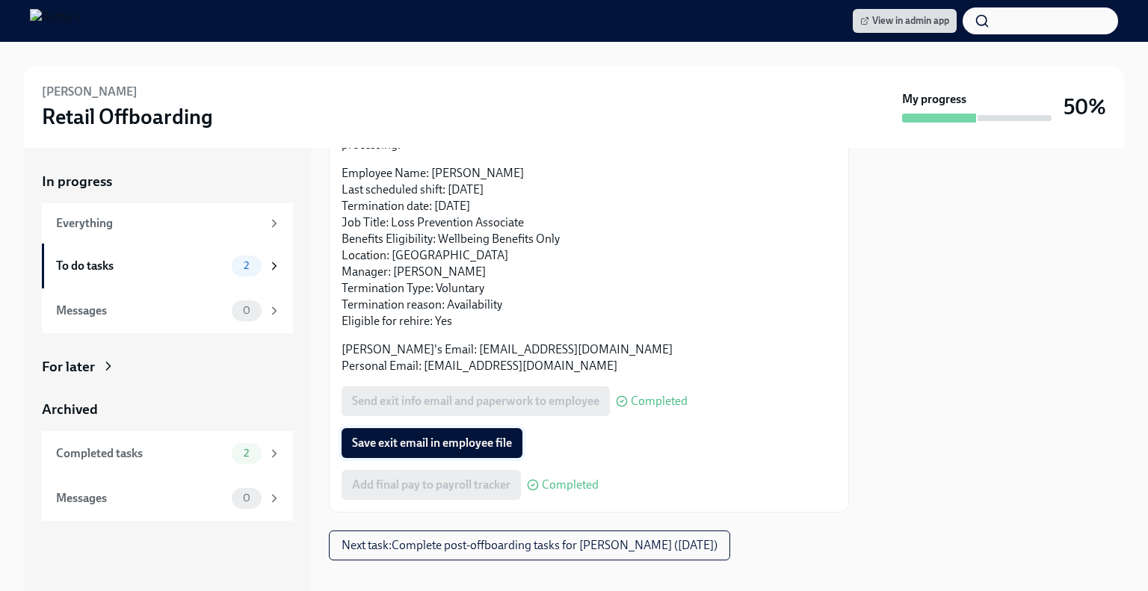
click at [472, 436] on span "Save exit email in employee file" at bounding box center [432, 443] width 160 height 15
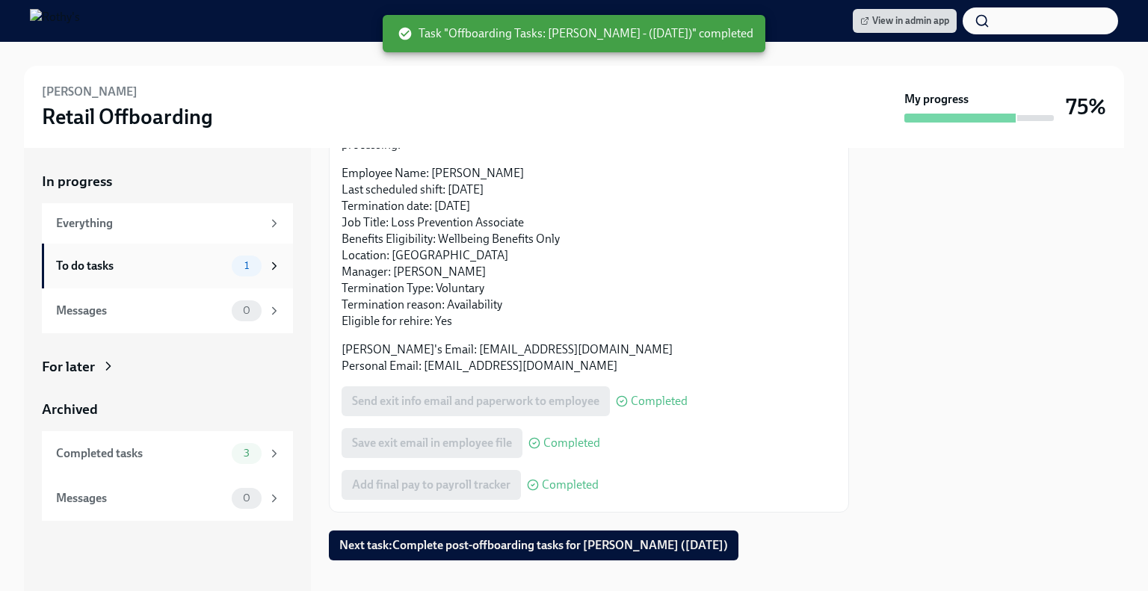
click at [128, 258] on div "To do tasks" at bounding box center [141, 266] width 170 height 16
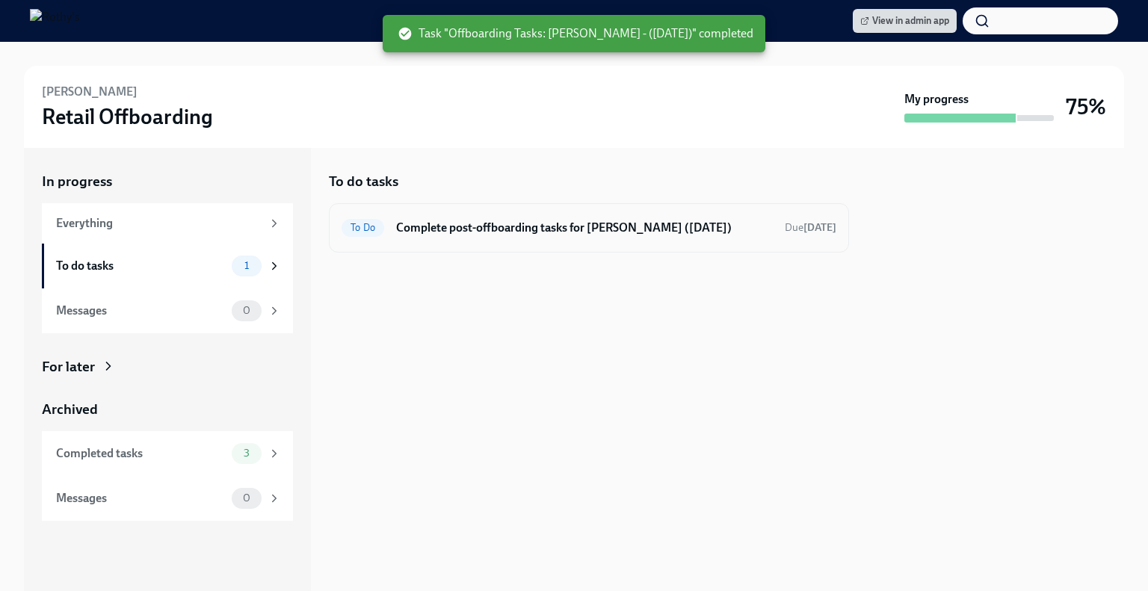
click at [515, 238] on div "To Do Complete post-offboarding tasks for Luis Rios (07/17/2025) Due in 13 days" at bounding box center [588, 228] width 495 height 24
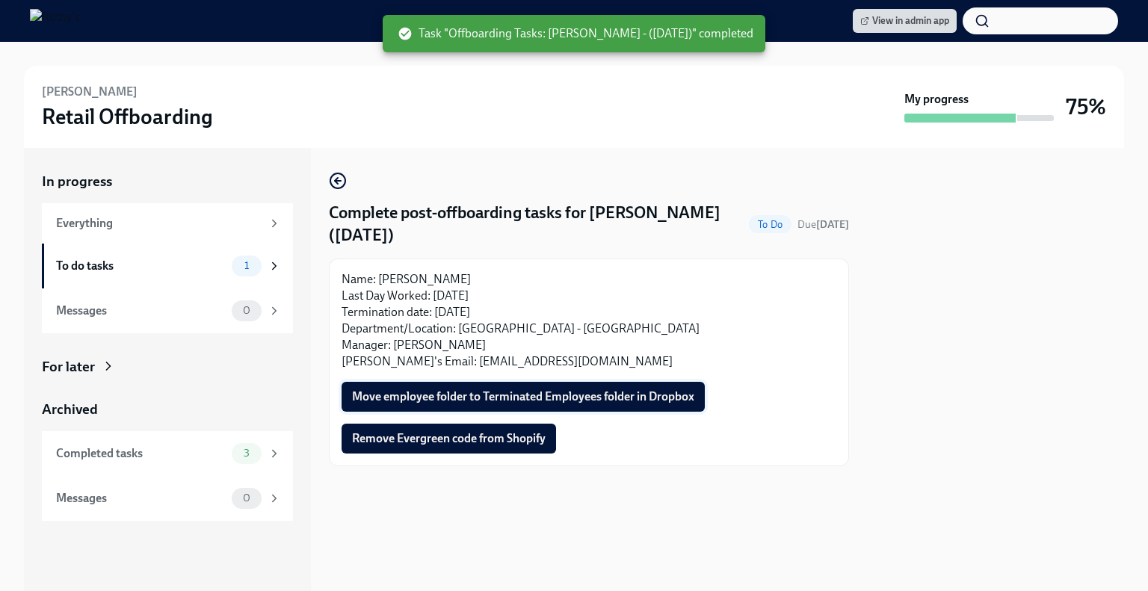
click at [446, 404] on button "Move employee folder to Terminated Employees folder in Dropbox" at bounding box center [522, 397] width 363 height 30
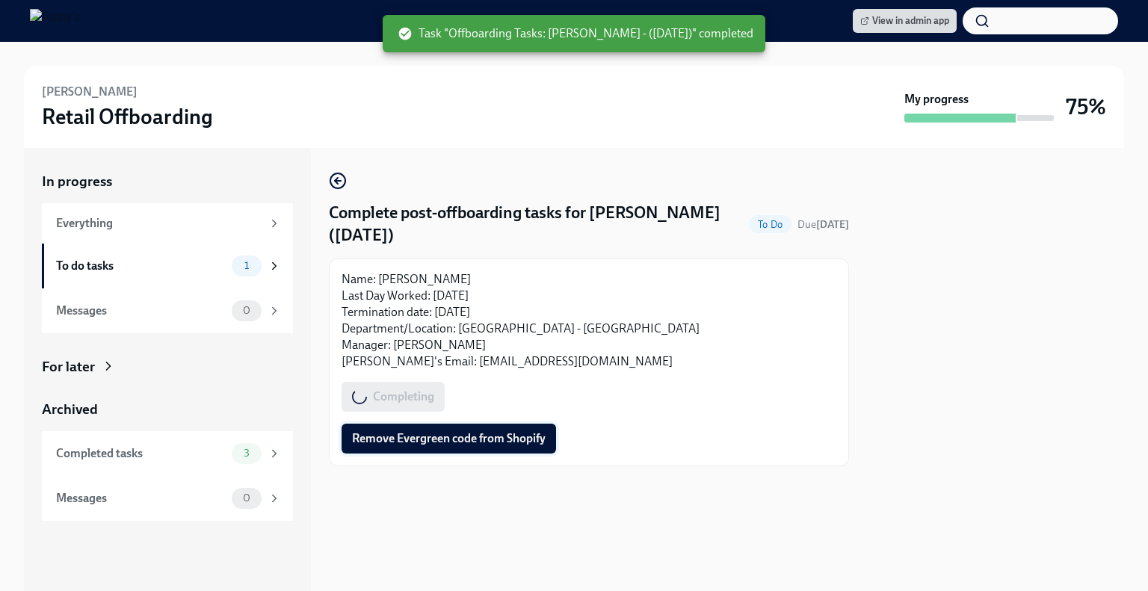
click at [442, 439] on span "Remove Evergreen code from Shopify" at bounding box center [448, 438] width 193 height 15
